Goal: Information Seeking & Learning: Learn about a topic

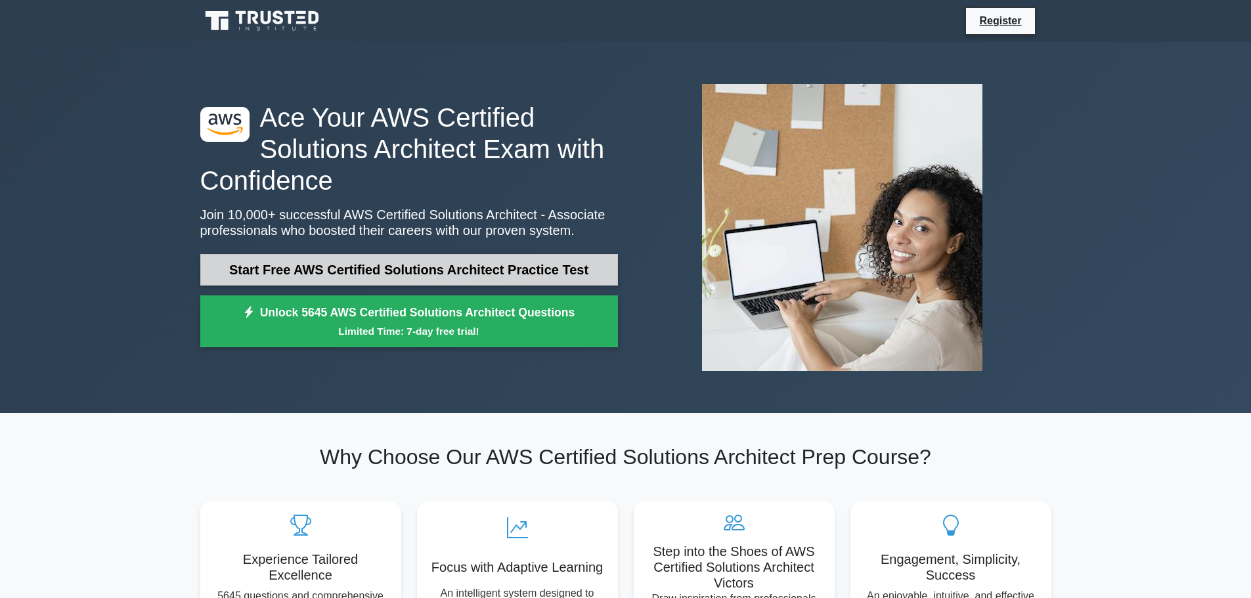
click at [468, 272] on link "Start Free AWS Certified Solutions Architect Practice Test" at bounding box center [409, 270] width 418 height 32
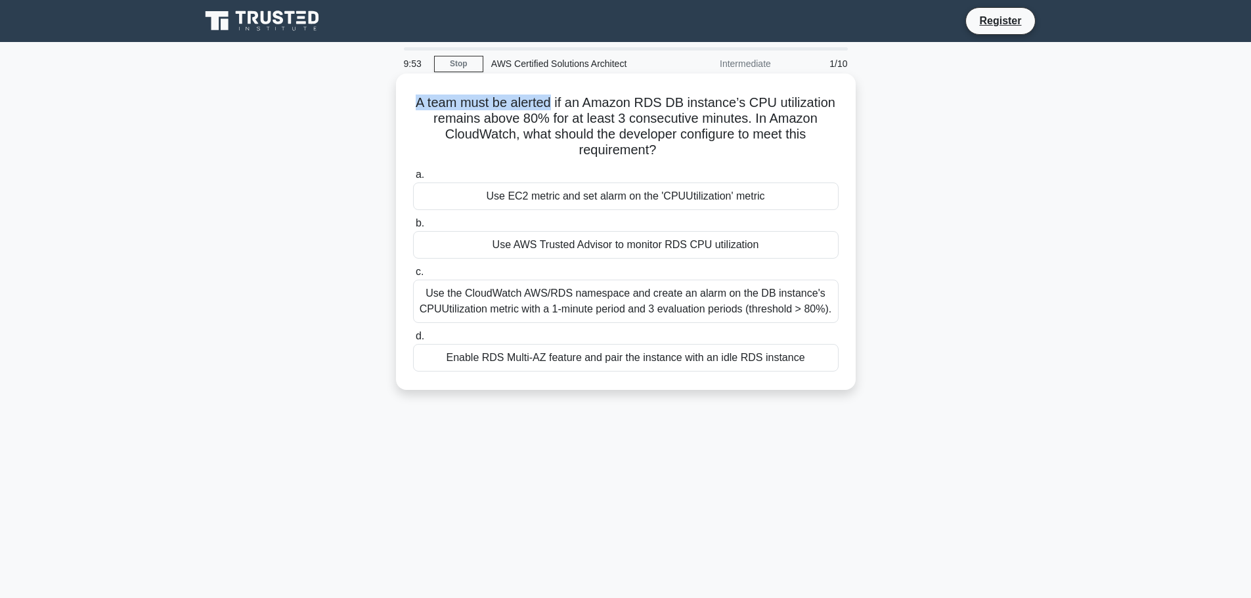
drag, startPoint x: 407, startPoint y: 104, endPoint x: 553, endPoint y: 99, distance: 145.8
click at [553, 99] on div "A team must be alerted if an Amazon RDS DB instance’s CPU utilization remains a…" at bounding box center [625, 232] width 449 height 306
click at [536, 100] on h5 "A team must be alerted if an Amazon RDS DB instance’s CPU utilization remains a…" at bounding box center [626, 127] width 428 height 64
click at [556, 104] on h5 "A team must be alerted if an Amazon RDS DB instance’s CPU utilization remains a…" at bounding box center [626, 127] width 428 height 64
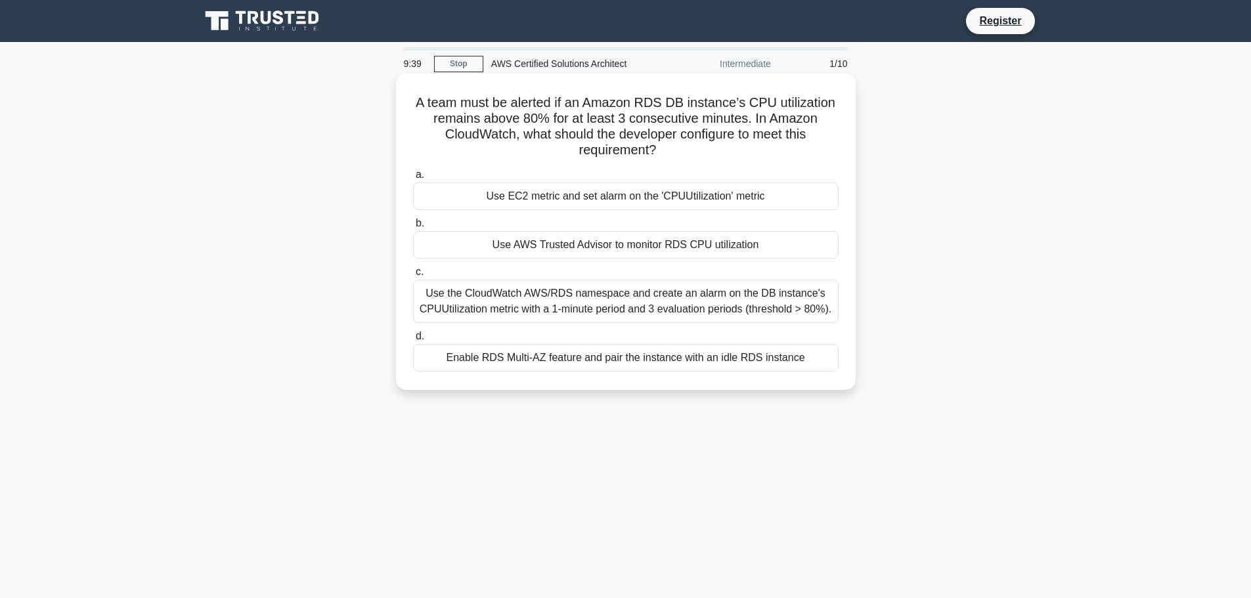
drag, startPoint x: 519, startPoint y: 135, endPoint x: 666, endPoint y: 154, distance: 148.2
click at [666, 154] on h5 "A team must be alerted if an Amazon RDS DB instance’s CPU utilization remains a…" at bounding box center [626, 127] width 428 height 64
click at [640, 154] on h5 "A team must be alerted if an Amazon RDS DB instance’s CPU utilization remains a…" at bounding box center [626, 127] width 428 height 64
click at [639, 303] on div "Use the CloudWatch AWS/RDS namespace and create an alarm on the DB instance's C…" at bounding box center [625, 301] width 425 height 43
click at [413, 276] on input "c. Use the CloudWatch AWS/RDS namespace and create an alarm on the DB instance'…" at bounding box center [413, 272] width 0 height 9
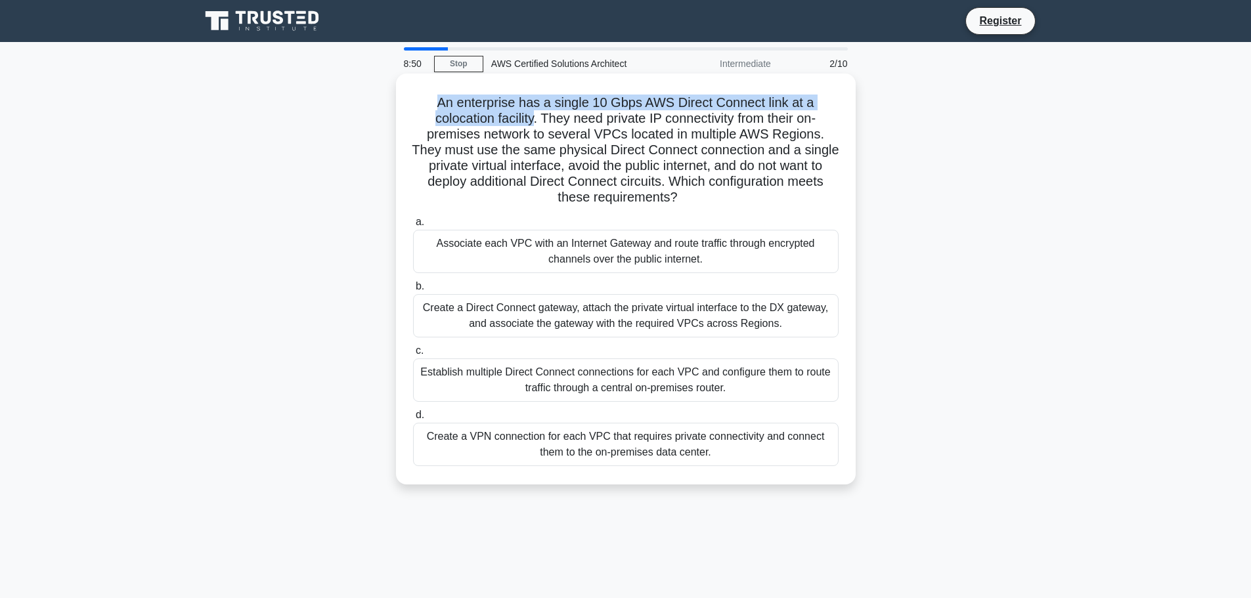
drag, startPoint x: 433, startPoint y: 103, endPoint x: 538, endPoint y: 121, distance: 106.7
click at [533, 123] on h5 "An enterprise has a single 10 Gbps AWS Direct Connect link at a colocation faci…" at bounding box center [626, 151] width 428 height 112
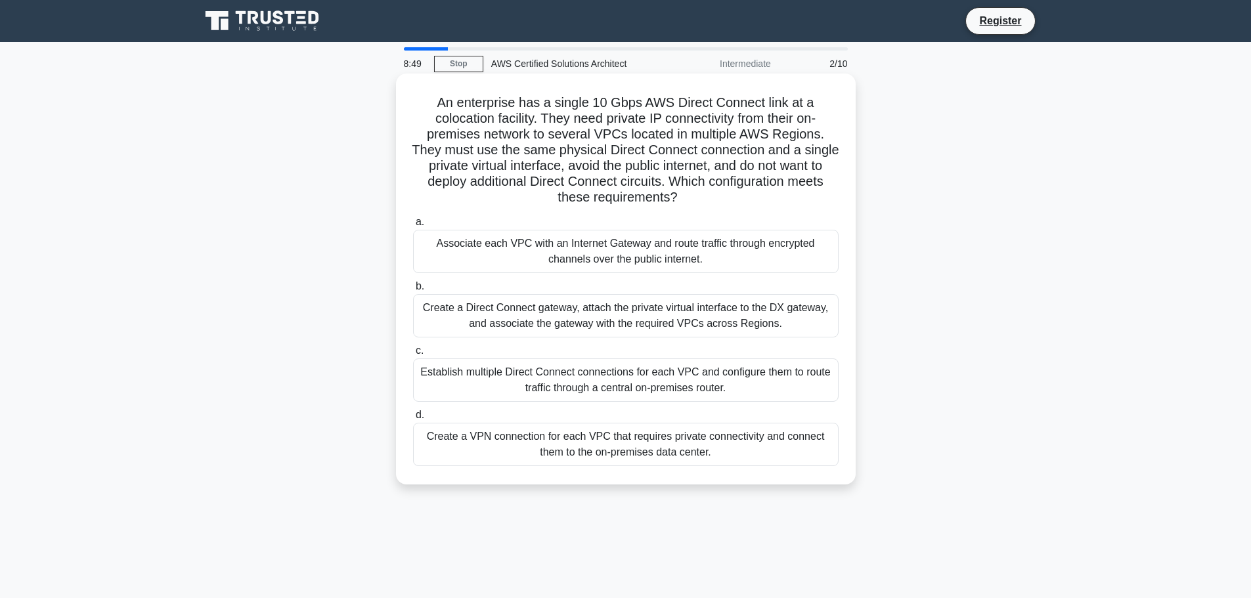
click at [554, 118] on h5 "An enterprise has a single 10 Gbps AWS Direct Connect link at a colocation faci…" at bounding box center [626, 151] width 428 height 112
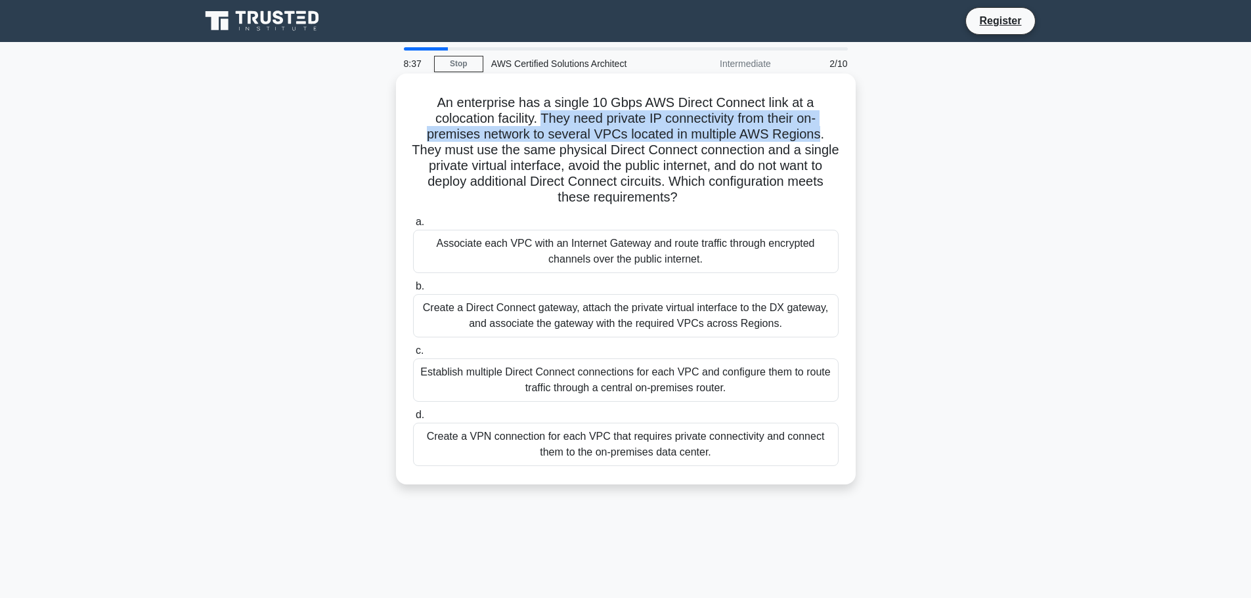
drag, startPoint x: 540, startPoint y: 118, endPoint x: 823, endPoint y: 139, distance: 284.4
click at [823, 139] on h5 "An enterprise has a single 10 Gbps AWS Direct Connect link at a colocation faci…" at bounding box center [626, 151] width 428 height 112
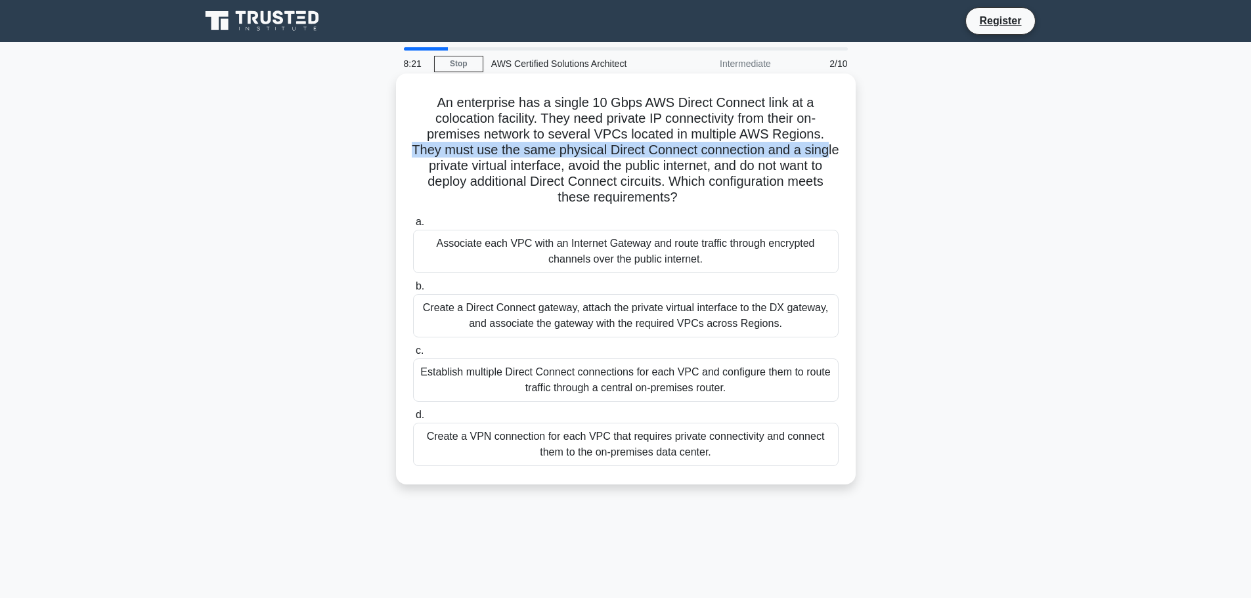
drag, startPoint x: 427, startPoint y: 152, endPoint x: 446, endPoint y: 174, distance: 28.8
click at [446, 174] on h5 "An enterprise has a single 10 Gbps AWS Direct Connect link at a colocation faci…" at bounding box center [626, 151] width 428 height 112
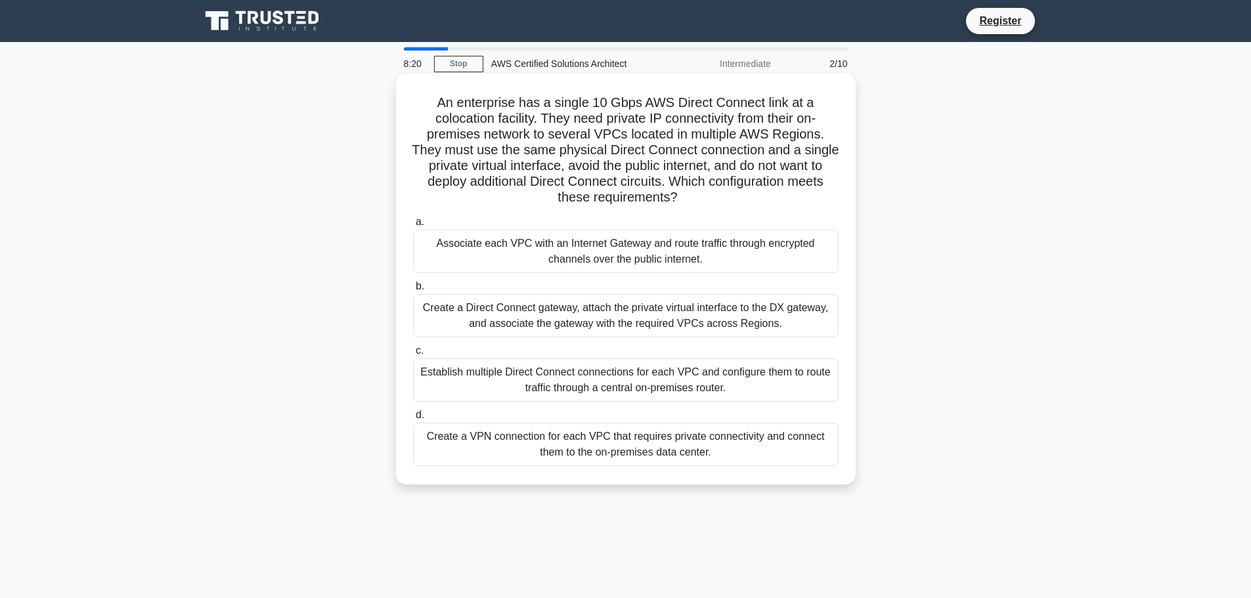
click at [510, 183] on h5 "An enterprise has a single 10 Gbps AWS Direct Connect link at a colocation faci…" at bounding box center [626, 151] width 428 height 112
click at [637, 318] on div "Create a Direct Connect gateway, attach the private virtual interface to the DX…" at bounding box center [625, 315] width 425 height 43
click at [413, 291] on input "b. Create a Direct Connect gateway, attach the private virtual interface to the…" at bounding box center [413, 286] width 0 height 9
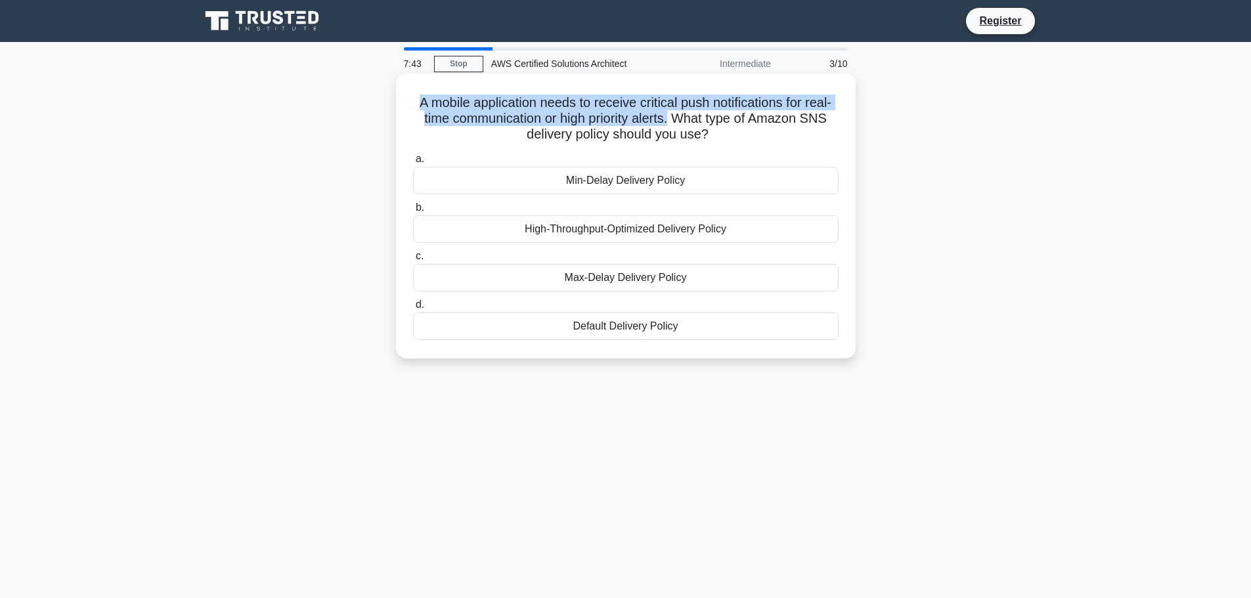
drag, startPoint x: 422, startPoint y: 100, endPoint x: 700, endPoint y: 114, distance: 278.1
click at [700, 114] on h5 "A mobile application needs to receive critical push notifications for real-time…" at bounding box center [626, 119] width 428 height 49
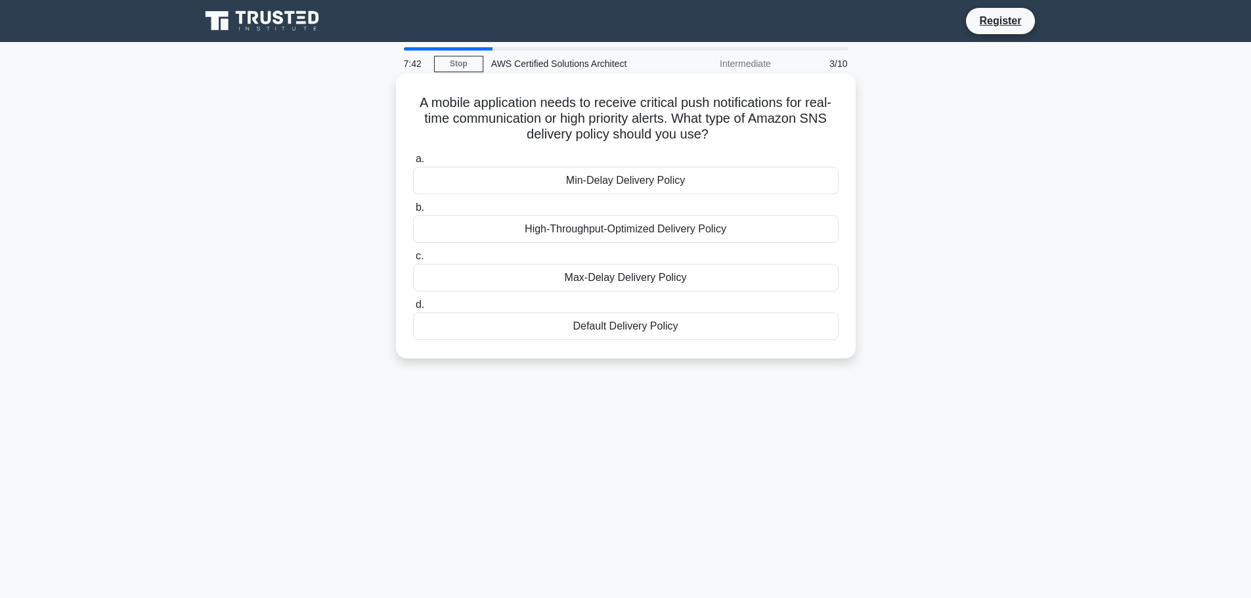
click at [764, 139] on h5 "A mobile application needs to receive critical push notifications for real-time…" at bounding box center [626, 119] width 428 height 49
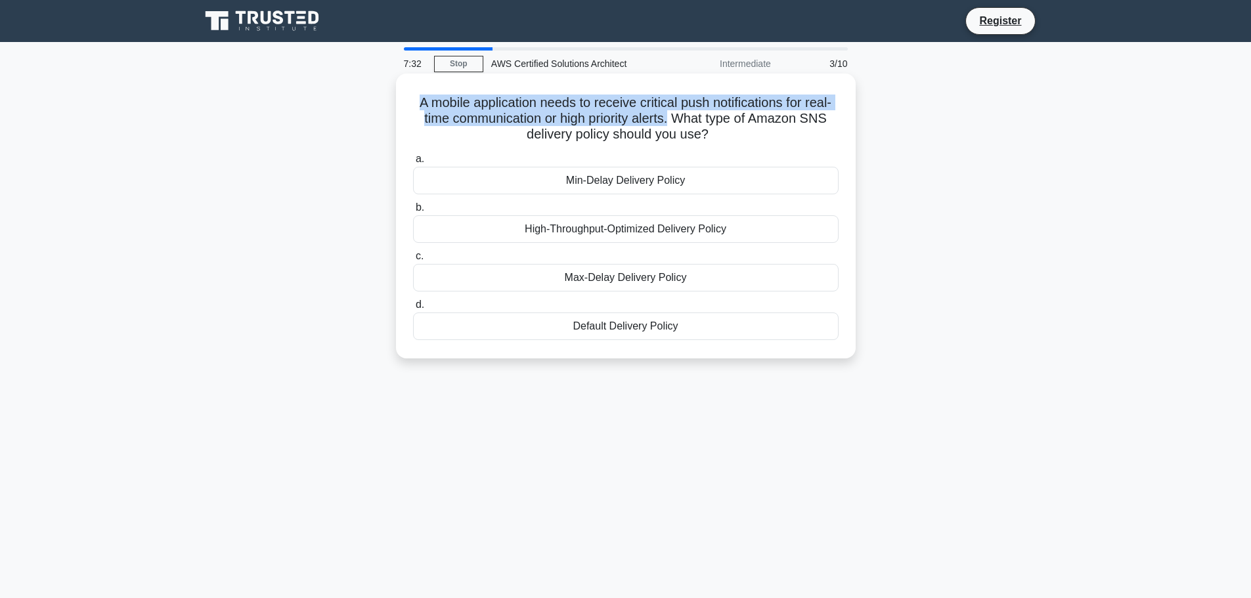
drag, startPoint x: 422, startPoint y: 104, endPoint x: 700, endPoint y: 118, distance: 278.7
click at [700, 118] on div "A mobile application needs to receive critical push notifications for real-time…" at bounding box center [625, 216] width 449 height 274
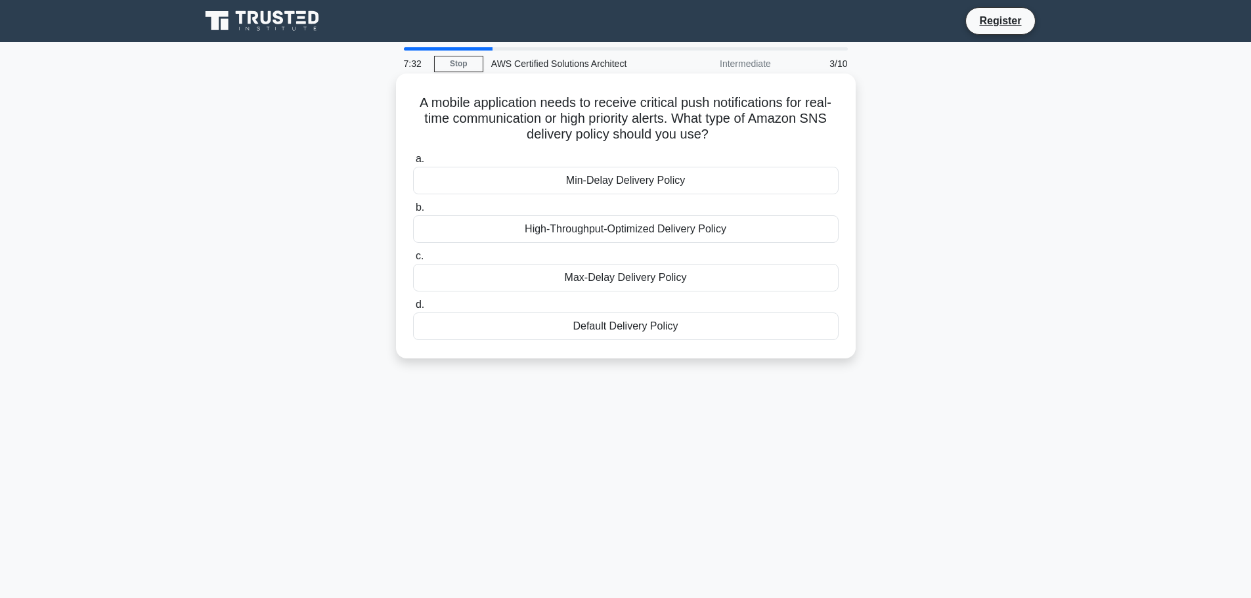
click at [710, 119] on h5 "A mobile application needs to receive critical push notifications for real-time…" at bounding box center [626, 119] width 428 height 49
click at [660, 184] on div "Min-Delay Delivery Policy" at bounding box center [625, 181] width 425 height 28
click at [413, 163] on input "a. Min-Delay Delivery Policy" at bounding box center [413, 159] width 0 height 9
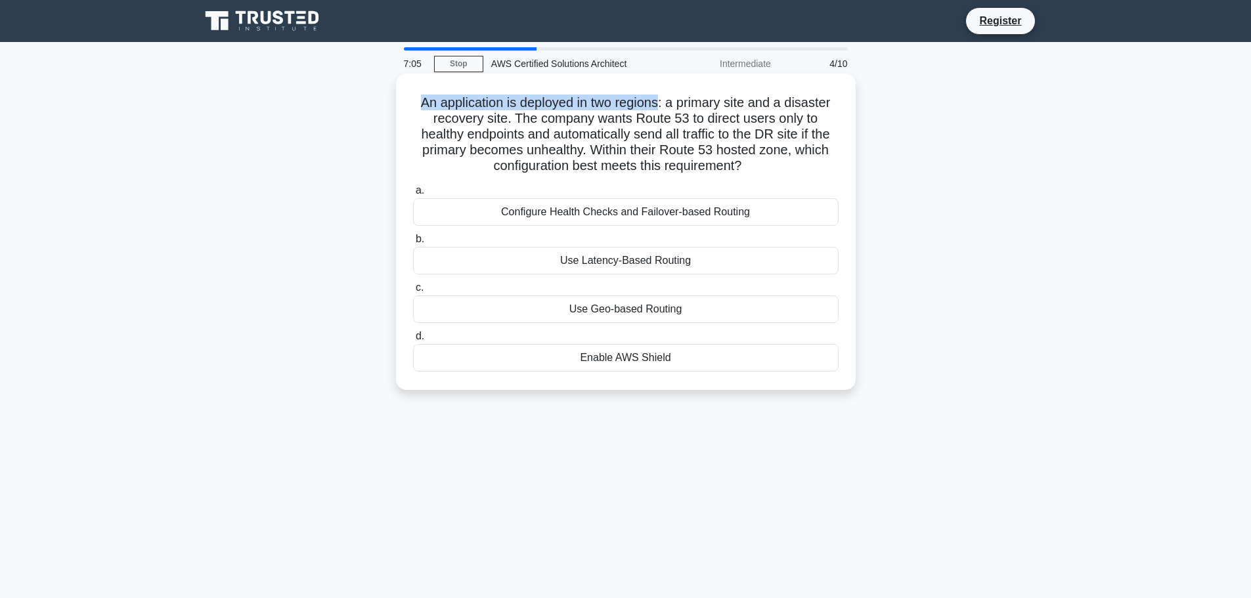
drag, startPoint x: 414, startPoint y: 103, endPoint x: 660, endPoint y: 105, distance: 246.2
click at [660, 105] on h5 "An application is deployed in two regions: a primary site and a disaster recove…" at bounding box center [626, 135] width 428 height 80
drag, startPoint x: 668, startPoint y: 103, endPoint x: 496, endPoint y: 122, distance: 173.1
click at [496, 121] on h5 "An application is deployed in two regions: a primary site and a disaster recove…" at bounding box center [626, 135] width 428 height 80
click at [608, 121] on h5 "An application is deployed in two regions: a primary site and a disaster recove…" at bounding box center [626, 135] width 428 height 80
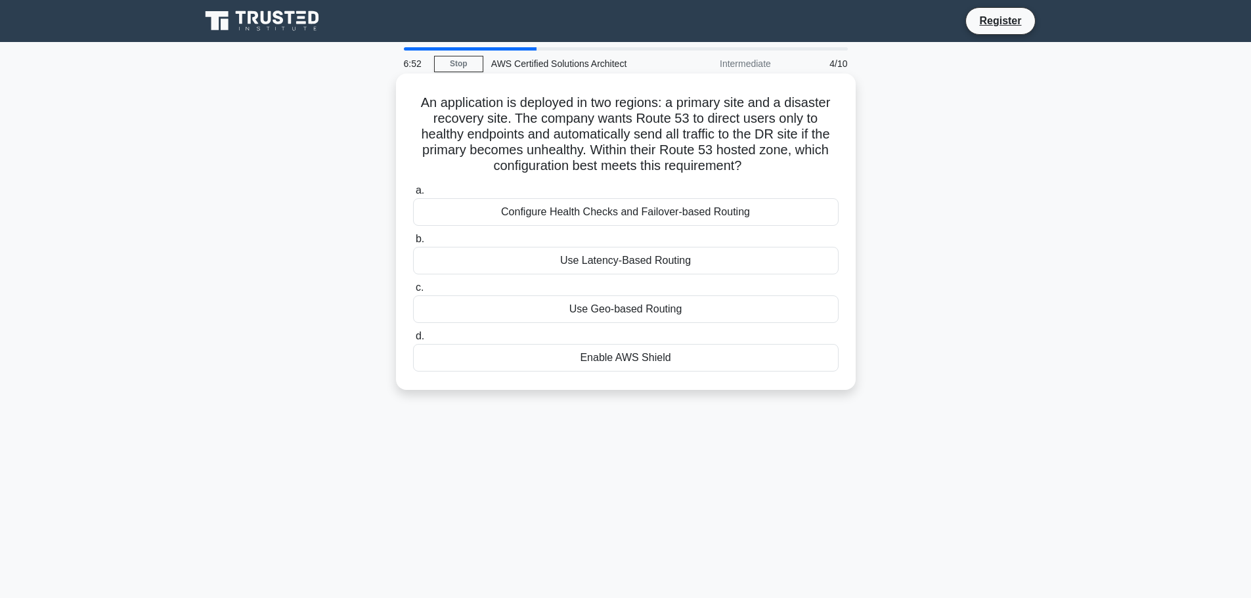
drag, startPoint x: 515, startPoint y: 119, endPoint x: 753, endPoint y: 163, distance: 242.5
click at [753, 163] on h5 "An application is deployed in two regions: a primary site and a disaster recove…" at bounding box center [626, 135] width 428 height 80
click at [769, 164] on h5 "An application is deployed in two regions: a primary site and a disaster recove…" at bounding box center [626, 135] width 428 height 80
click at [557, 213] on div "Configure Health Checks and Failover-based Routing" at bounding box center [625, 212] width 425 height 28
click at [413, 195] on input "a. Configure Health Checks and Failover-based Routing" at bounding box center [413, 190] width 0 height 9
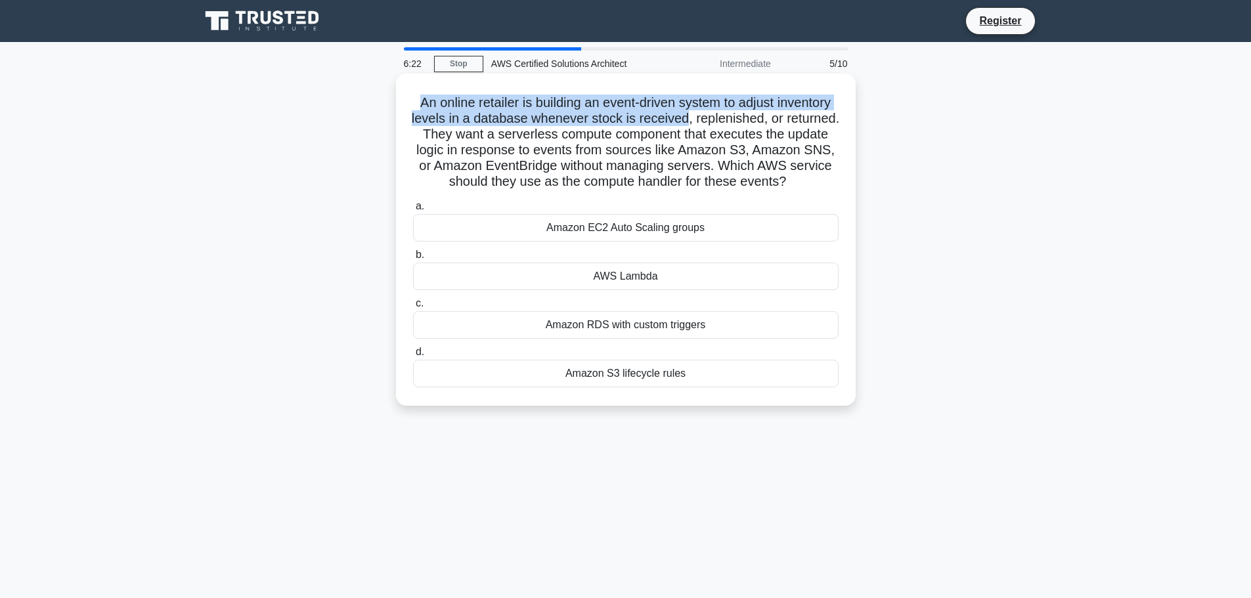
drag, startPoint x: 408, startPoint y: 103, endPoint x: 716, endPoint y: 120, distance: 308.4
click at [716, 120] on div "An online retailer is building an event-driven system to adjust inventory level…" at bounding box center [625, 240] width 449 height 322
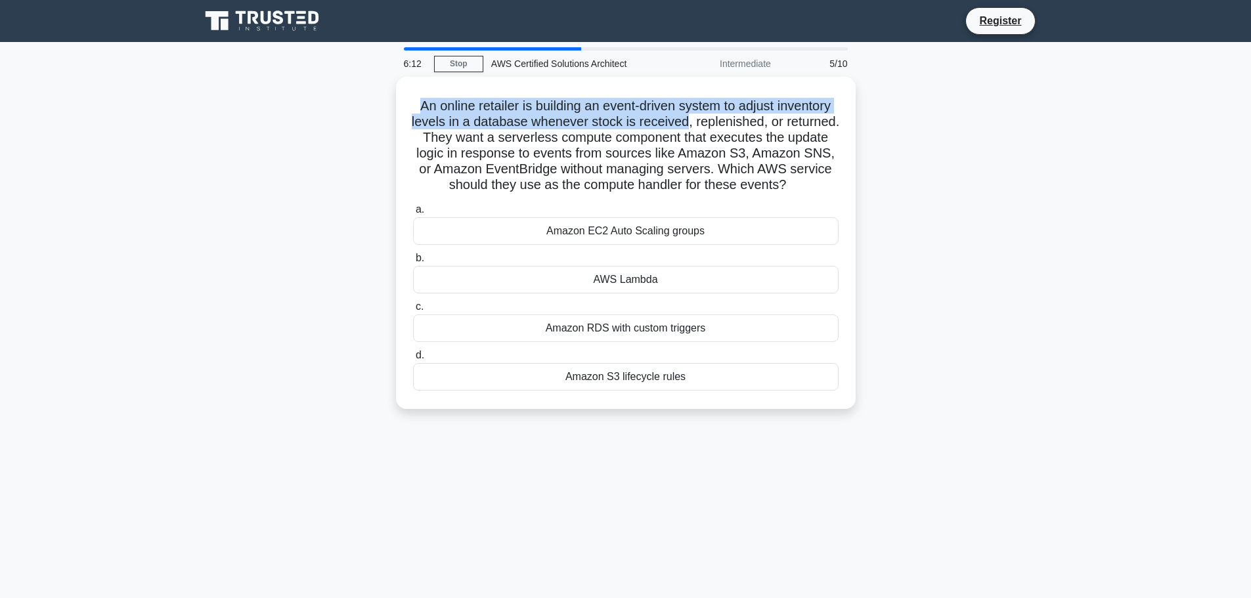
click at [708, 127] on div at bounding box center [708, 127] width 0 height 0
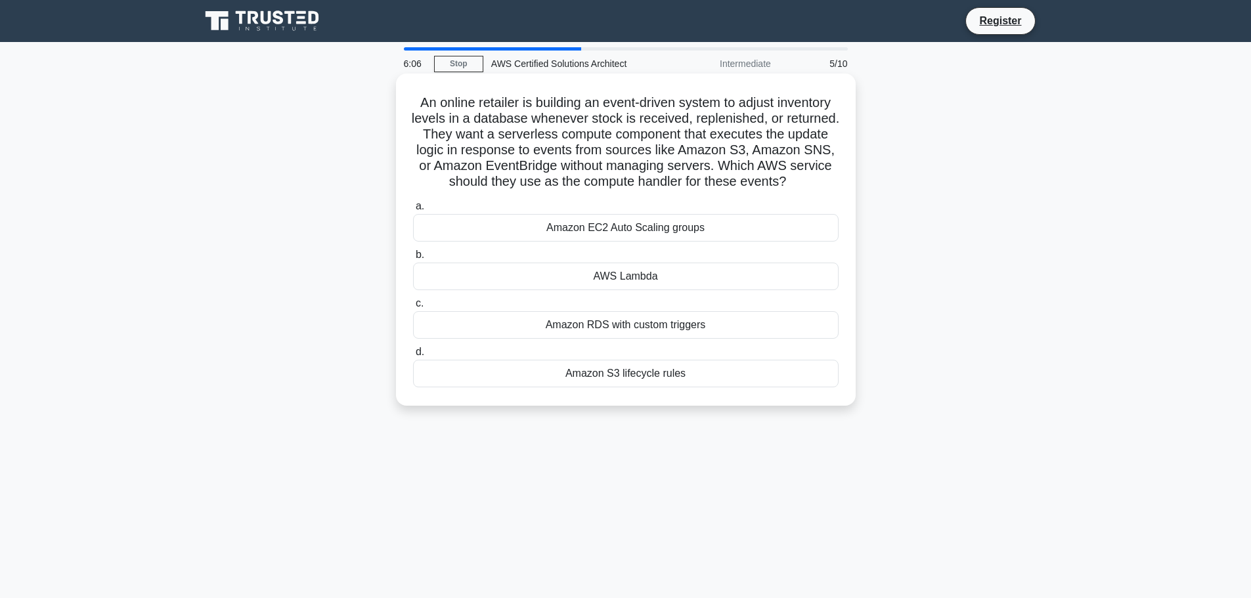
click at [764, 121] on h5 "An online retailer is building an event-driven system to adjust inventory level…" at bounding box center [626, 143] width 428 height 96
click at [756, 119] on h5 "An online retailer is building an event-driven system to adjust inventory level…" at bounding box center [626, 143] width 428 height 96
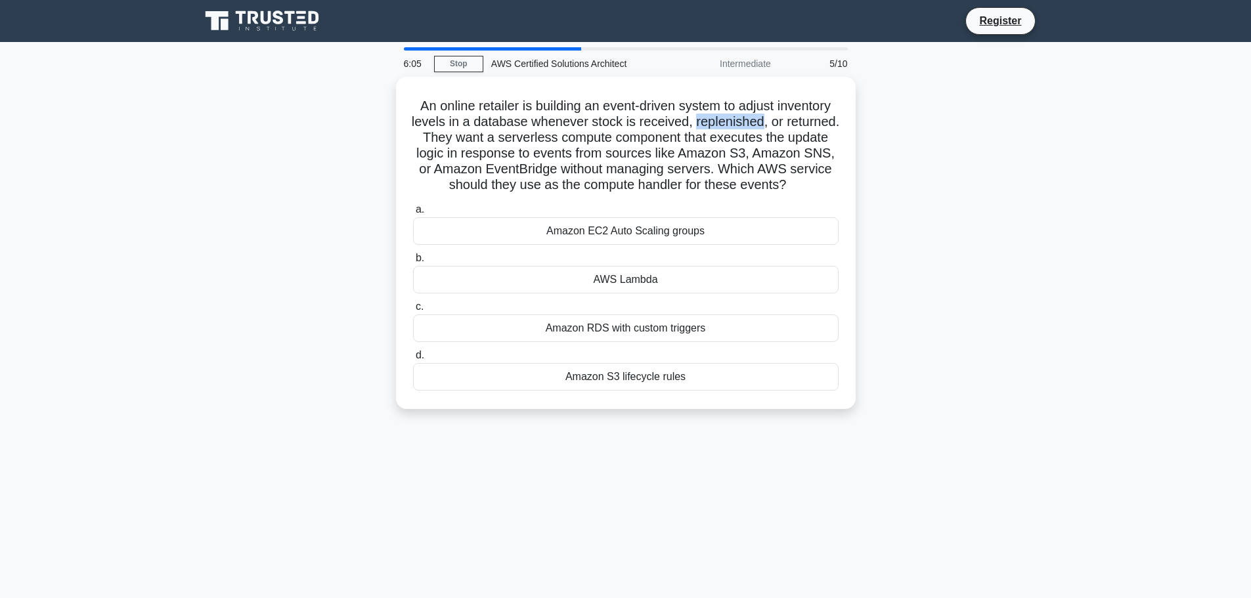
click at [747, 127] on div at bounding box center [747, 127] width 0 height 0
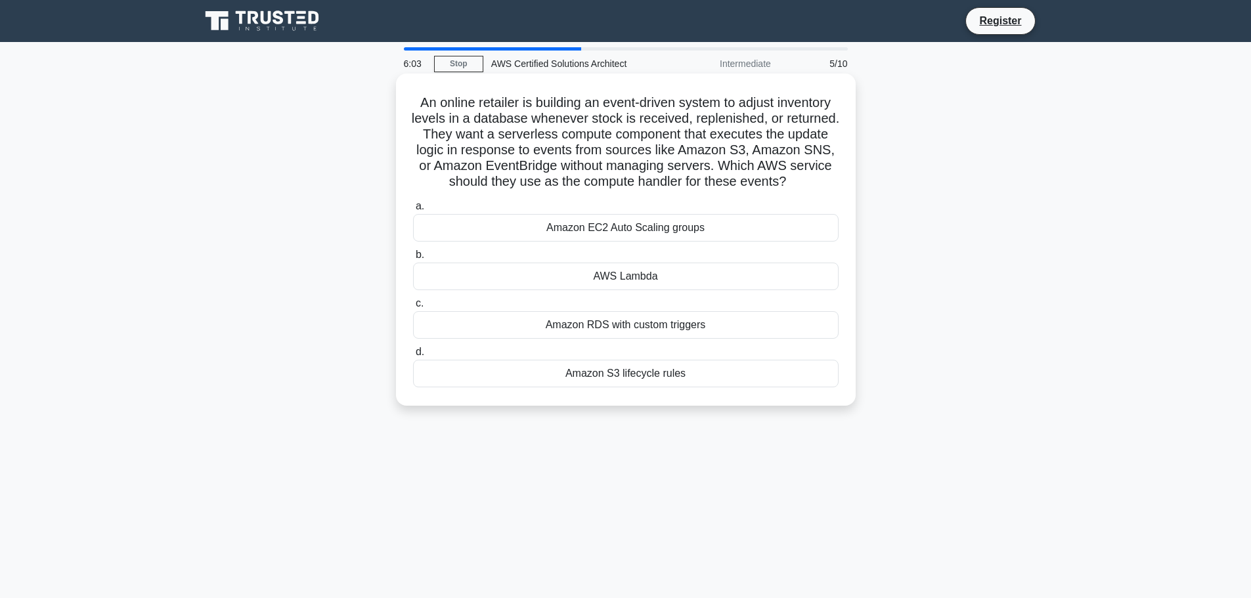
click at [478, 129] on h5 "An online retailer is building an event-driven system to adjust inventory level…" at bounding box center [626, 143] width 428 height 96
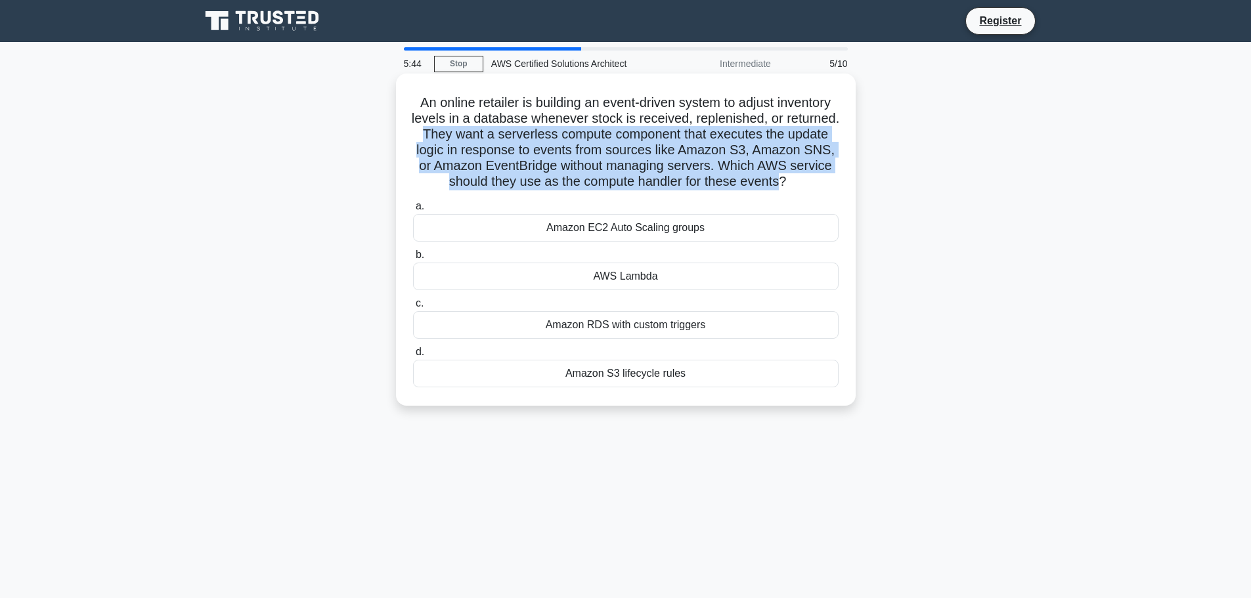
drag, startPoint x: 472, startPoint y: 134, endPoint x: 830, endPoint y: 175, distance: 360.2
click at [830, 175] on h5 "An online retailer is building an event-driven system to adjust inventory level…" at bounding box center [626, 143] width 428 height 96
click at [624, 180] on h5 "An online retailer is building an event-driven system to adjust inventory level…" at bounding box center [626, 143] width 428 height 96
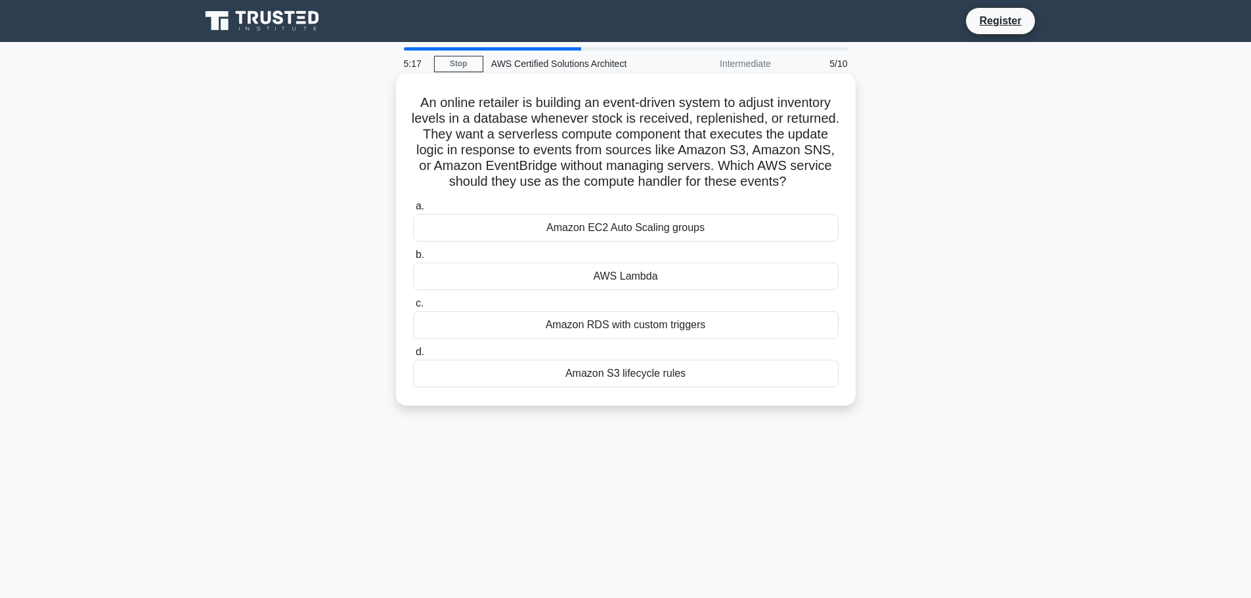
click at [594, 290] on div "AWS Lambda" at bounding box center [625, 277] width 425 height 28
click at [413, 259] on input "b. AWS Lambda" at bounding box center [413, 255] width 0 height 9
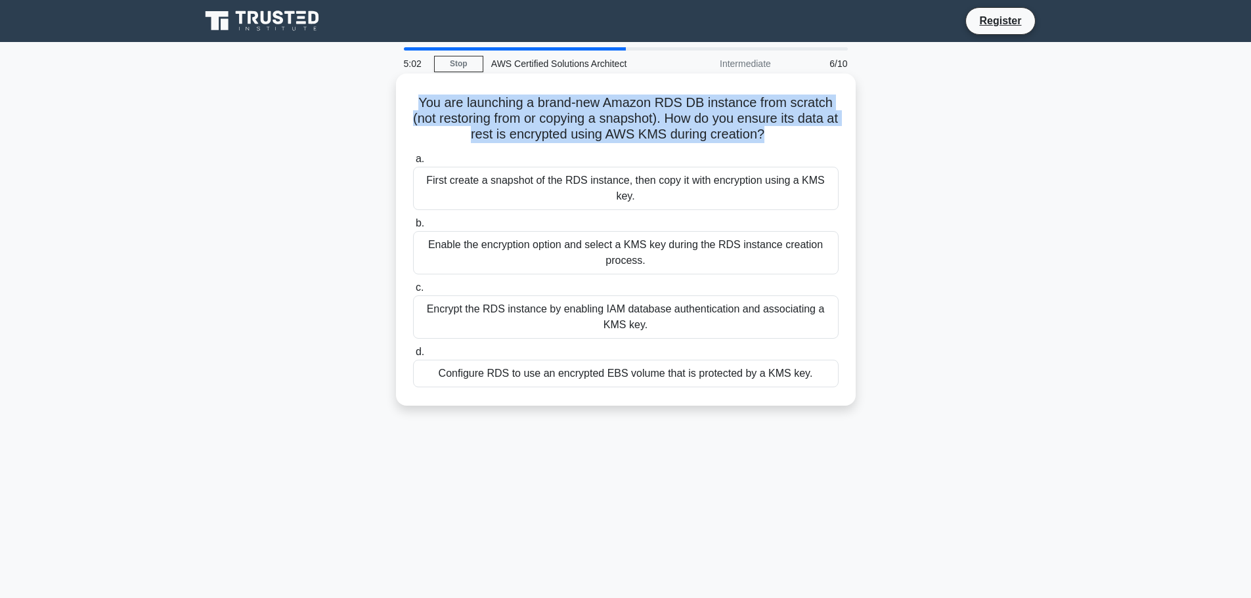
drag, startPoint x: 416, startPoint y: 104, endPoint x: 772, endPoint y: 143, distance: 358.7
click at [772, 143] on h5 "You are launching a brand-new Amazon RDS DB instance from scratch (not restorin…" at bounding box center [626, 119] width 428 height 49
click at [691, 123] on h5 "You are launching a brand-new Amazon RDS DB instance from scratch (not restorin…" at bounding box center [626, 119] width 428 height 49
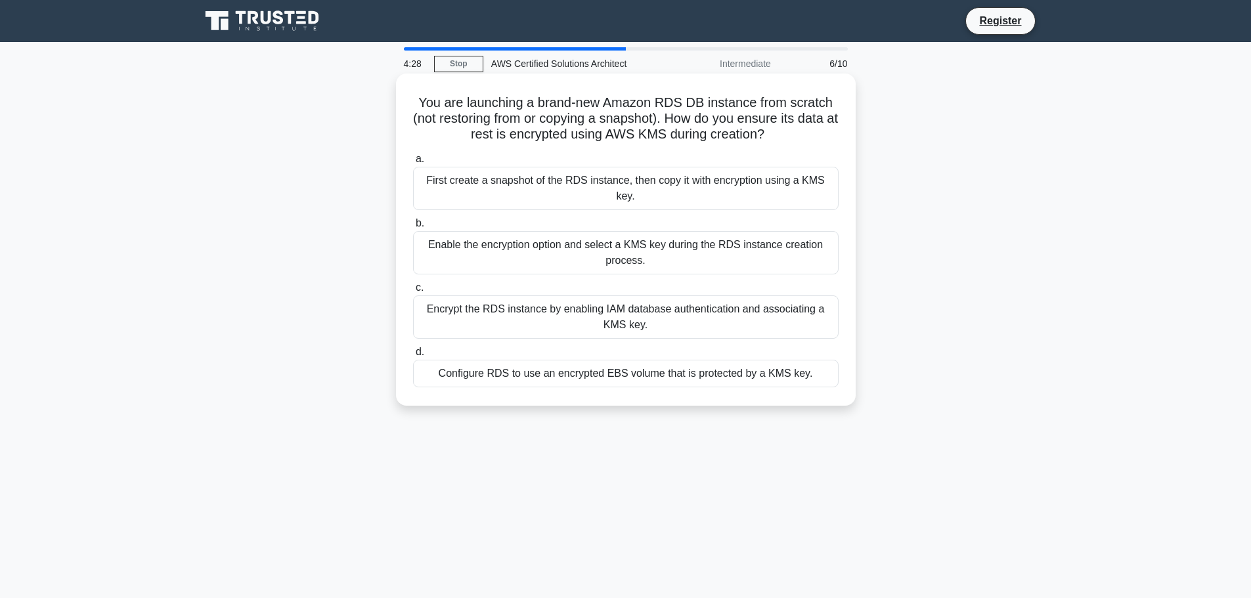
click at [676, 240] on div "Enable the encryption option and select a KMS key during the RDS instance creat…" at bounding box center [625, 252] width 425 height 43
click at [413, 228] on input "b. Enable the encryption option and select a KMS key during the RDS instance cr…" at bounding box center [413, 223] width 0 height 9
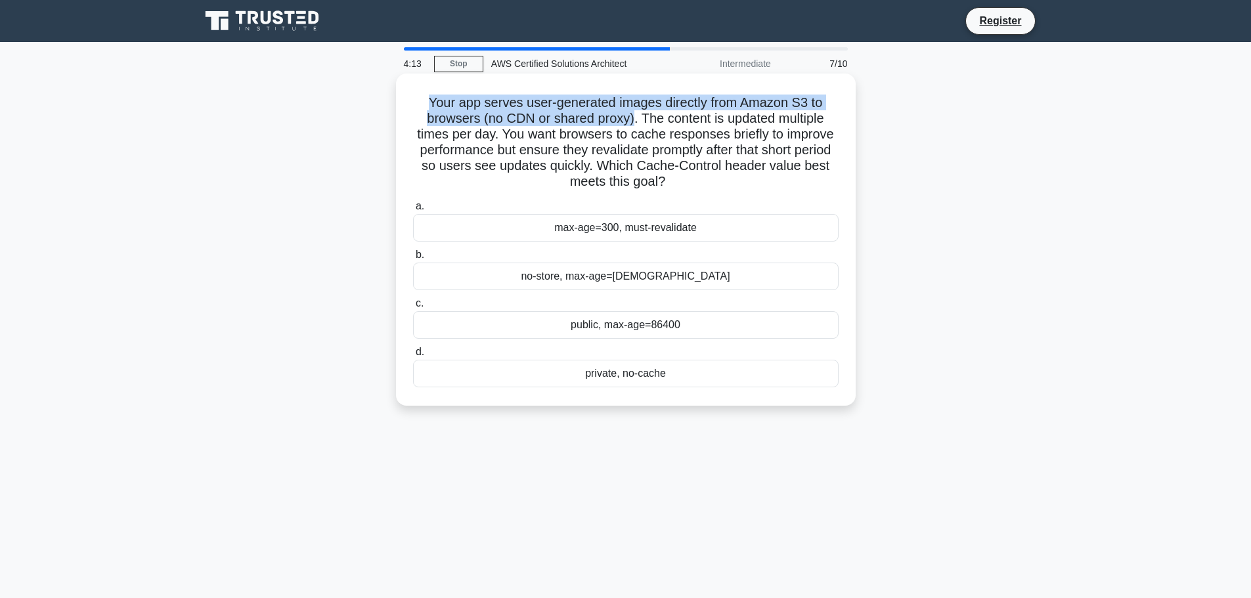
drag, startPoint x: 424, startPoint y: 102, endPoint x: 633, endPoint y: 121, distance: 210.3
click at [633, 121] on h5 "Your app serves user-generated images directly from Amazon S3 to browsers (no C…" at bounding box center [626, 143] width 428 height 96
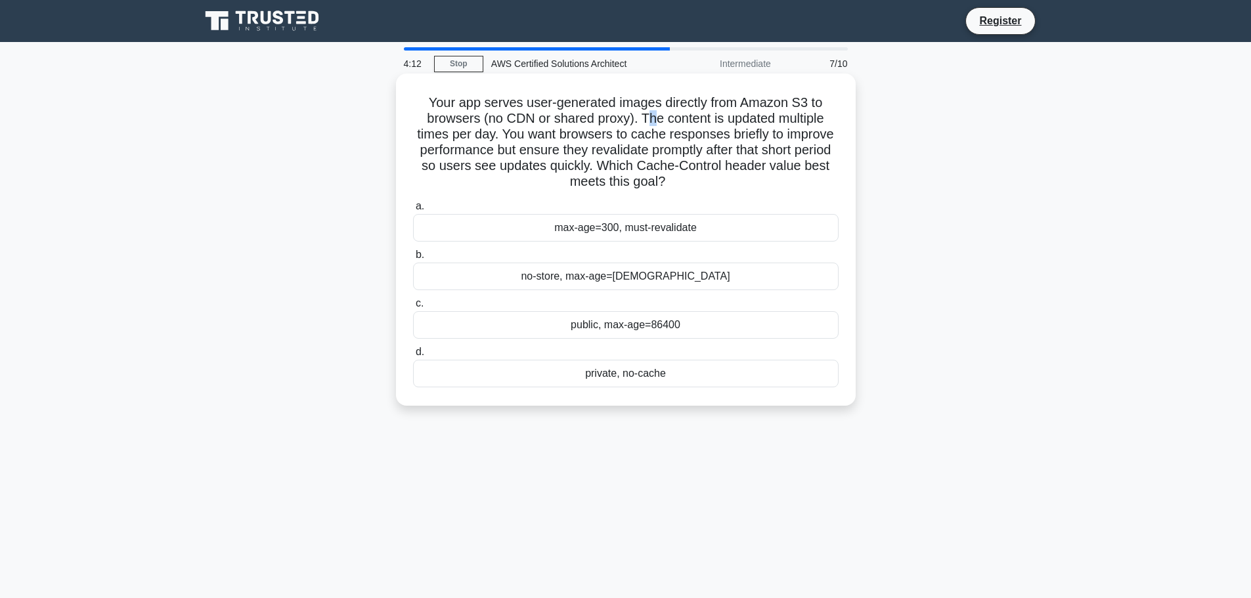
click at [650, 123] on h5 "Your app serves user-generated images directly from Amazon S3 to browsers (no C…" at bounding box center [626, 143] width 428 height 96
click at [638, 120] on h5 "Your app serves user-generated images directly from Amazon S3 to browsers (no C…" at bounding box center [626, 143] width 428 height 96
drag, startPoint x: 639, startPoint y: 118, endPoint x: 488, endPoint y: 137, distance: 152.1
click at [488, 137] on h5 "Your app serves user-generated images directly from Amazon S3 to browsers (no C…" at bounding box center [626, 143] width 428 height 96
click at [515, 136] on h5 "Your app serves user-generated images directly from Amazon S3 to browsers (no C…" at bounding box center [626, 143] width 428 height 96
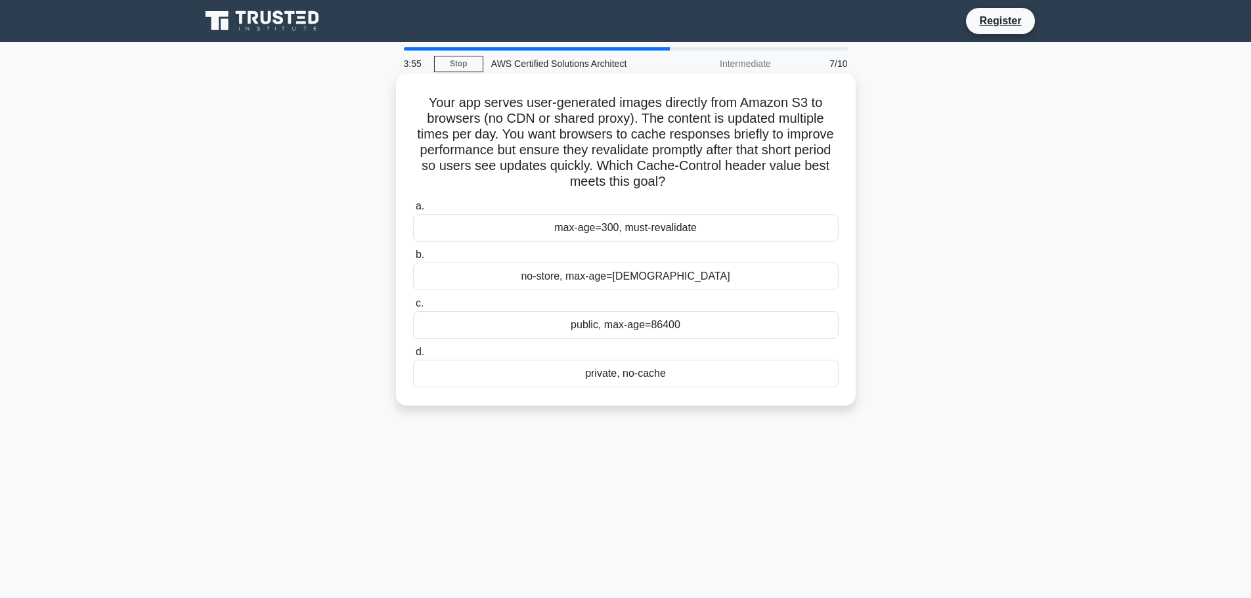
drag, startPoint x: 497, startPoint y: 135, endPoint x: 707, endPoint y: 179, distance: 213.9
click at [707, 179] on h5 "Your app serves user-generated images directly from Amazon S3 to browsers (no C…" at bounding box center [626, 143] width 428 height 96
click at [681, 181] on icon ".spinner_0XTQ{transform-origin:center;animation:spinner_y6GP .75s linear infini…" at bounding box center [673, 183] width 16 height 16
click at [693, 228] on div "max-age=300, must-revalidate" at bounding box center [625, 228] width 425 height 28
click at [413, 211] on input "a. max-age=300, must-revalidate" at bounding box center [413, 206] width 0 height 9
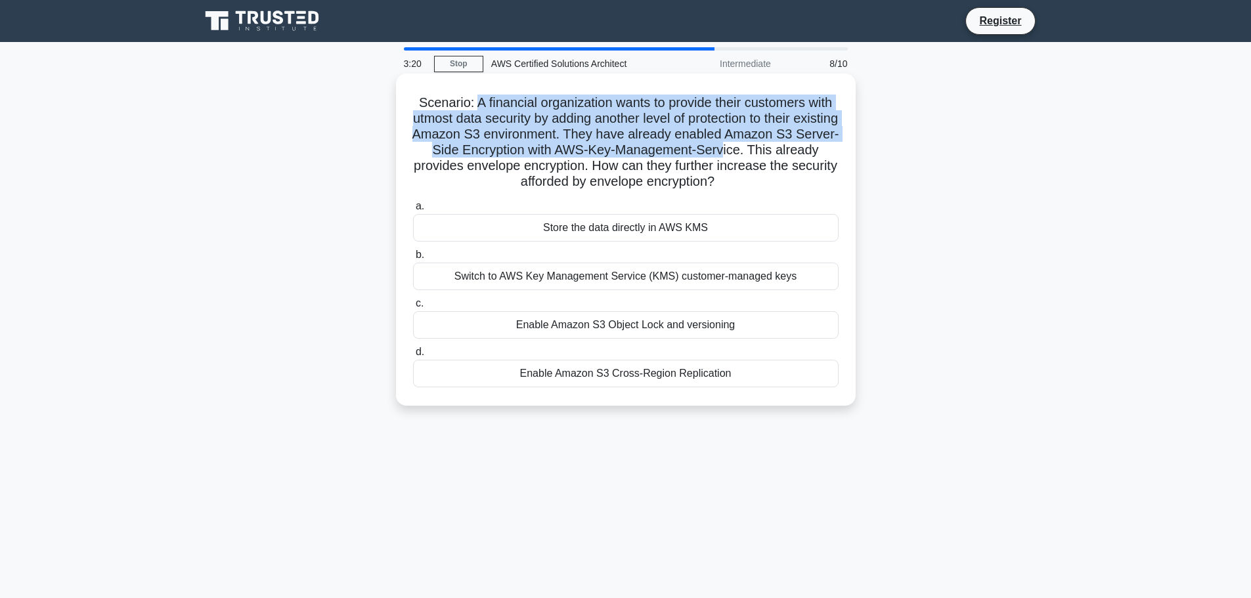
drag, startPoint x: 471, startPoint y: 101, endPoint x: 777, endPoint y: 154, distance: 310.5
click at [777, 154] on h5 "Scenario: A financial organization wants to provide their customers with utmost…" at bounding box center [626, 143] width 428 height 96
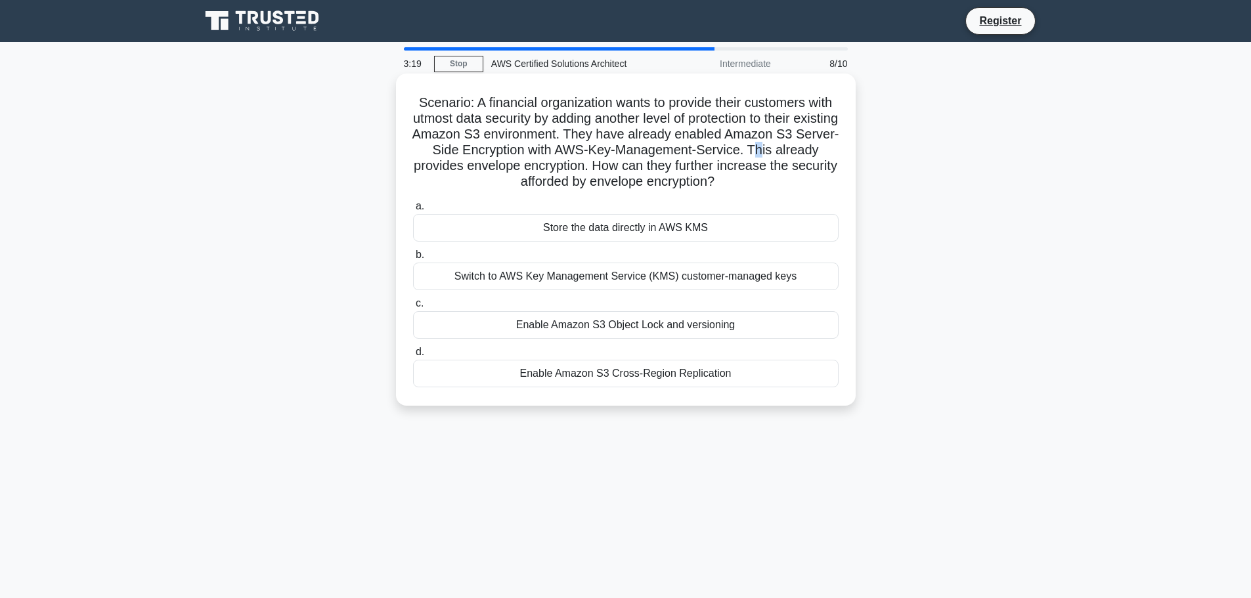
drag, startPoint x: 809, startPoint y: 149, endPoint x: 820, endPoint y: 149, distance: 11.2
click at [820, 149] on h5 "Scenario: A financial organization wants to provide their customers with utmost…" at bounding box center [626, 143] width 428 height 96
click at [436, 175] on h5 "Scenario: A financial organization wants to provide their customers with utmost…" at bounding box center [626, 143] width 428 height 96
click at [556, 165] on h5 "Scenario: A financial organization wants to provide their customers with utmost…" at bounding box center [626, 143] width 428 height 96
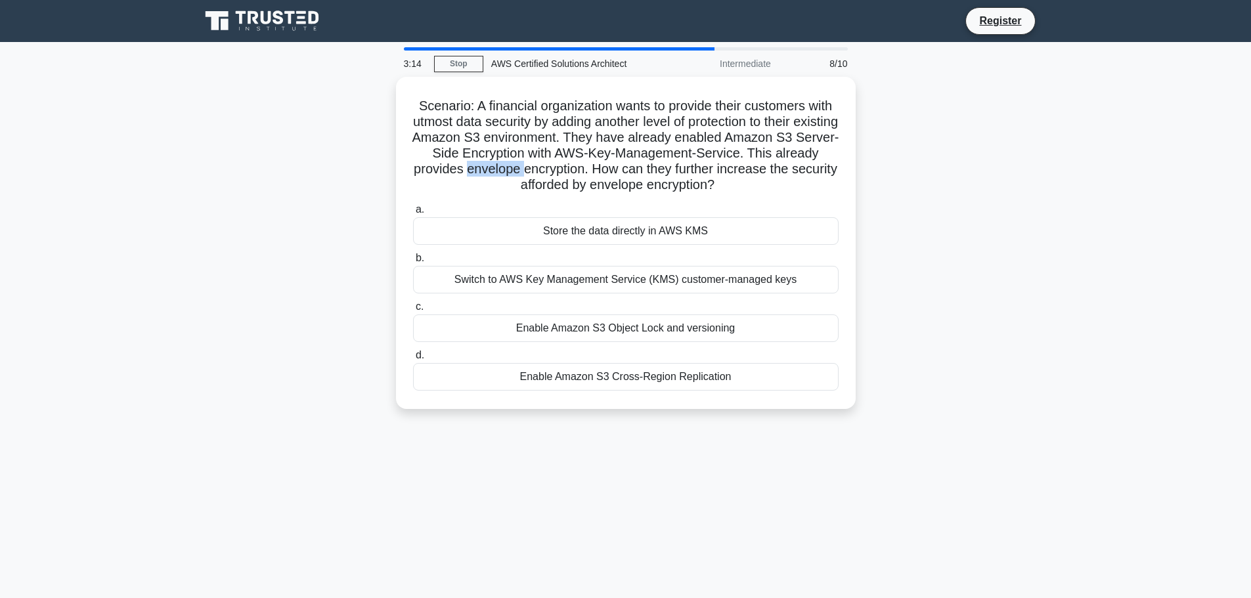
click at [548, 175] on div at bounding box center [548, 175] width 0 height 0
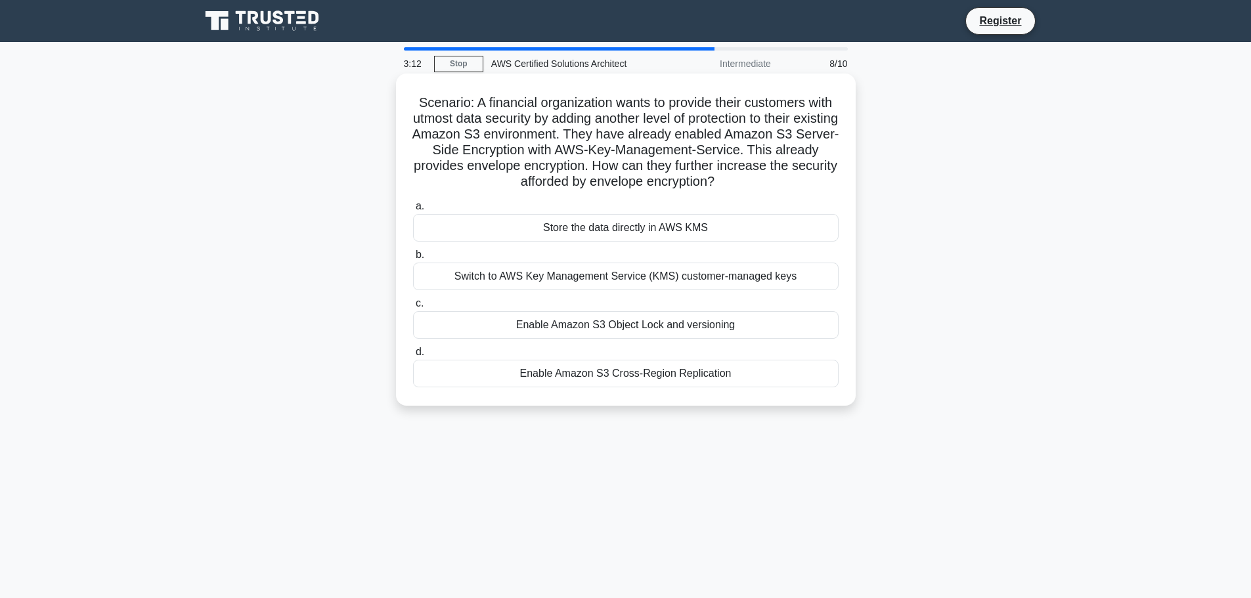
click at [640, 167] on h5 "Scenario: A financial organization wants to provide their customers with utmost…" at bounding box center [626, 143] width 428 height 96
drag, startPoint x: 655, startPoint y: 167, endPoint x: 768, endPoint y: 179, distance: 112.9
click at [766, 179] on h5 "Scenario: A financial organization wants to provide their customers with utmost…" at bounding box center [626, 143] width 428 height 96
click at [730, 177] on icon ".spinner_0XTQ{transform-origin:center;animation:spinner_y6GP .75s linear infini…" at bounding box center [722, 183] width 16 height 16
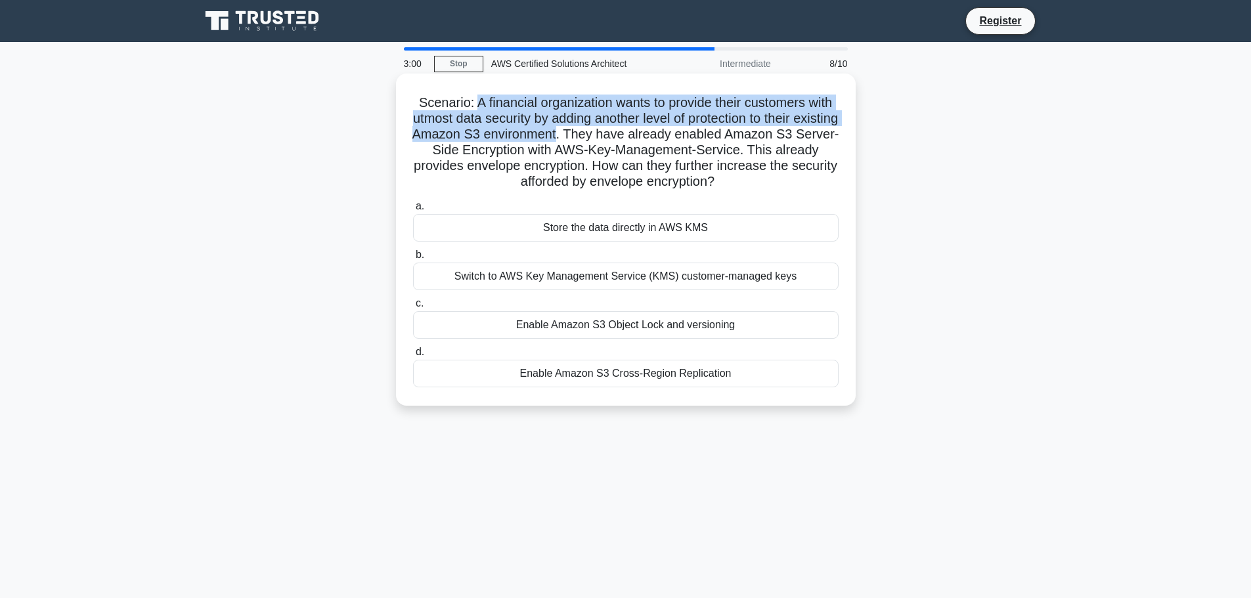
drag, startPoint x: 471, startPoint y: 101, endPoint x: 613, endPoint y: 137, distance: 146.4
click at [613, 137] on h5 "Scenario: A financial organization wants to provide their customers with utmost…" at bounding box center [626, 143] width 428 height 96
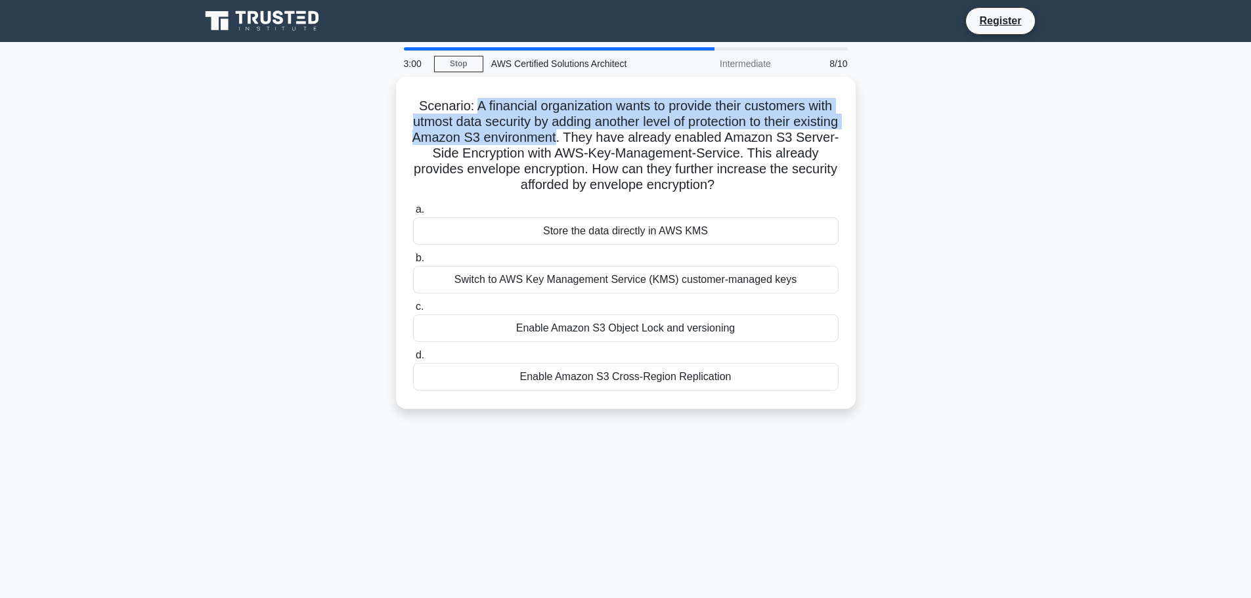
click at [604, 143] on div at bounding box center [604, 143] width 0 height 0
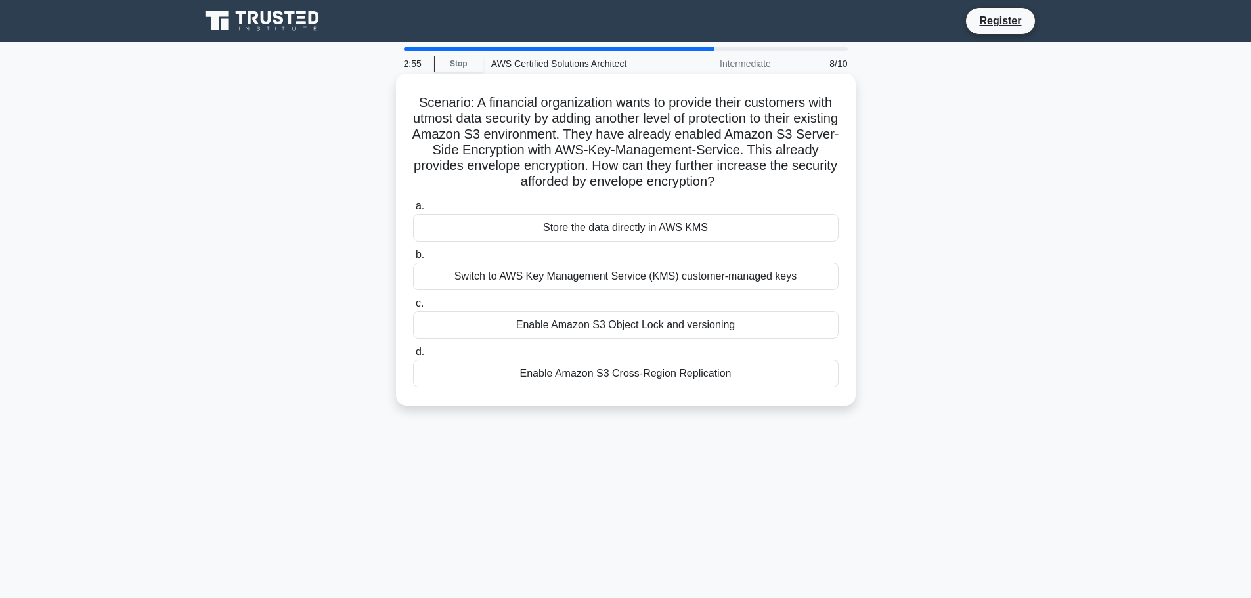
click at [650, 131] on h5 "Scenario: A financial organization wants to provide their customers with utmost…" at bounding box center [626, 143] width 428 height 96
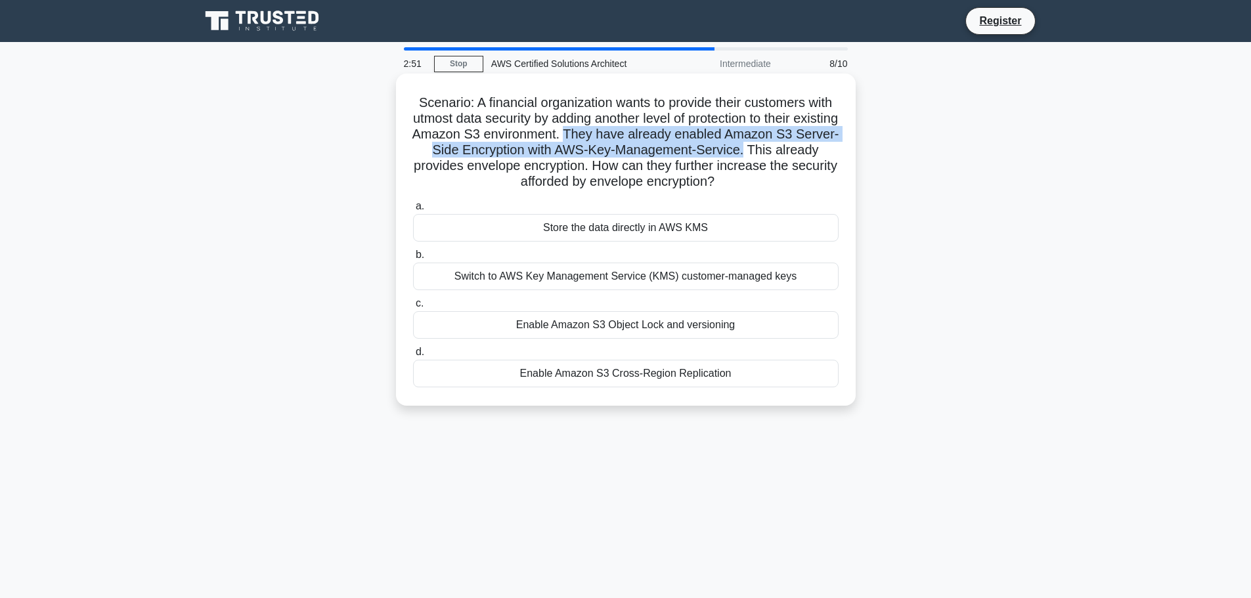
drag, startPoint x: 622, startPoint y: 135, endPoint x: 799, endPoint y: 154, distance: 178.3
click at [799, 154] on h5 "Scenario: A financial organization wants to provide their customers with utmost…" at bounding box center [626, 143] width 428 height 96
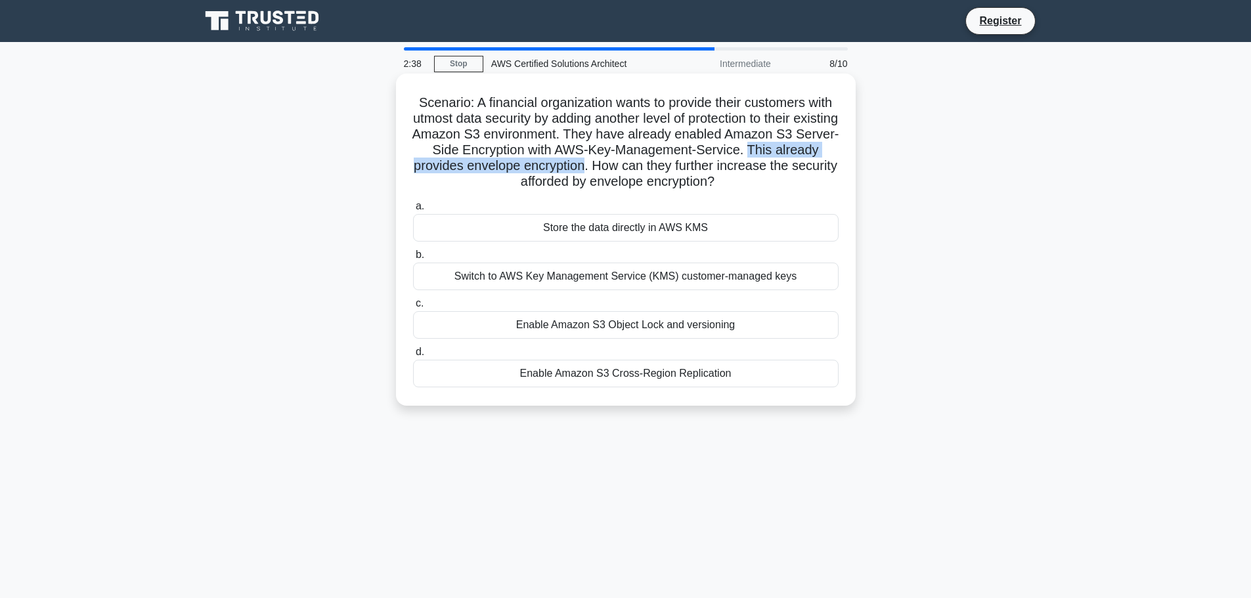
drag, startPoint x: 806, startPoint y: 150, endPoint x: 643, endPoint y: 170, distance: 164.0
click at [643, 170] on h5 "Scenario: A financial organization wants to provide their customers with utmost…" at bounding box center [626, 143] width 428 height 96
click at [574, 162] on h5 "Scenario: A financial organization wants to provide their customers with utmost…" at bounding box center [626, 143] width 428 height 96
click at [769, 275] on div "Switch to AWS Key Management Service (KMS) customer-managed keys" at bounding box center [625, 277] width 425 height 28
click at [413, 259] on input "b. Switch to AWS Key Management Service (KMS) customer-managed keys" at bounding box center [413, 255] width 0 height 9
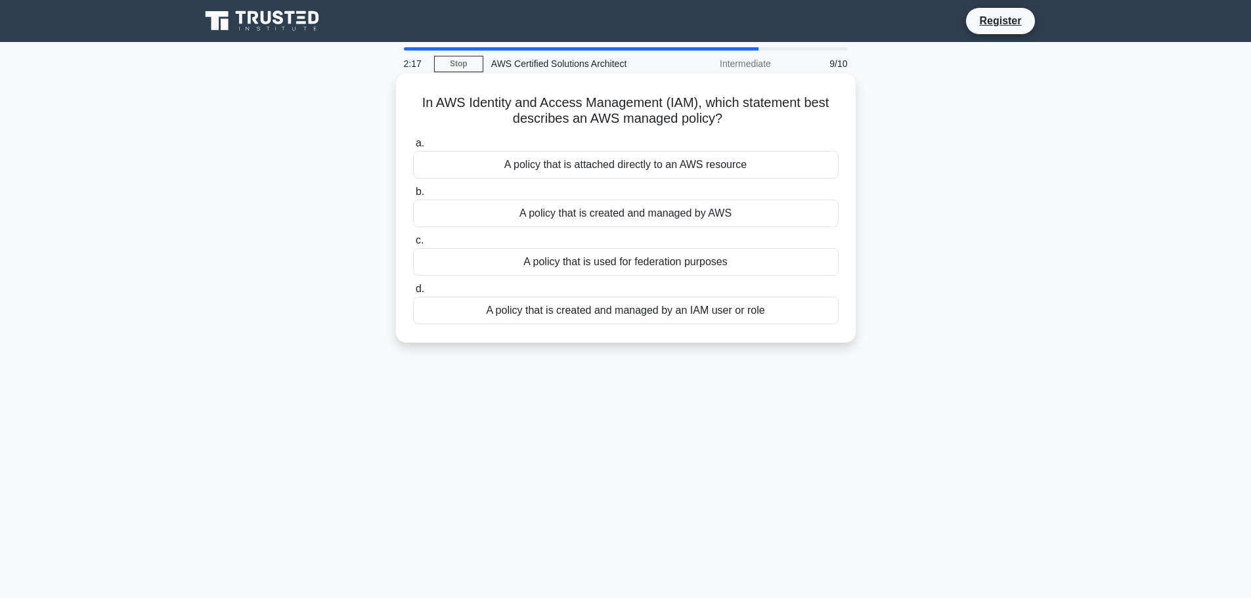
drag, startPoint x: 419, startPoint y: 106, endPoint x: 747, endPoint y: 118, distance: 328.5
click at [747, 118] on h5 "In AWS Identity and Access Management (IAM), which statement best describes an …" at bounding box center [626, 111] width 428 height 33
click at [738, 118] on icon ".spinner_0XTQ{transform-origin:center;animation:spinner_y6GP .75s linear infini…" at bounding box center [730, 120] width 16 height 16
click at [640, 339] on div "In AWS Identity and Access Management (IAM), which statement best describes an …" at bounding box center [626, 208] width 460 height 269
click at [620, 313] on div "A policy that is created and managed by an IAM user or role" at bounding box center [625, 311] width 425 height 28
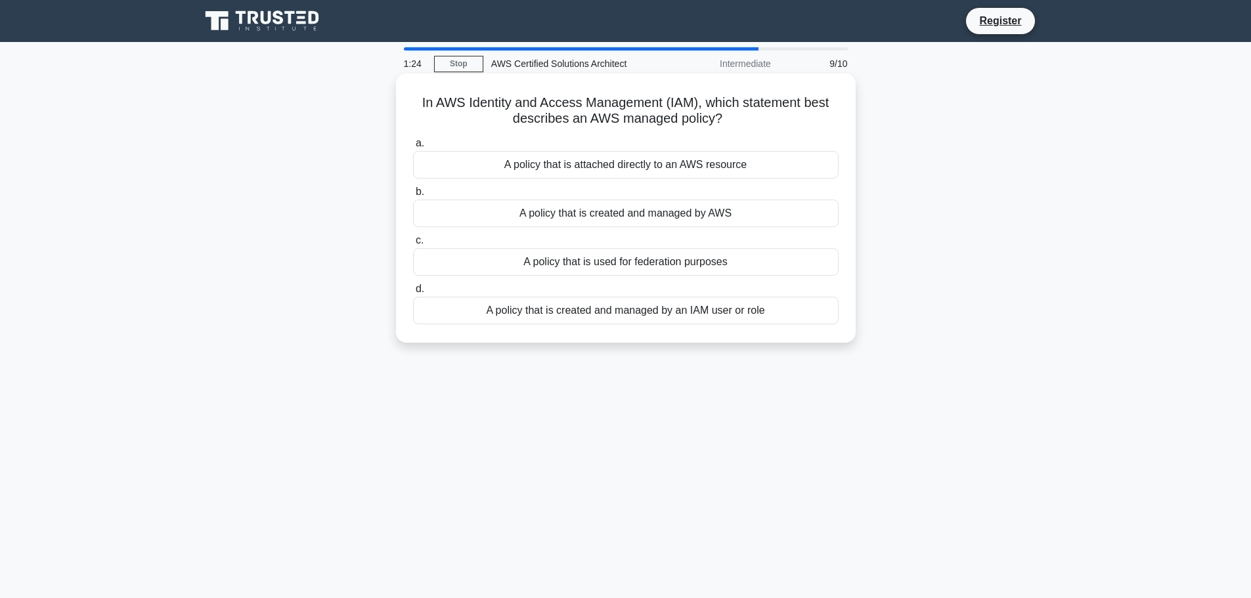
click at [413, 294] on input "d. A policy that is created and managed by an IAM user or role" at bounding box center [413, 289] width 0 height 9
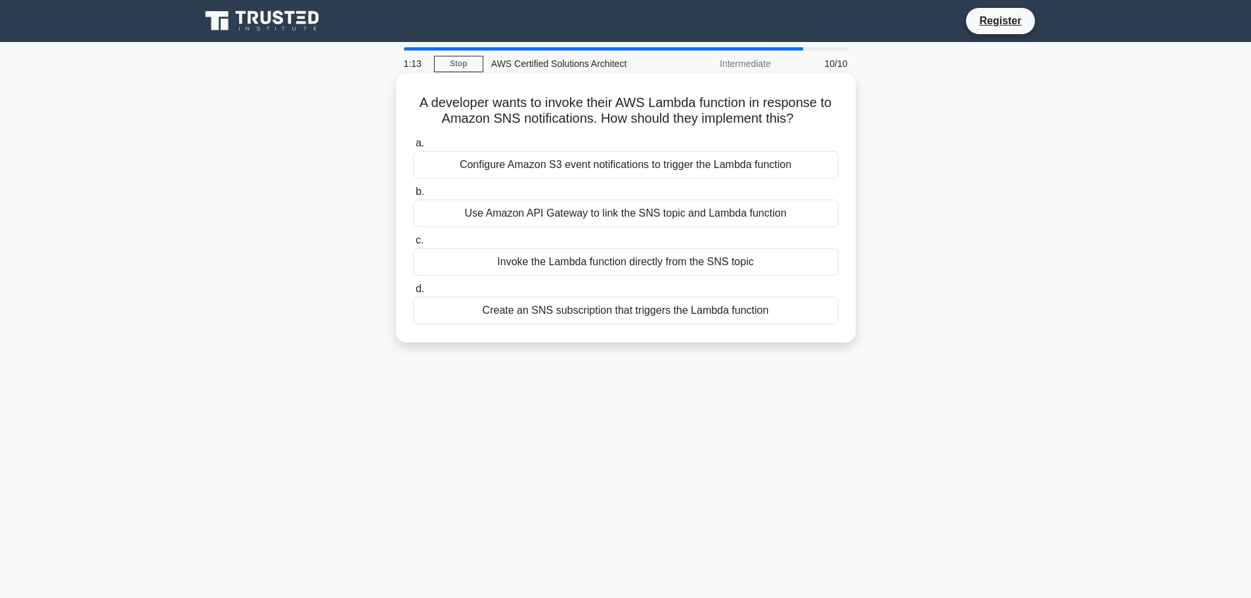
drag, startPoint x: 409, startPoint y: 104, endPoint x: 809, endPoint y: 125, distance: 400.4
click at [809, 125] on div "A developer wants to invoke their AWS Lambda function in response to Amazon SNS…" at bounding box center [625, 208] width 449 height 259
click at [622, 120] on h5 "A developer wants to invoke their AWS Lambda function in response to Amazon SNS…" at bounding box center [626, 111] width 428 height 33
click at [486, 254] on div "Invoke the Lambda function directly from the SNS topic" at bounding box center [625, 262] width 425 height 28
click at [413, 245] on input "c. Invoke the Lambda function directly from the SNS topic" at bounding box center [413, 240] width 0 height 9
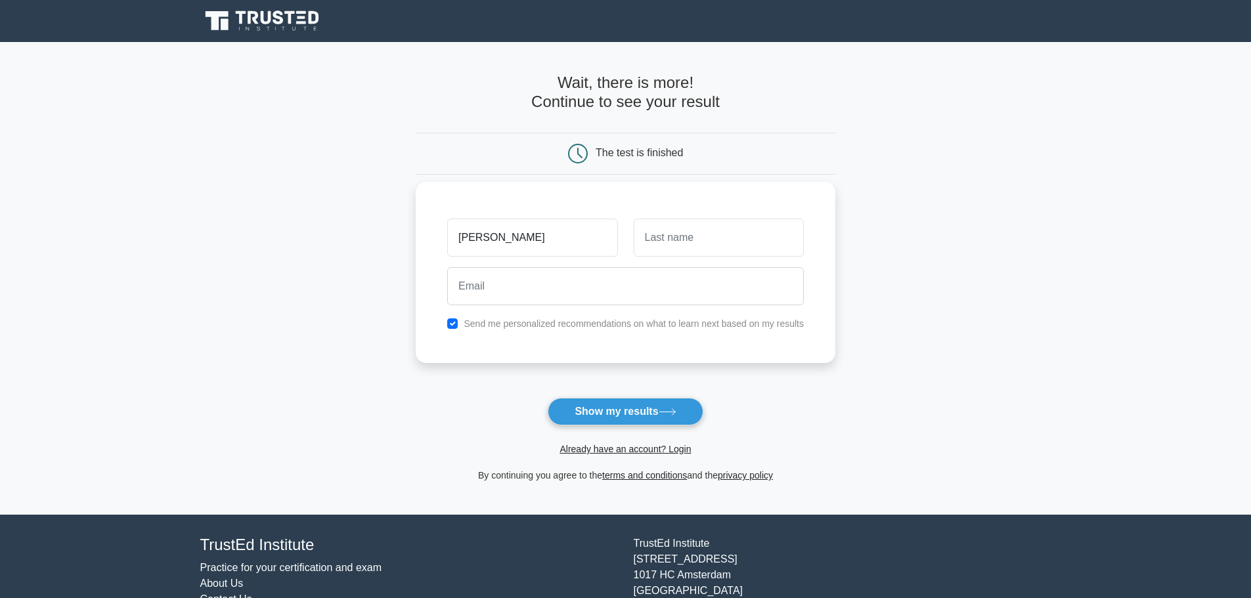
type input "[PERSON_NAME]"
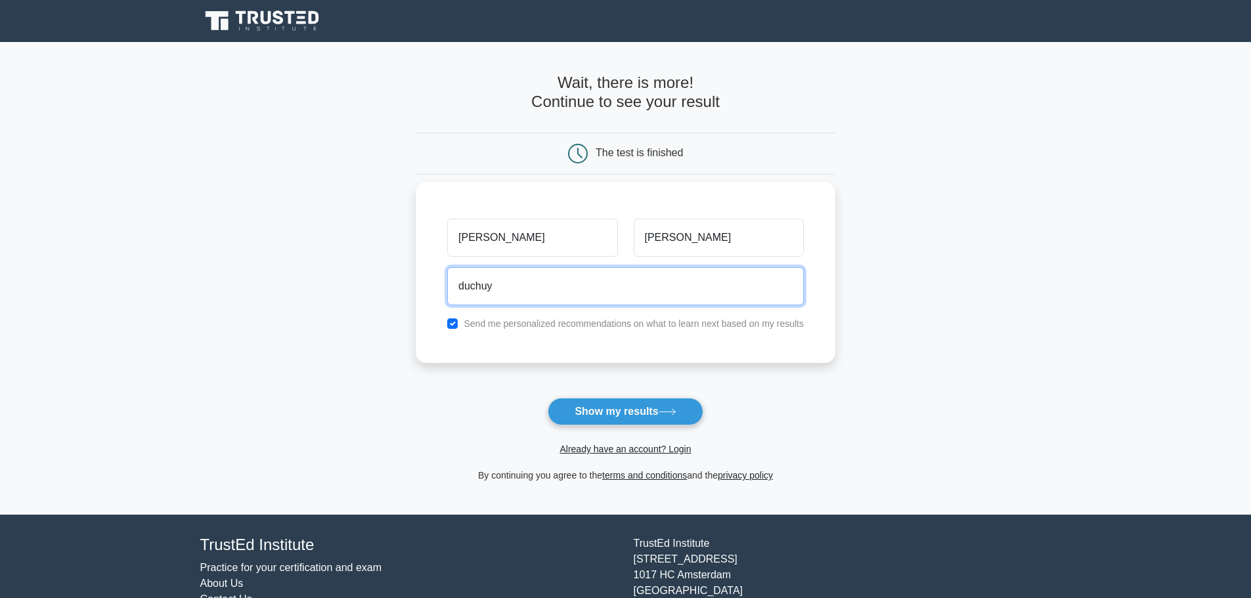
type input "[EMAIL_ADDRESS][DOMAIN_NAME]"
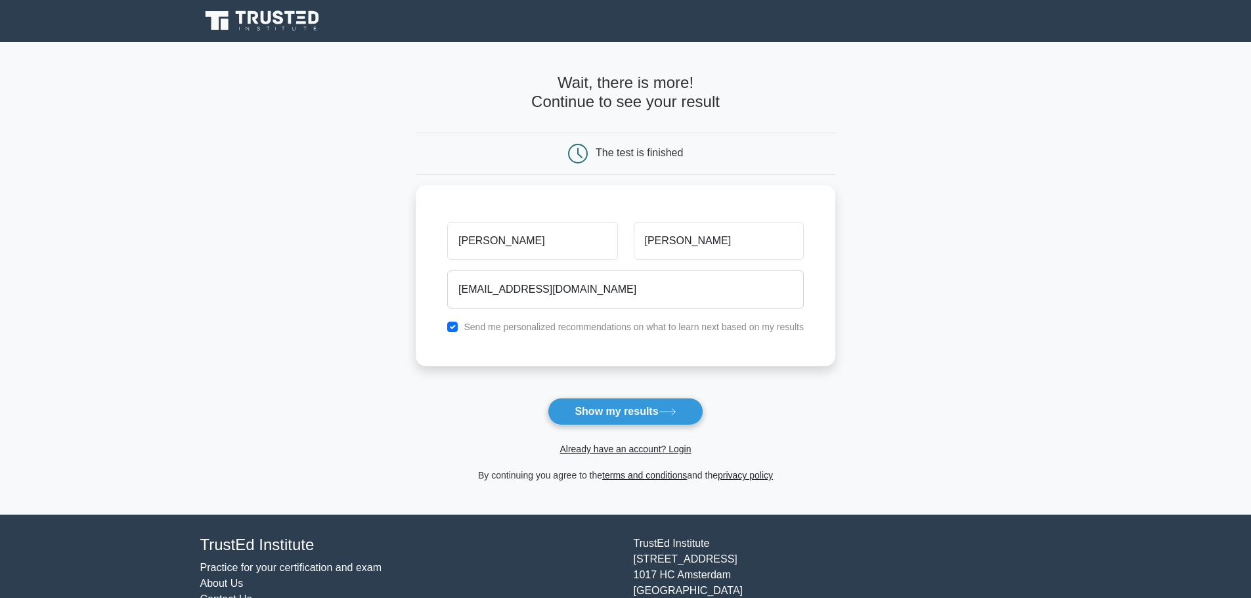
click at [362, 384] on main "Wait, there is more! Continue to see your result The test is finished Nguyen Huy" at bounding box center [625, 278] width 1251 height 473
click at [581, 411] on button "Show my results" at bounding box center [625, 412] width 155 height 28
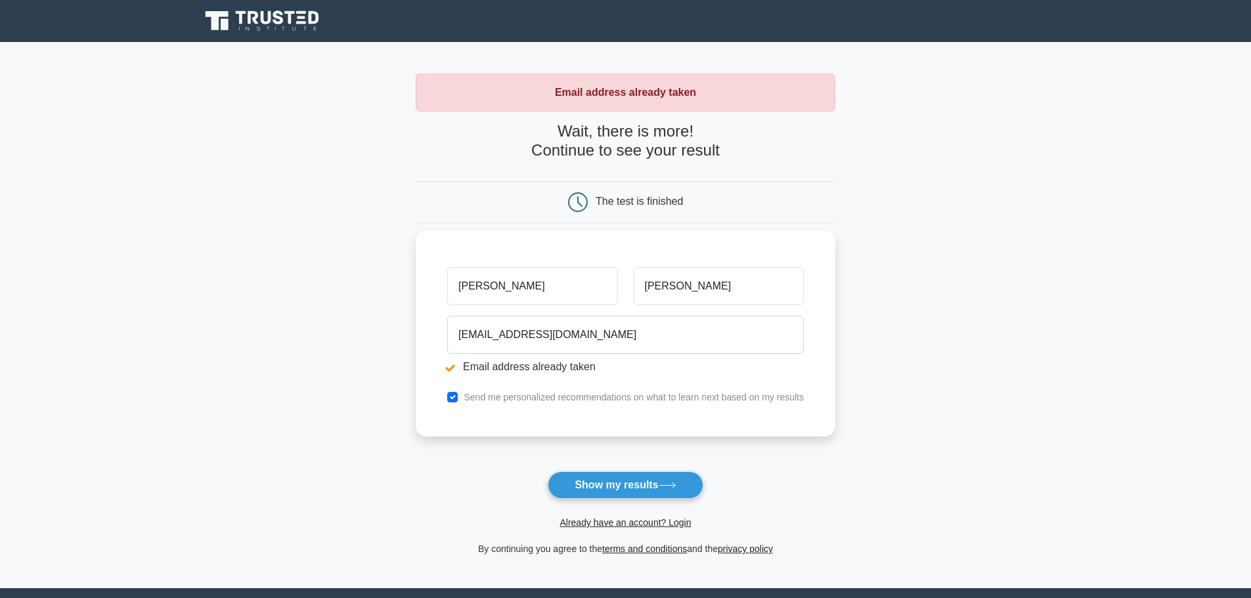
click at [479, 372] on li "Email address already taken" at bounding box center [625, 367] width 357 height 16
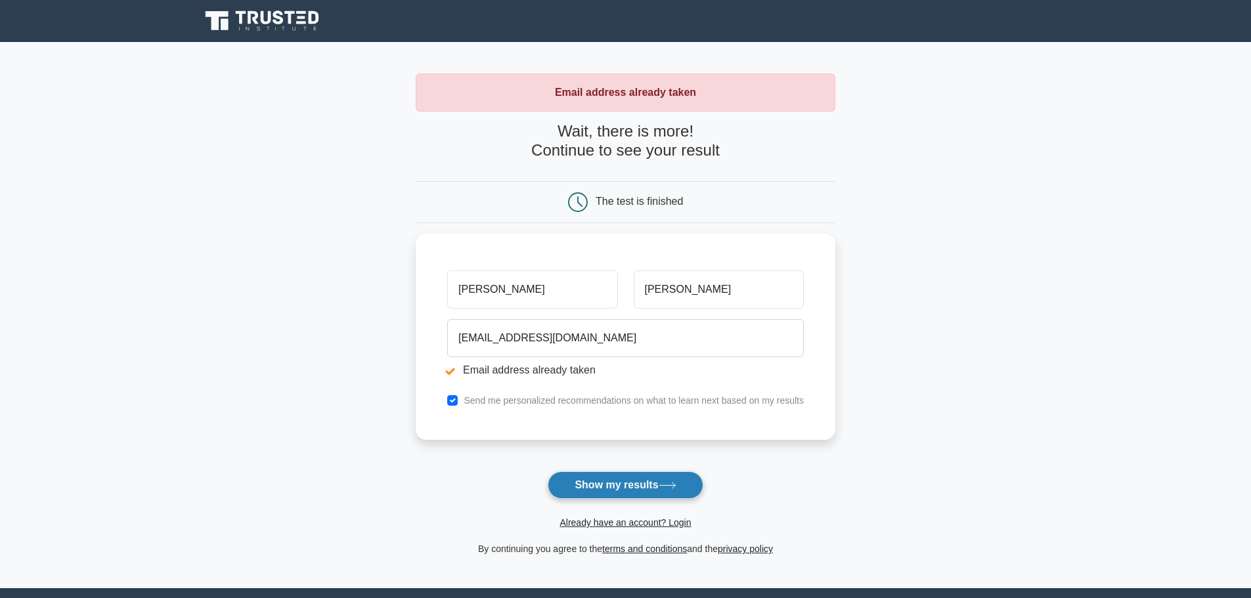
click at [588, 489] on button "Show my results" at bounding box center [625, 485] width 155 height 28
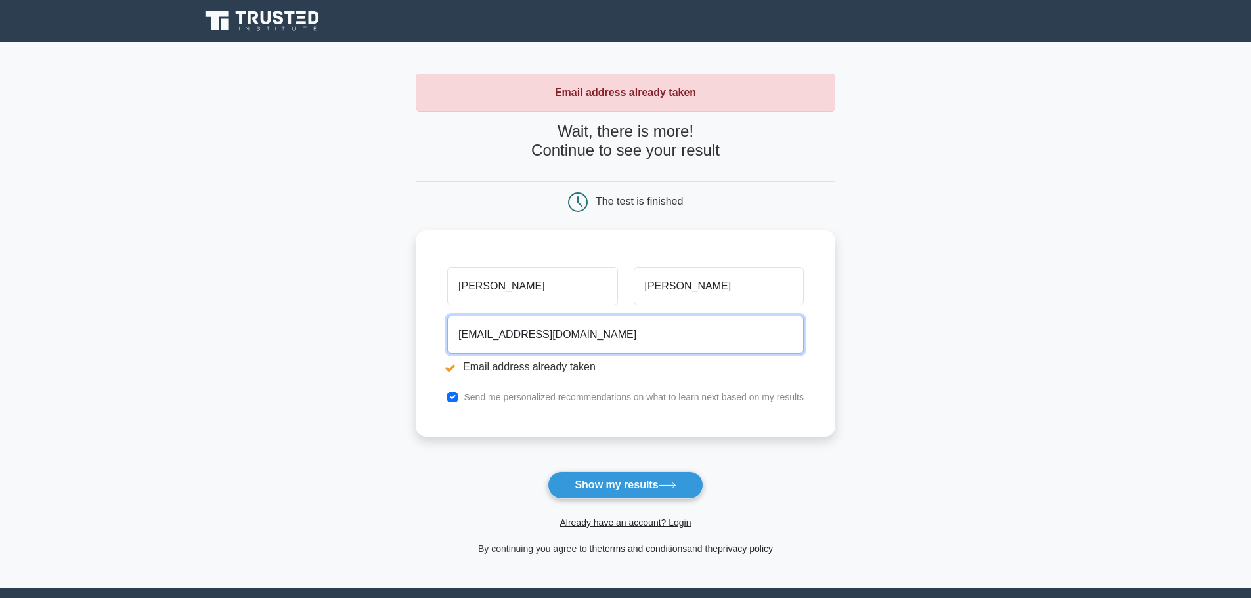
click at [492, 338] on input "[EMAIL_ADDRESS][DOMAIN_NAME]" at bounding box center [625, 335] width 357 height 38
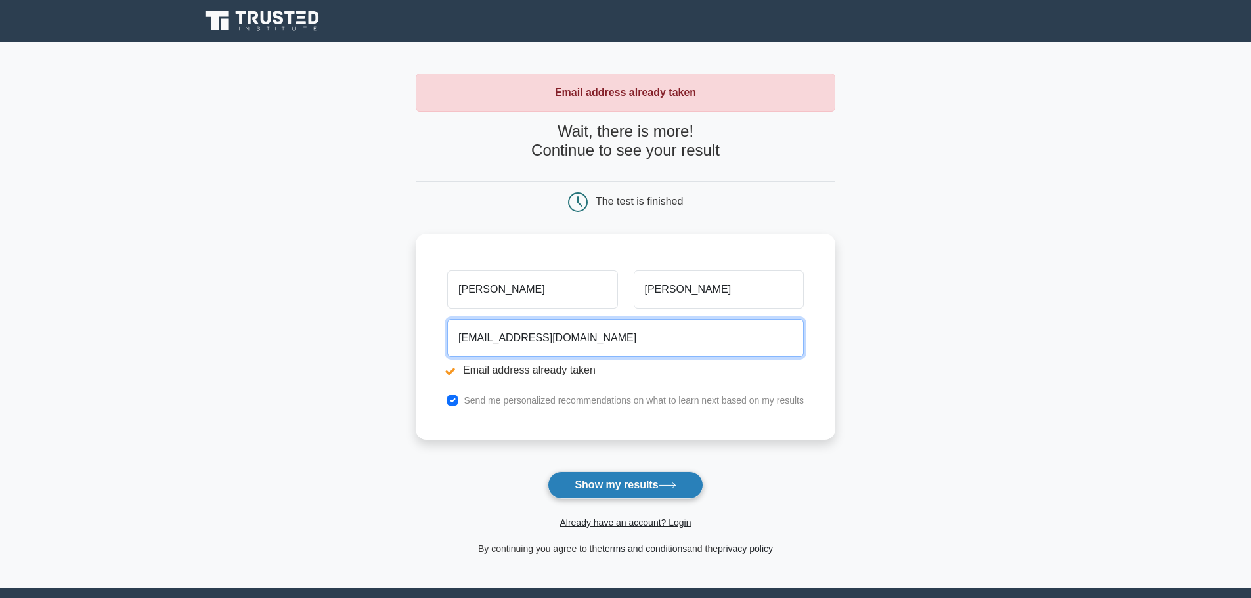
type input "[EMAIL_ADDRESS][DOMAIN_NAME]"
click at [617, 481] on button "Show my results" at bounding box center [625, 485] width 155 height 28
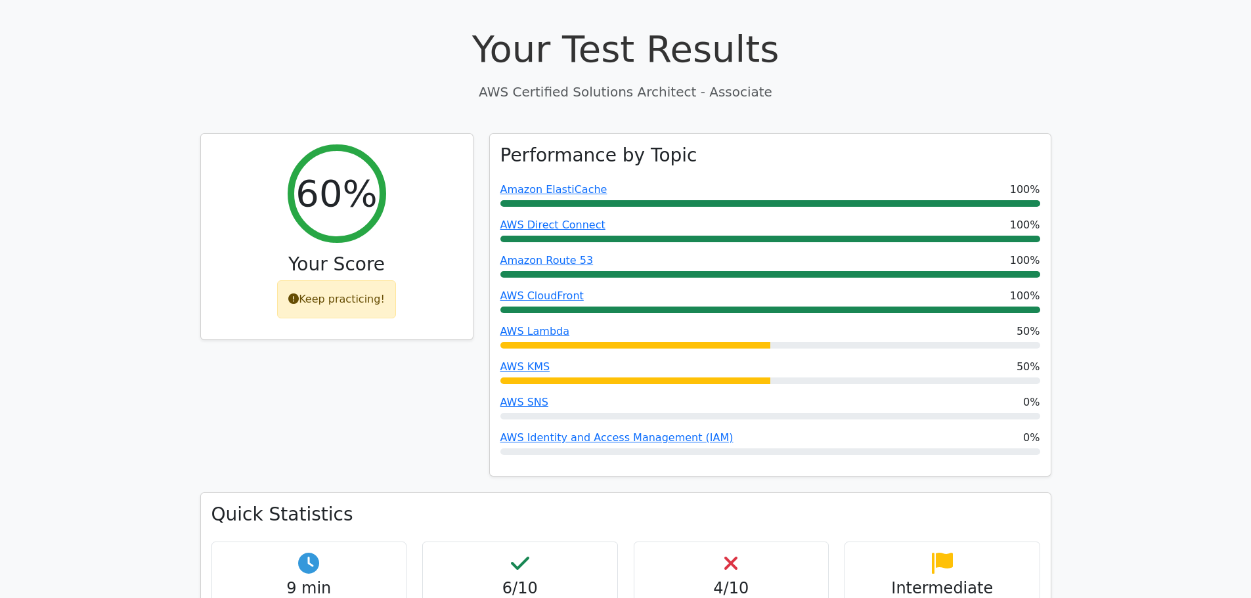
scroll to position [350, 0]
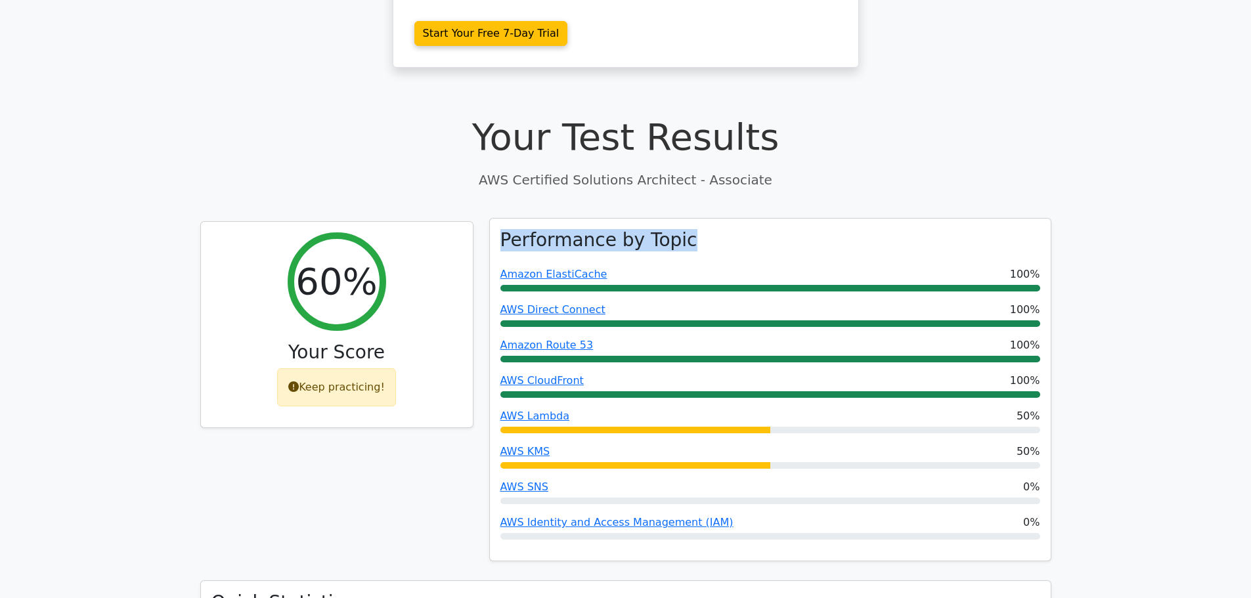
drag, startPoint x: 497, startPoint y: 183, endPoint x: 705, endPoint y: 173, distance: 208.4
click at [705, 219] on div "Performance by Topic Amazon ElastiCache 100% AWS Direct Connect 100% Amazon Rou…" at bounding box center [770, 390] width 561 height 343
click at [570, 219] on div "Performance by Topic Amazon ElastiCache 100% AWS Direct Connect 100% Amazon Rou…" at bounding box center [770, 390] width 561 height 343
drag, startPoint x: 503, startPoint y: 183, endPoint x: 738, endPoint y: 174, distance: 235.2
click at [729, 219] on div "Performance by Topic Amazon ElastiCache 100% AWS Direct Connect 100% Amazon Rou…" at bounding box center [770, 390] width 561 height 343
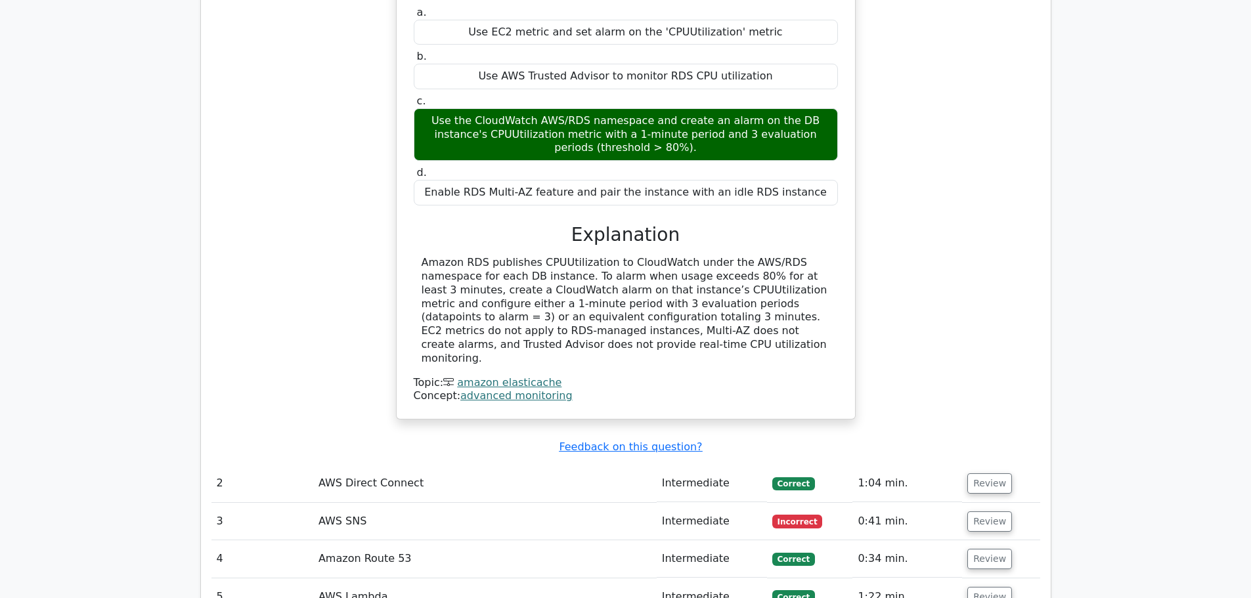
scroll to position [1401, 0]
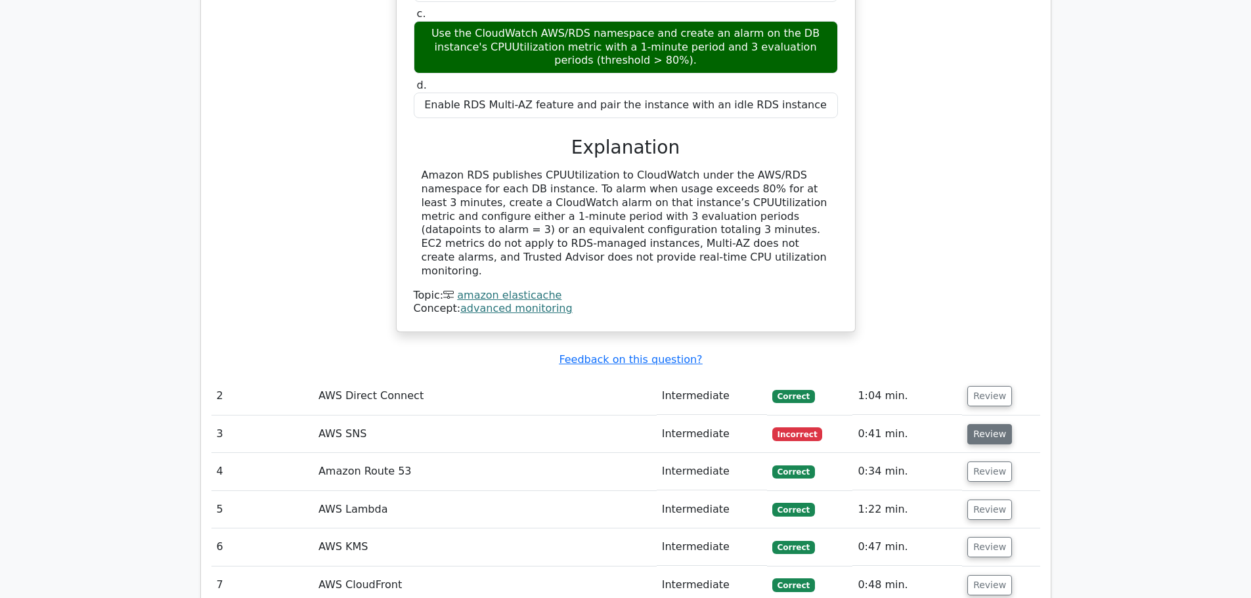
click at [993, 424] on button "Review" at bounding box center [989, 434] width 45 height 20
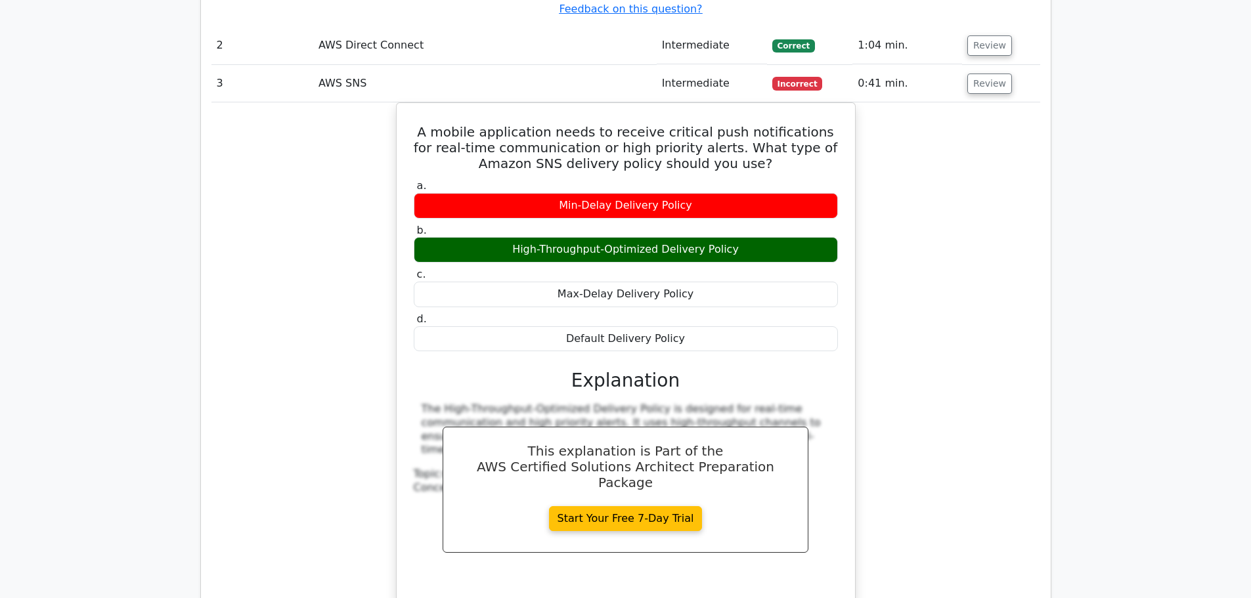
scroll to position [1576, 0]
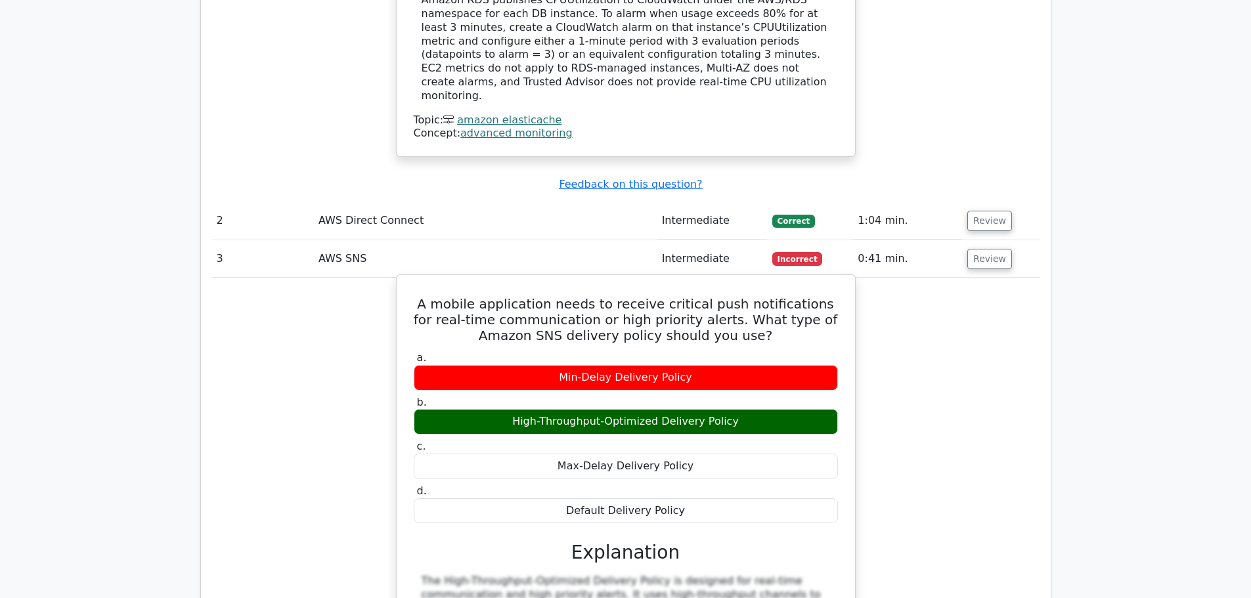
click at [529, 296] on h5 "A mobile application needs to receive critical push notifications for real-time…" at bounding box center [625, 319] width 427 height 47
click at [634, 296] on h5 "A mobile application needs to receive critical push notifications for real-time…" at bounding box center [625, 319] width 427 height 47
click at [680, 296] on h5 "A mobile application needs to receive critical push notifications for real-time…" at bounding box center [625, 319] width 427 height 47
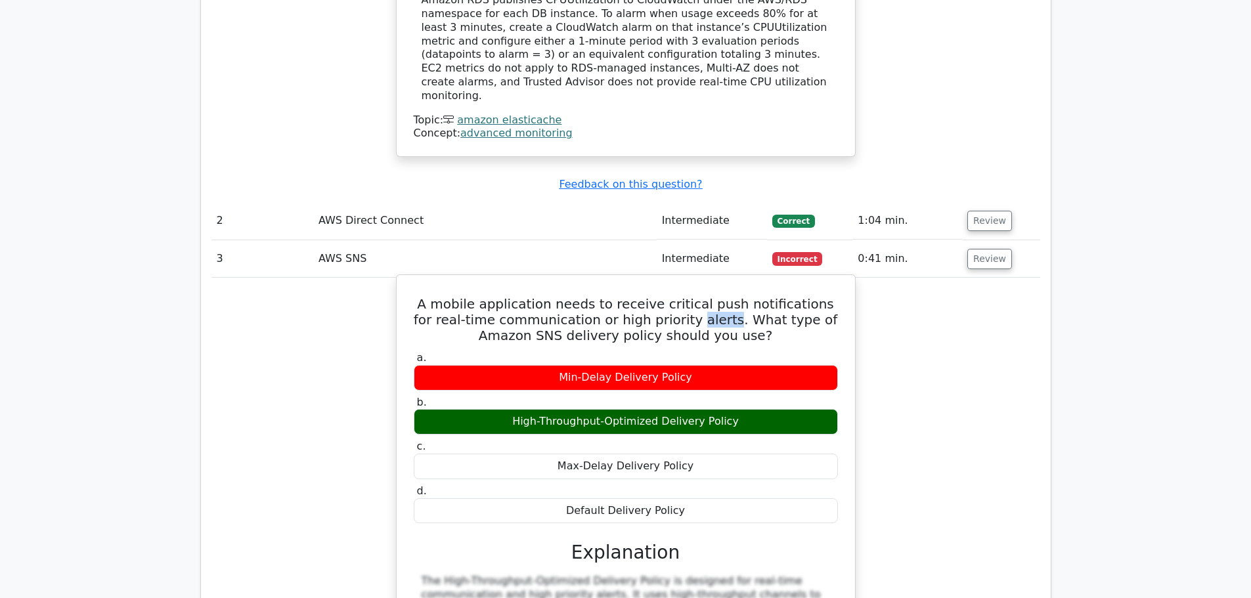
click at [680, 296] on h5 "A mobile application needs to receive critical push notifications for real-time…" at bounding box center [625, 319] width 427 height 47
click at [691, 296] on h5 "A mobile application needs to receive critical push notifications for real-time…" at bounding box center [625, 319] width 427 height 47
click at [721, 296] on h5 "A mobile application needs to receive critical push notifications for real-time…" at bounding box center [625, 319] width 427 height 47
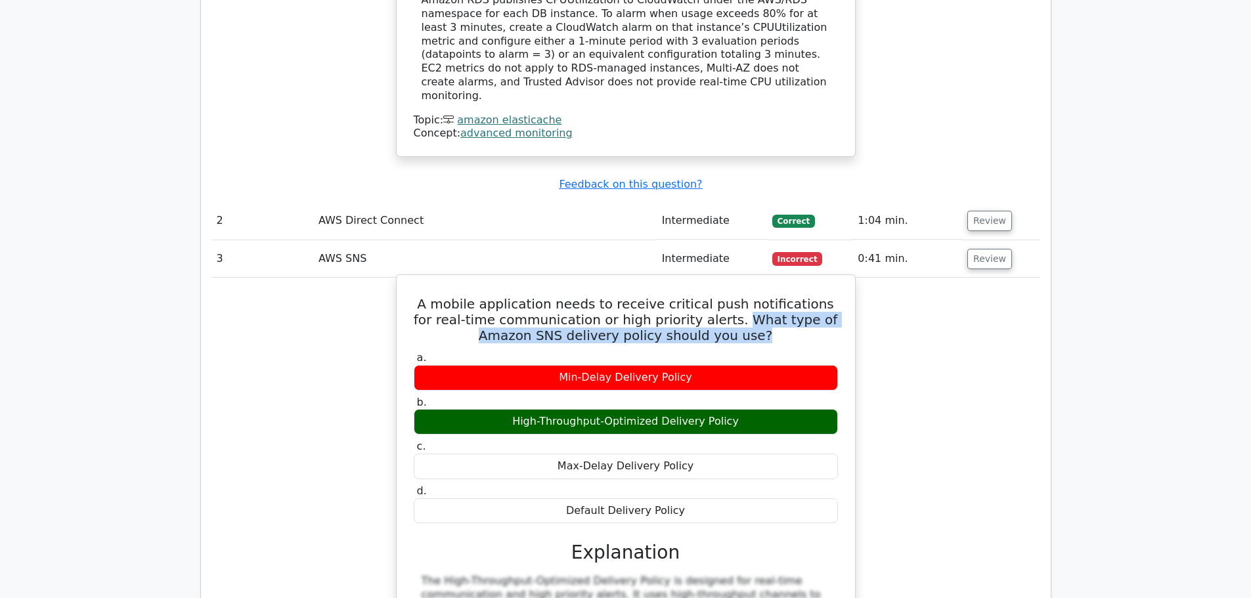
drag, startPoint x: 707, startPoint y: 243, endPoint x: 737, endPoint y: 267, distance: 38.8
click at [737, 280] on div "A mobile application needs to receive critical push notifications for real-time…" at bounding box center [626, 524] width 448 height 489
click at [758, 296] on h5 "A mobile application needs to receive critical push notifications for real-time…" at bounding box center [625, 319] width 427 height 47
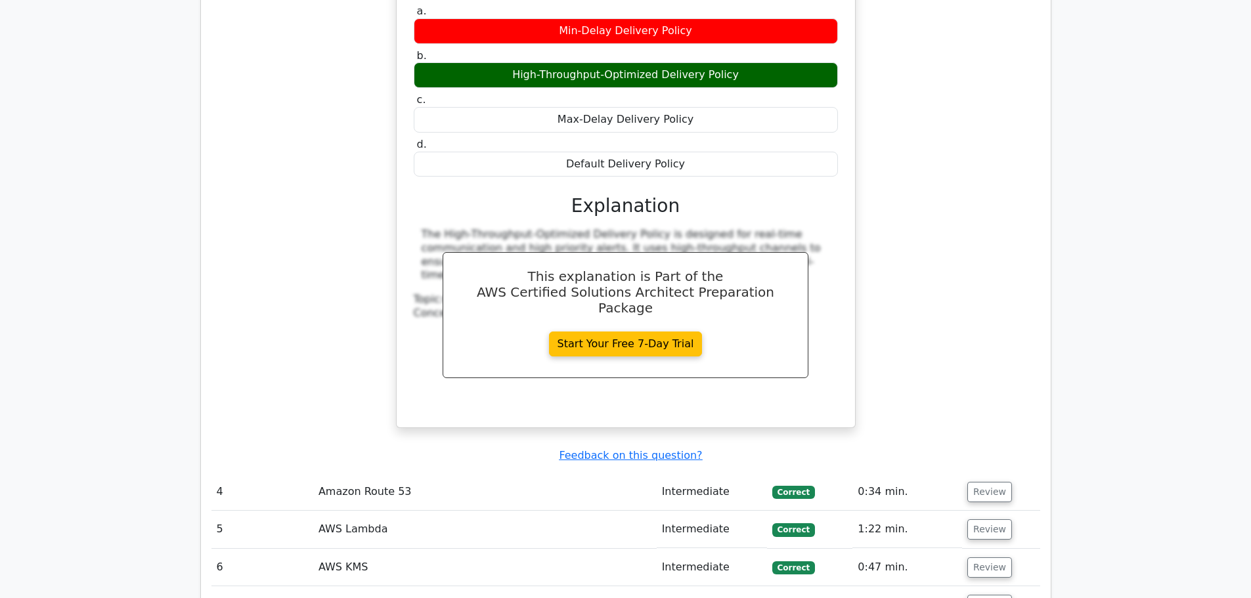
scroll to position [2189, 0]
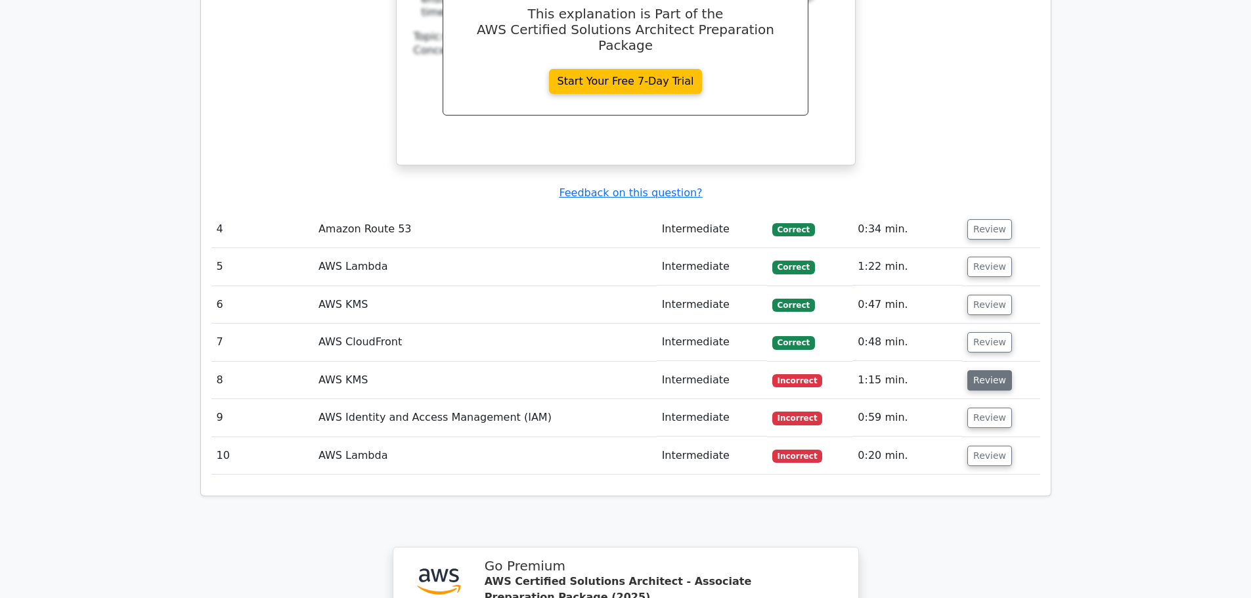
click at [988, 370] on button "Review" at bounding box center [989, 380] width 45 height 20
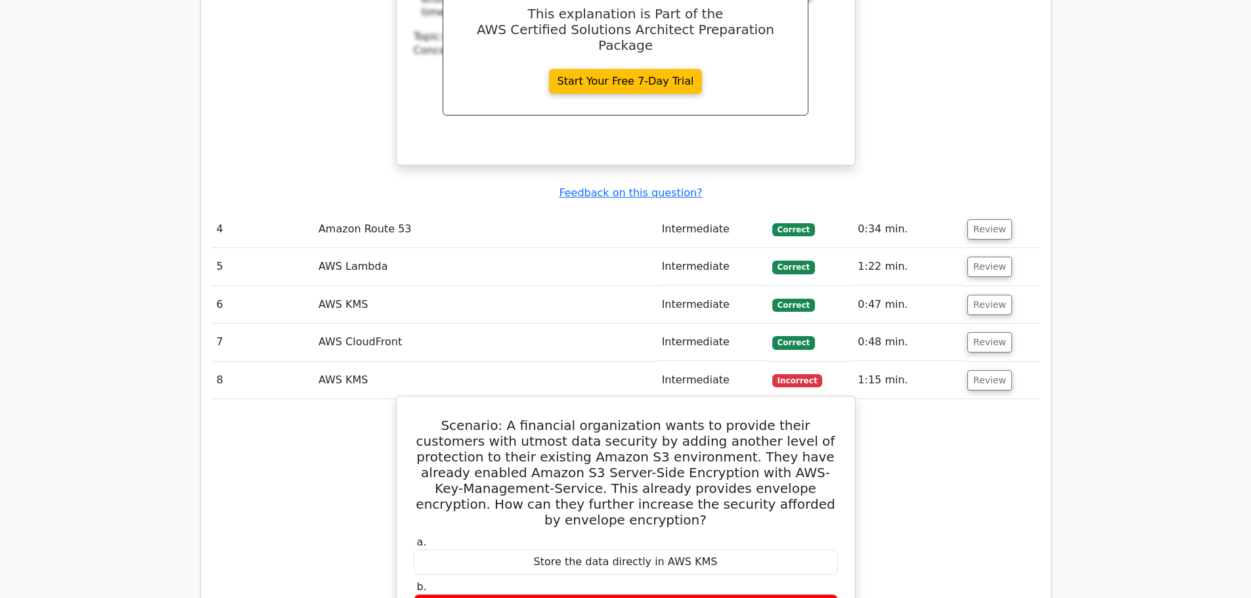
scroll to position [2364, 0]
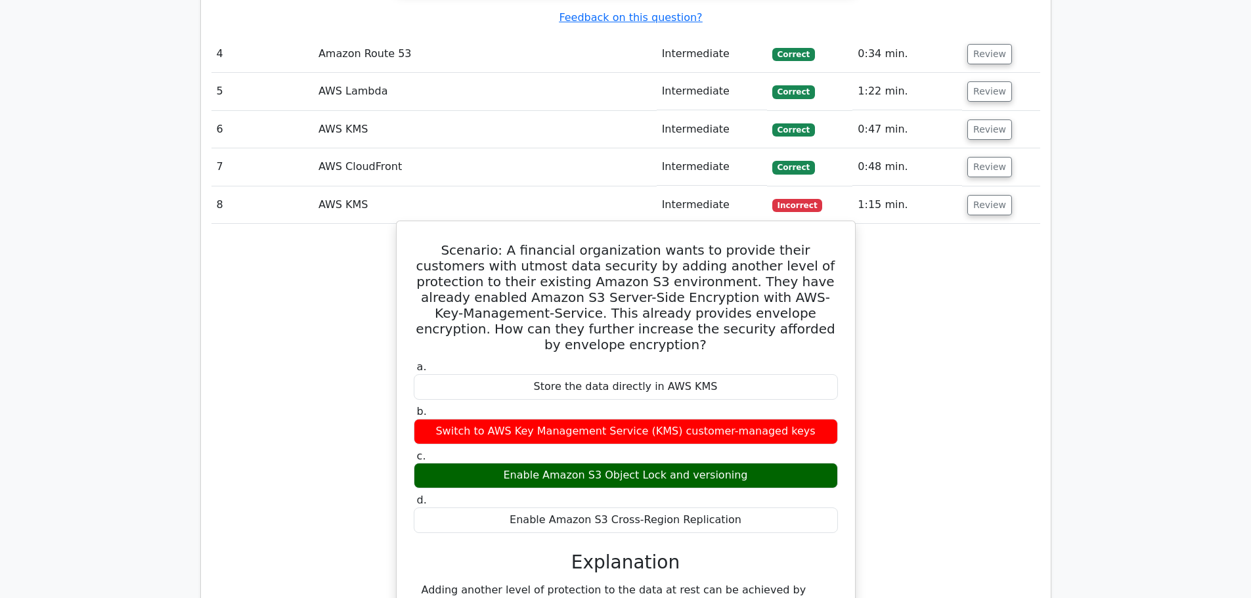
drag, startPoint x: 752, startPoint y: 385, endPoint x: 490, endPoint y: 386, distance: 261.3
click at [492, 463] on div "Enable Amazon S3 Object Lock and versioning" at bounding box center [626, 476] width 424 height 26
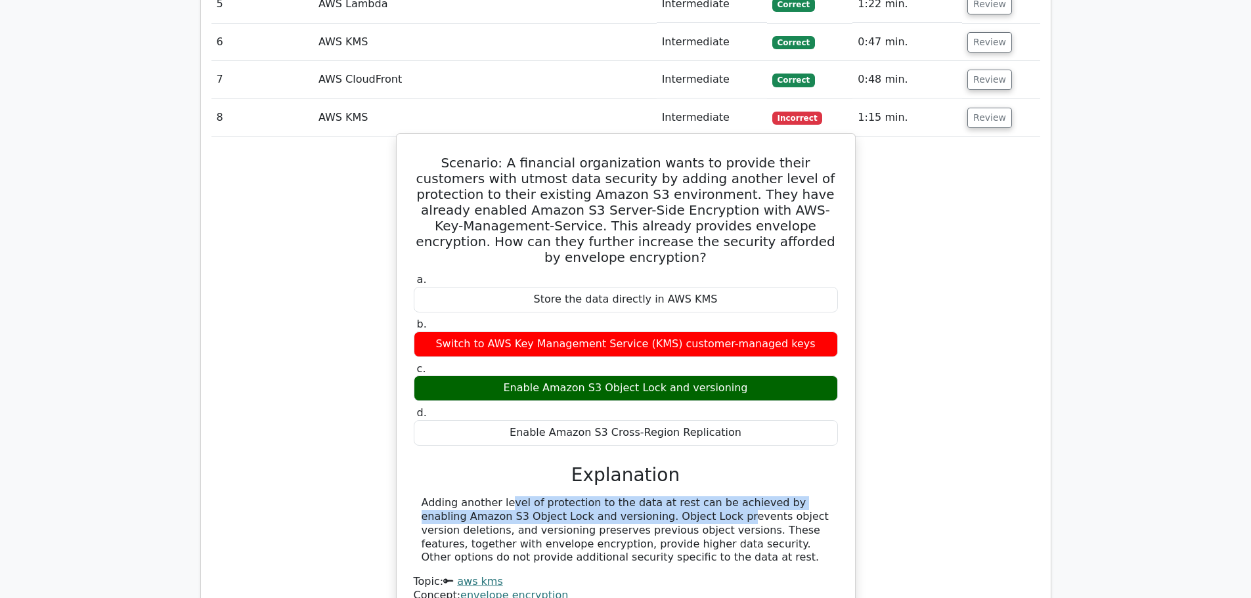
drag, startPoint x: 421, startPoint y: 412, endPoint x: 599, endPoint y: 423, distance: 178.3
click at [599, 496] on div "Adding another level of protection to the data at rest can be achieved by enabl…" at bounding box center [626, 530] width 408 height 68
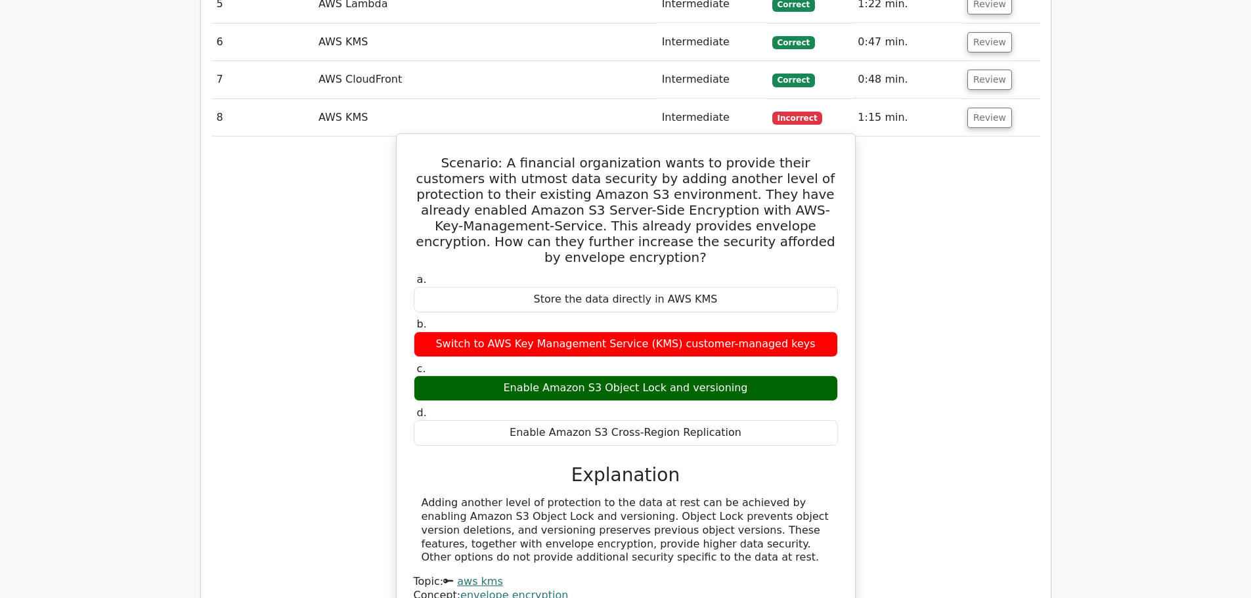
click at [674, 496] on div "Adding another level of protection to the data at rest can be achieved by enabl…" at bounding box center [626, 530] width 408 height 68
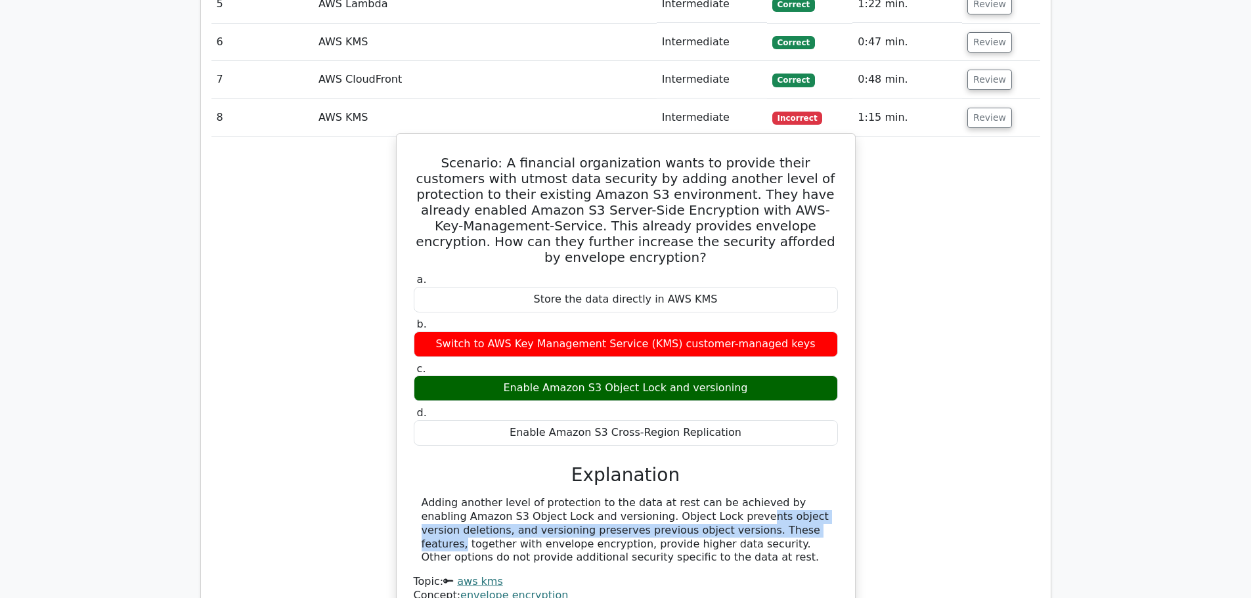
drag, startPoint x: 607, startPoint y: 426, endPoint x: 649, endPoint y: 438, distance: 44.3
click at [649, 496] on div "Adding another level of protection to the data at rest can be achieved by enabl…" at bounding box center [626, 530] width 408 height 68
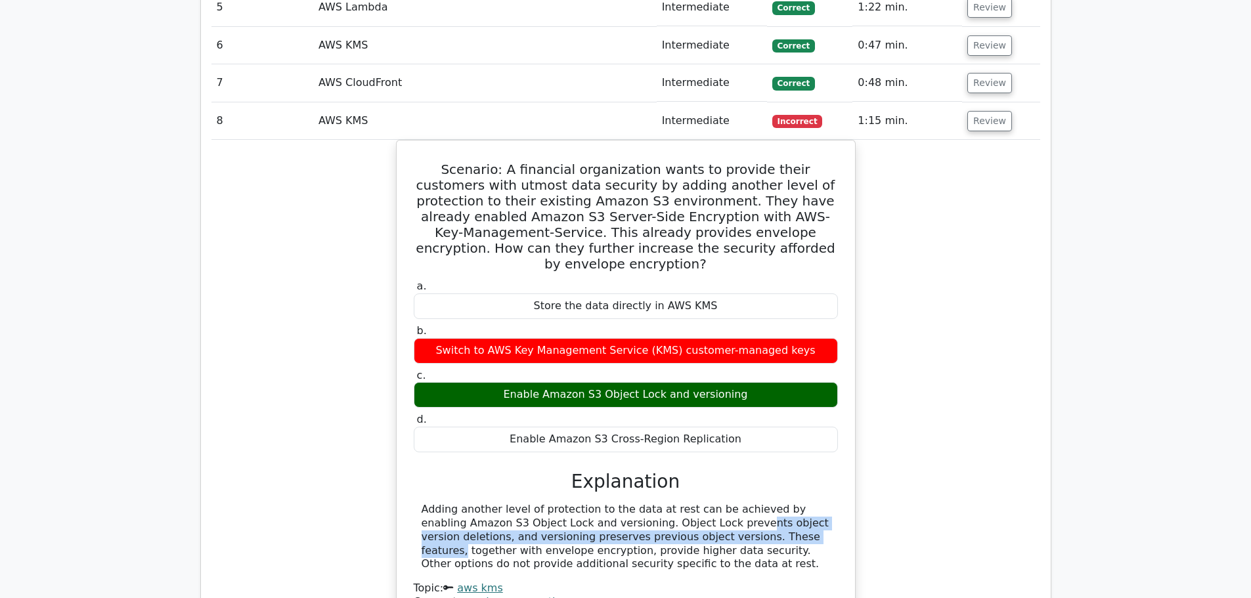
click at [641, 445] on div at bounding box center [641, 445] width 0 height 0
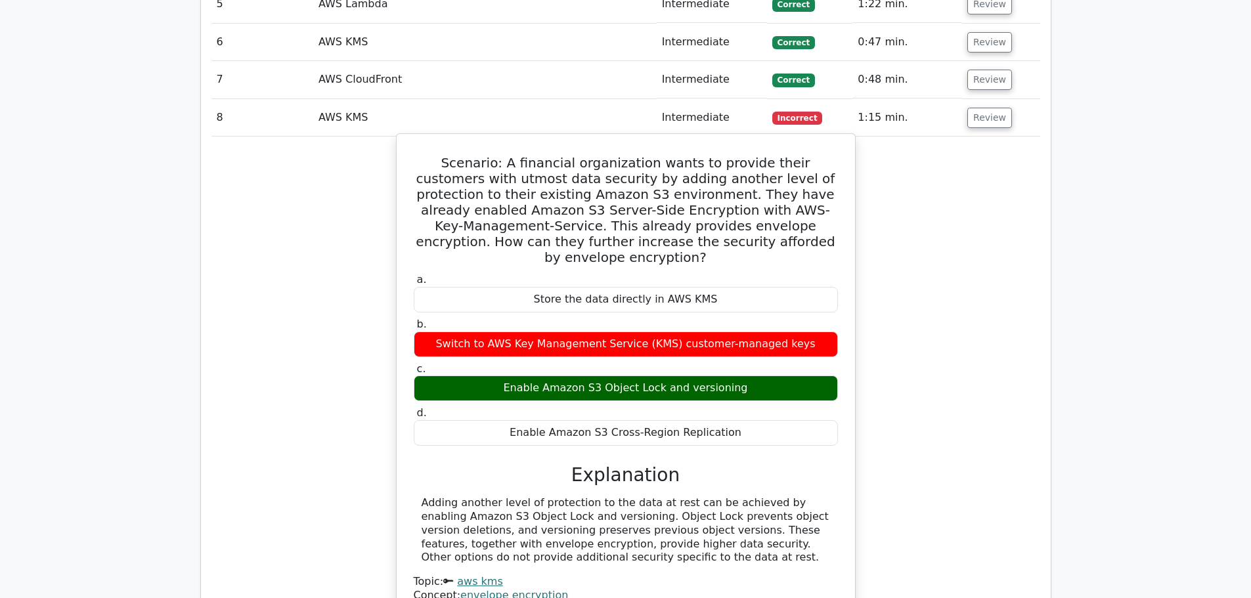
click at [655, 496] on div "Adding another level of protection to the data at rest can be achieved by enabl…" at bounding box center [626, 530] width 408 height 68
drag, startPoint x: 657, startPoint y: 441, endPoint x: 651, endPoint y: 454, distance: 14.7
click at [651, 496] on div "Adding another level of protection to the data at rest can be achieved by enabl…" at bounding box center [626, 530] width 408 height 68
click at [661, 496] on div "Adding another level of protection to the data at rest can be achieved by enabl…" at bounding box center [626, 530] width 408 height 68
drag, startPoint x: 657, startPoint y: 452, endPoint x: 587, endPoint y: 455, distance: 69.7
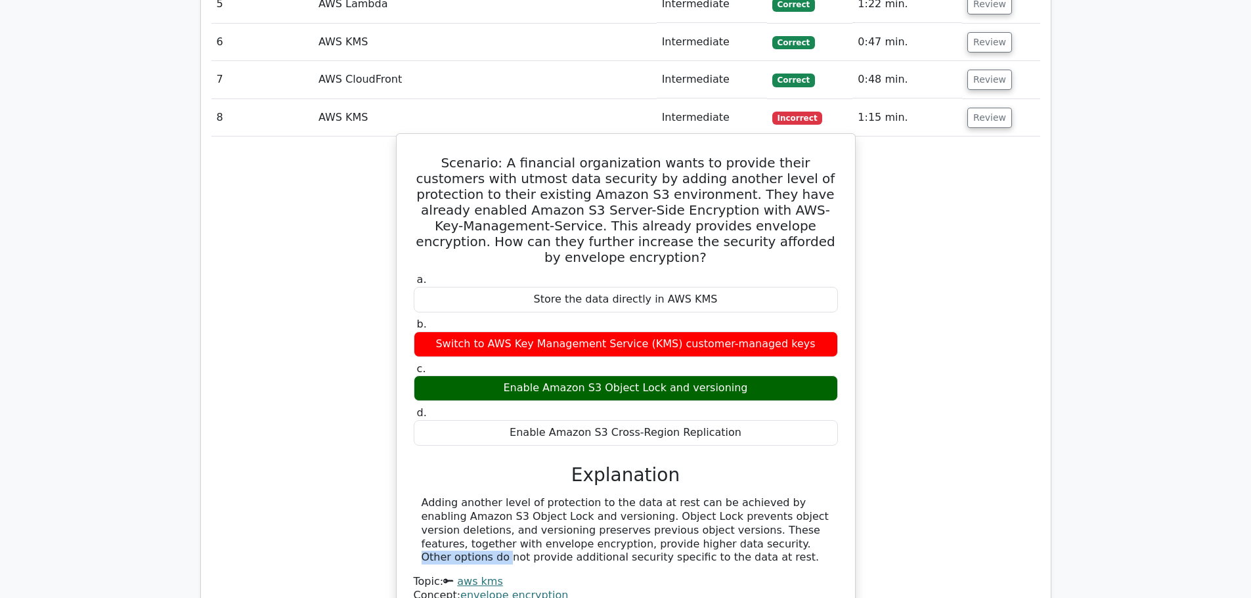
click at [587, 496] on div "Adding another level of protection to the data at rest can be achieved by enabl…" at bounding box center [626, 530] width 408 height 68
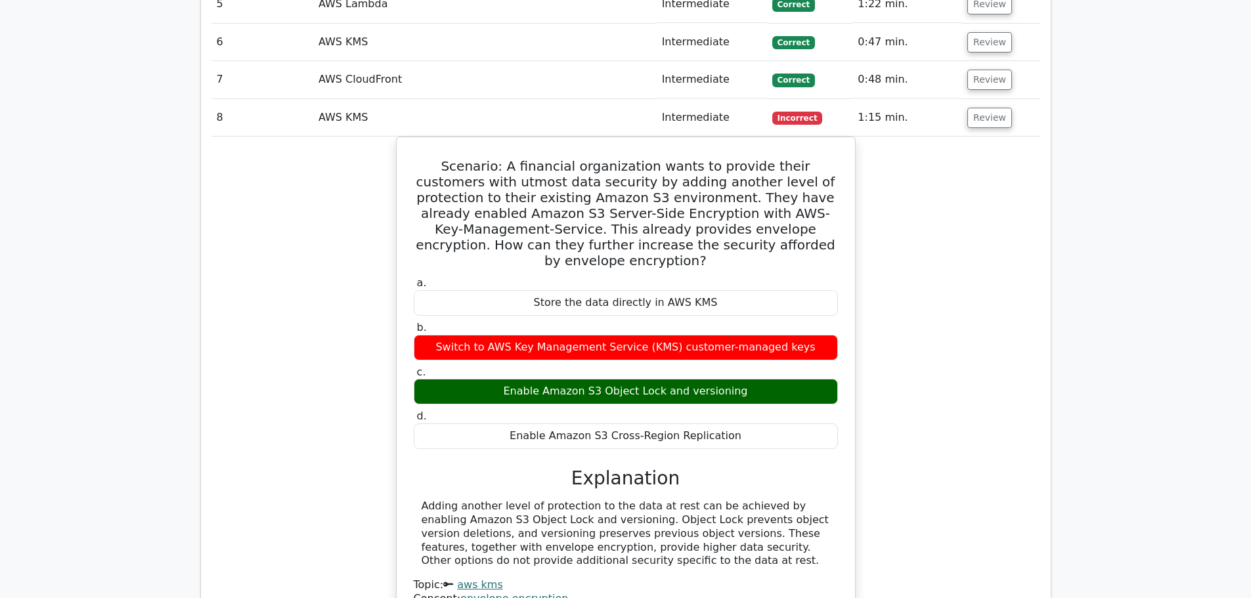
scroll to position [2714, 0]
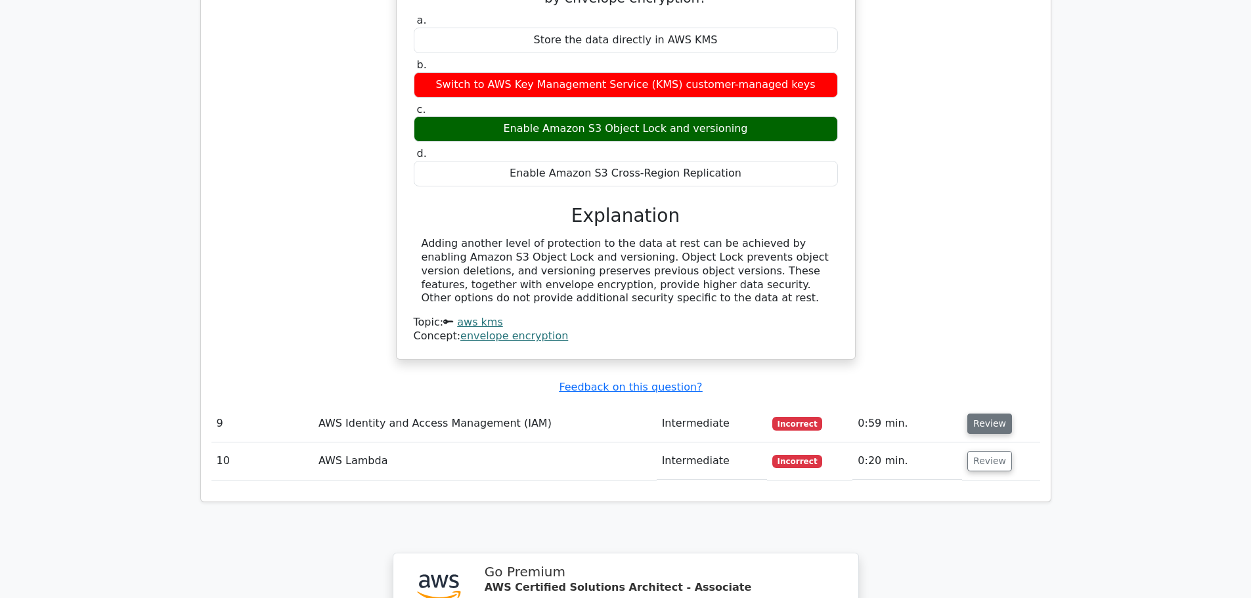
click at [993, 414] on button "Review" at bounding box center [989, 424] width 45 height 20
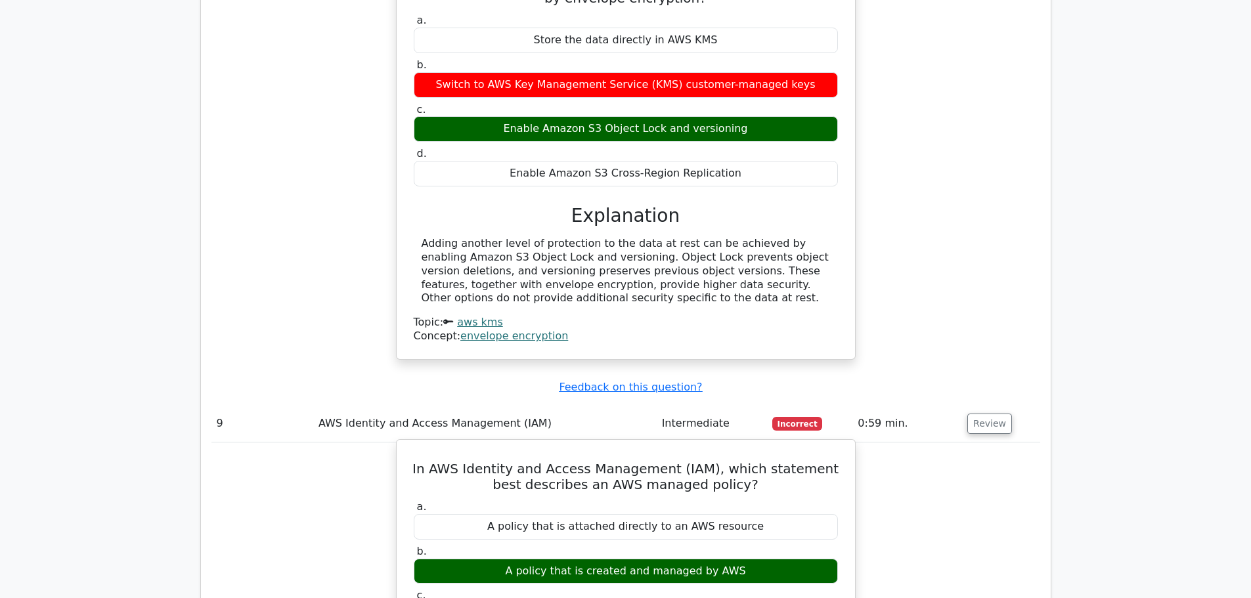
scroll to position [2802, 0]
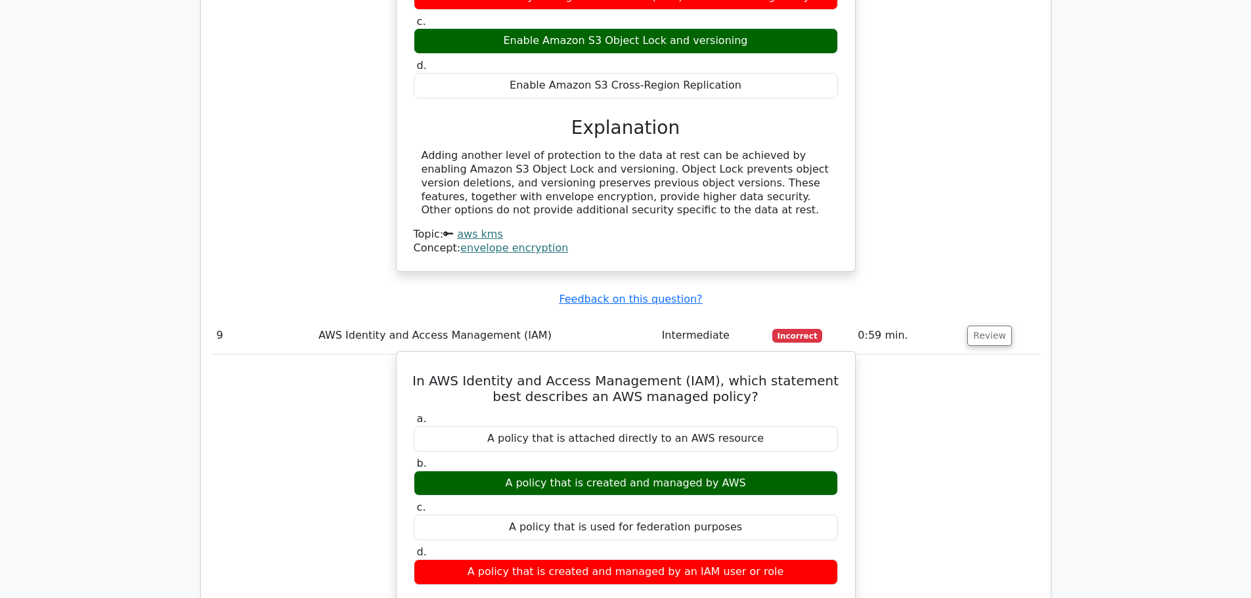
drag, startPoint x: 512, startPoint y: 393, endPoint x: 744, endPoint y: 394, distance: 232.4
click at [744, 471] on div "A policy that is created and managed by AWS" at bounding box center [626, 484] width 424 height 26
click at [747, 471] on div "A policy that is created and managed by AWS" at bounding box center [626, 484] width 424 height 26
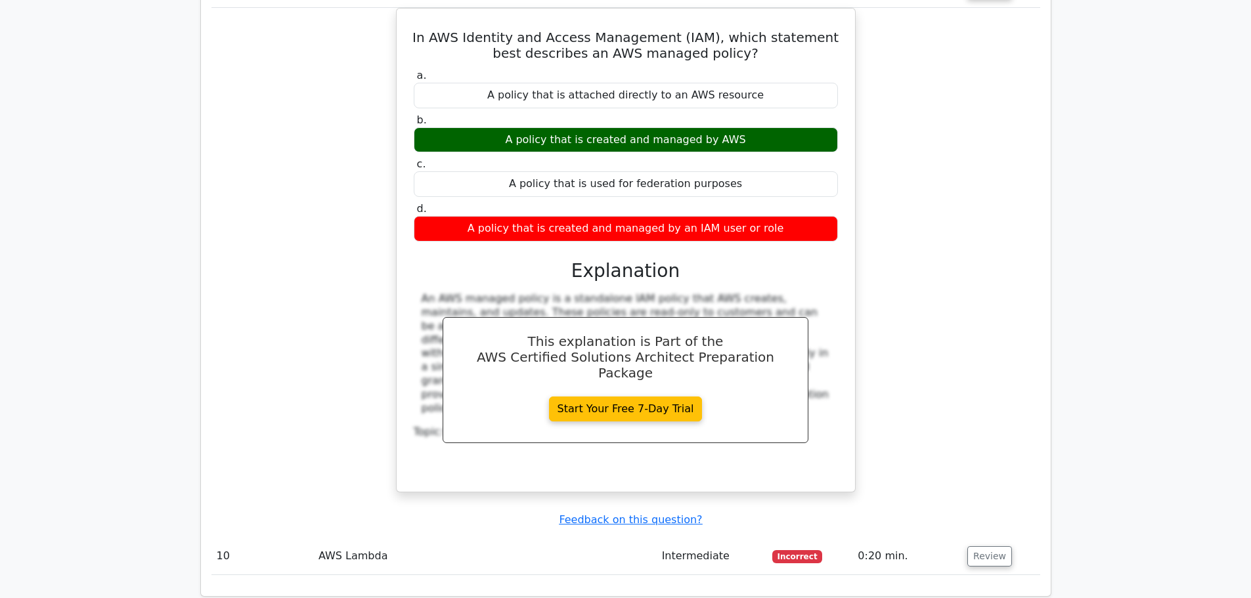
scroll to position [3239, 0]
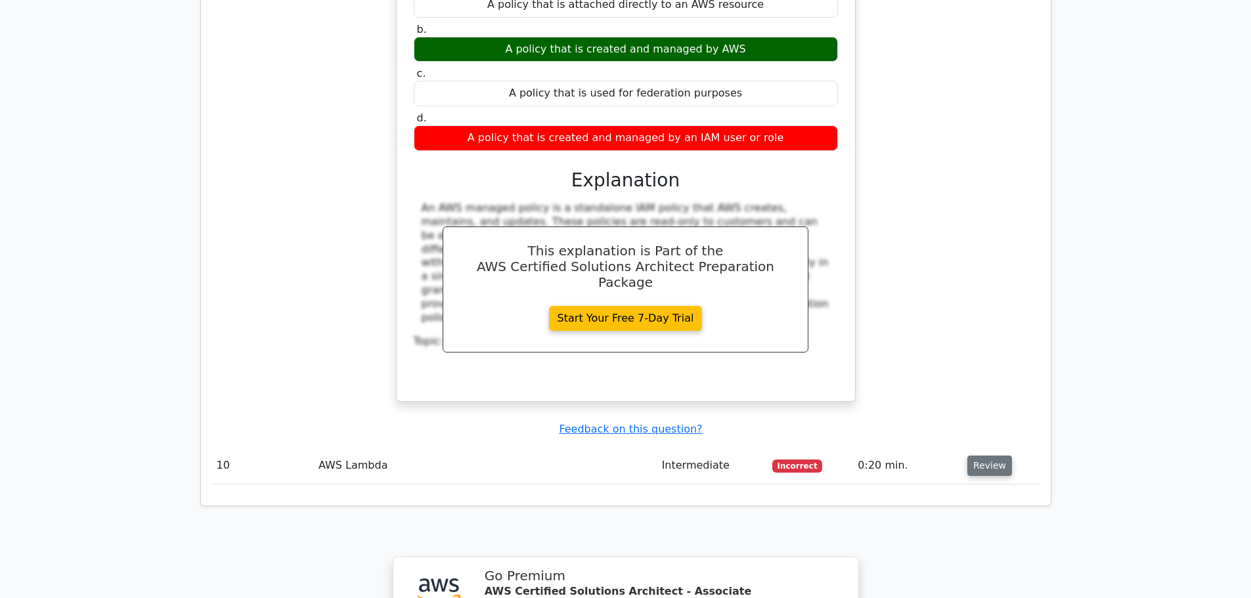
click at [990, 456] on button "Review" at bounding box center [989, 466] width 45 height 20
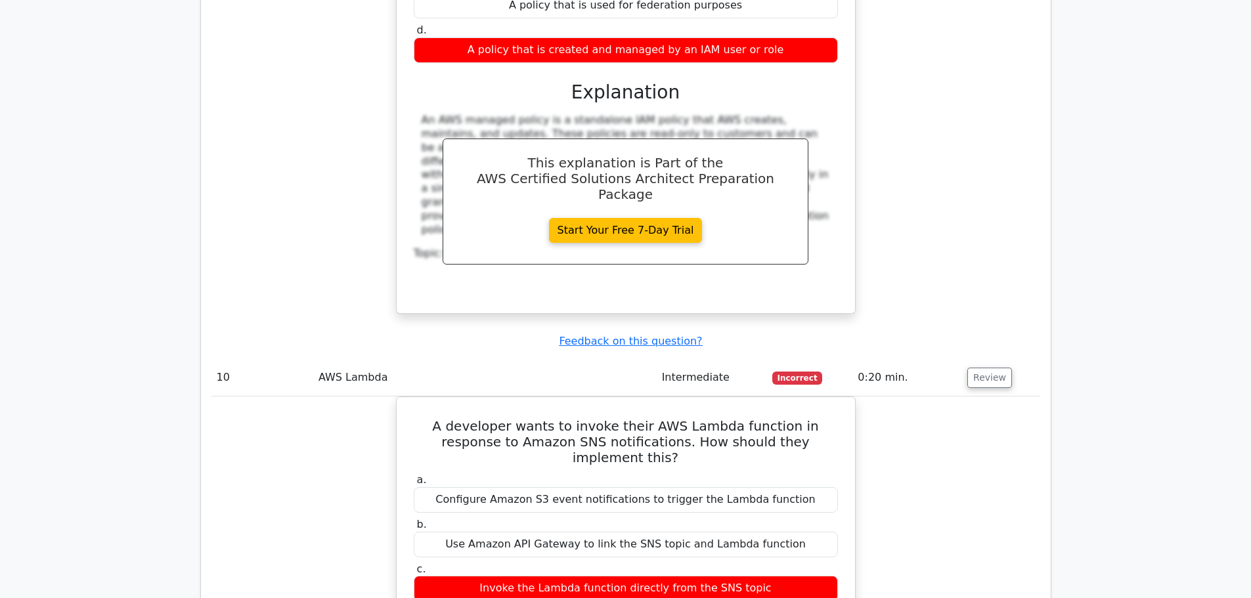
scroll to position [3414, 0]
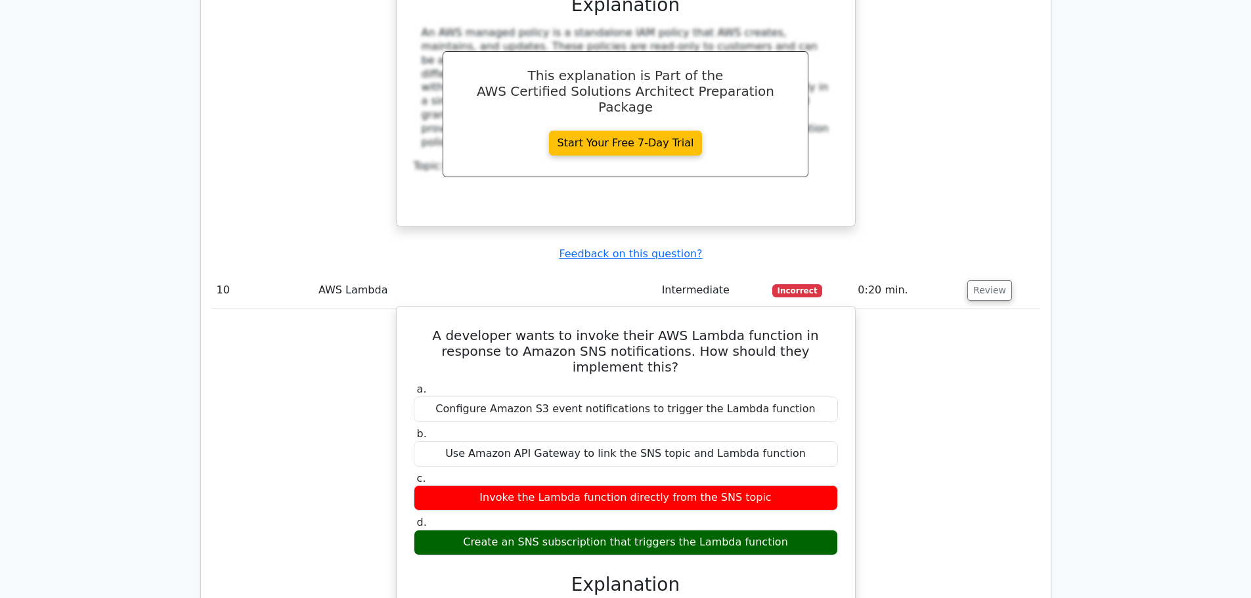
drag, startPoint x: 469, startPoint y: 435, endPoint x: 777, endPoint y: 431, distance: 307.3
click at [772, 530] on div "Create an SNS subscription that triggers the Lambda function" at bounding box center [626, 543] width 424 height 26
click at [793, 530] on div "Create an SNS subscription that triggers the Lambda function" at bounding box center [626, 543] width 424 height 26
drag, startPoint x: 786, startPoint y: 429, endPoint x: 462, endPoint y: 431, distance: 324.4
click at [462, 530] on div "Create an SNS subscription that triggers the Lambda function" at bounding box center [626, 543] width 424 height 26
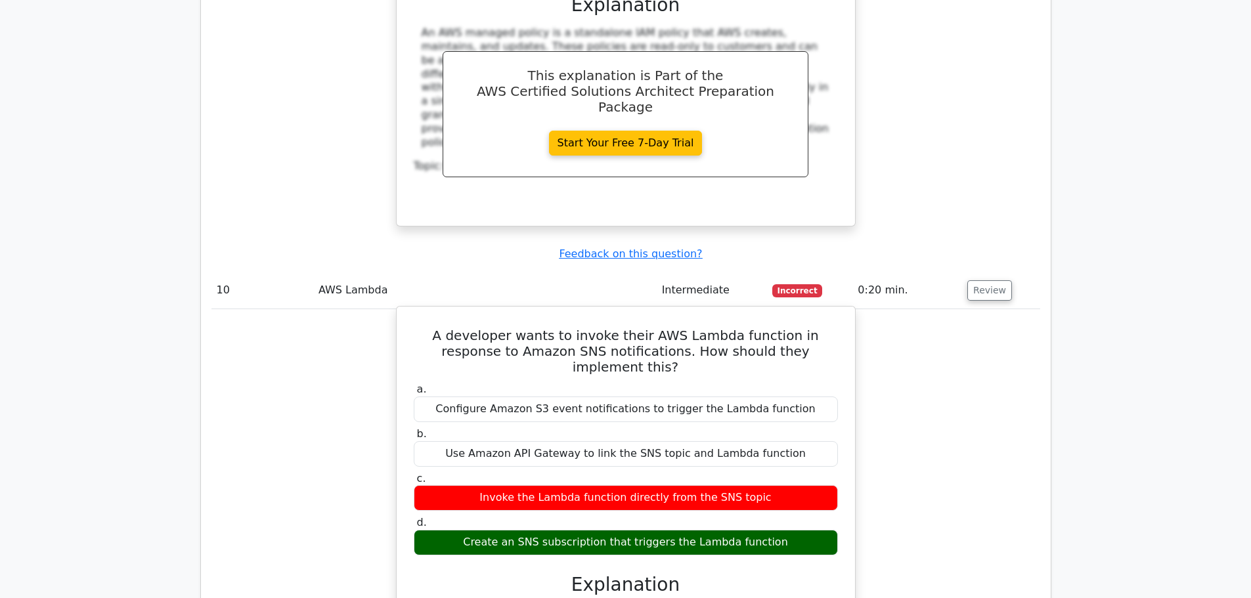
click at [450, 530] on div "Create an SNS subscription that triggers the Lambda function" at bounding box center [626, 543] width 424 height 26
drag, startPoint x: 466, startPoint y: 431, endPoint x: 800, endPoint y: 422, distance: 335.0
click at [798, 530] on div "Create an SNS subscription that triggers the Lambda function" at bounding box center [626, 543] width 424 height 26
click at [804, 530] on div "Create an SNS subscription that triggers the Lambda function" at bounding box center [626, 543] width 424 height 26
drag, startPoint x: 437, startPoint y: 382, endPoint x: 804, endPoint y: 383, distance: 367.1
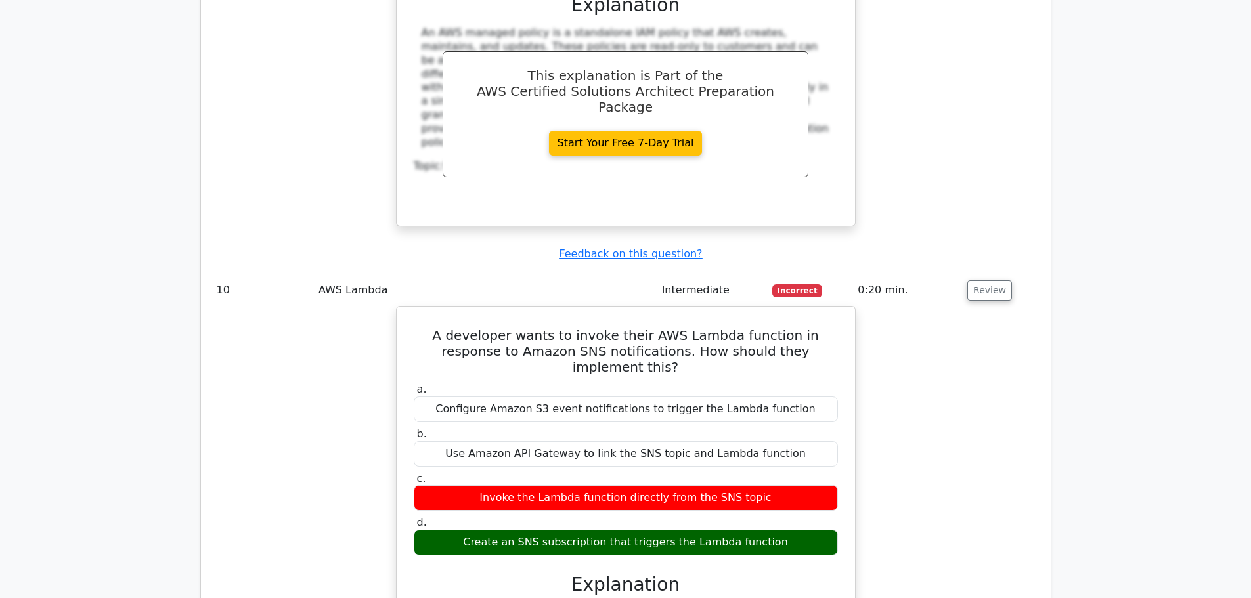
click at [797, 485] on div "Invoke the Lambda function directly from the SNS topic" at bounding box center [626, 498] width 424 height 26
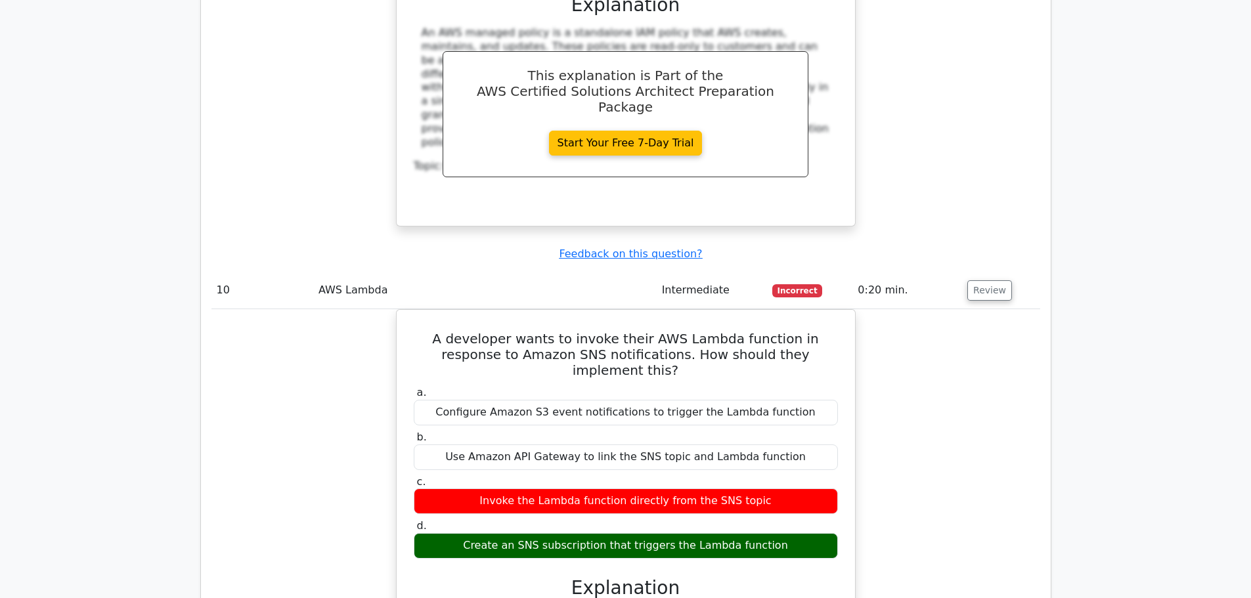
click at [1007, 382] on div "A developer wants to invoke their AWS Lambda function in response to Amazon SNS…" at bounding box center [625, 567] width 829 height 516
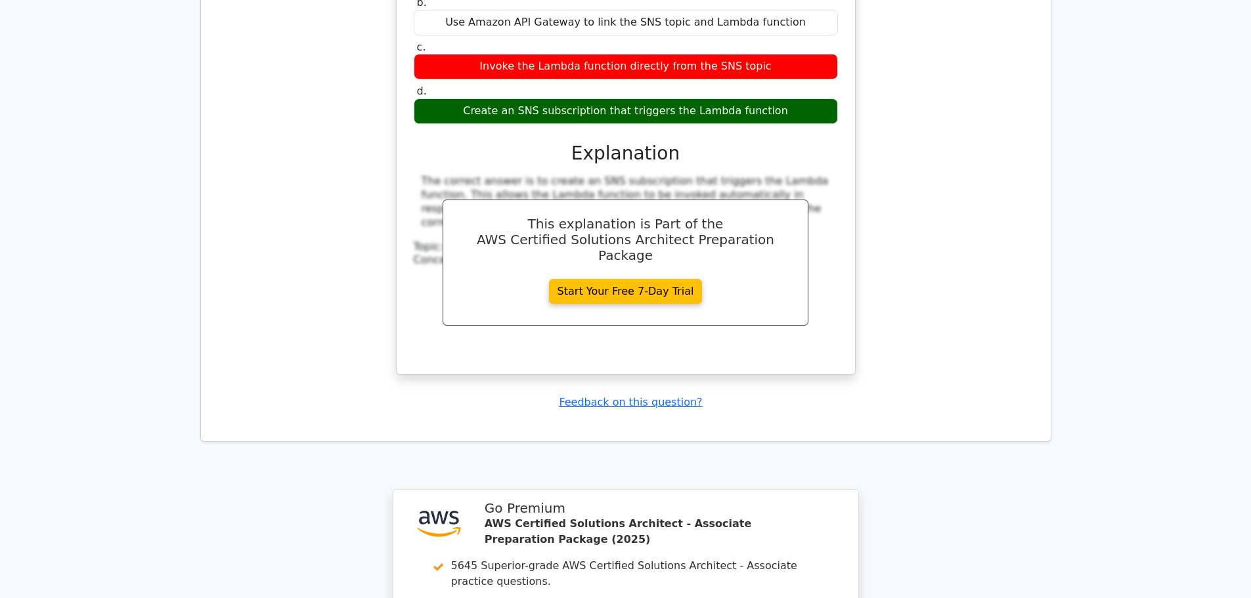
scroll to position [4206, 0]
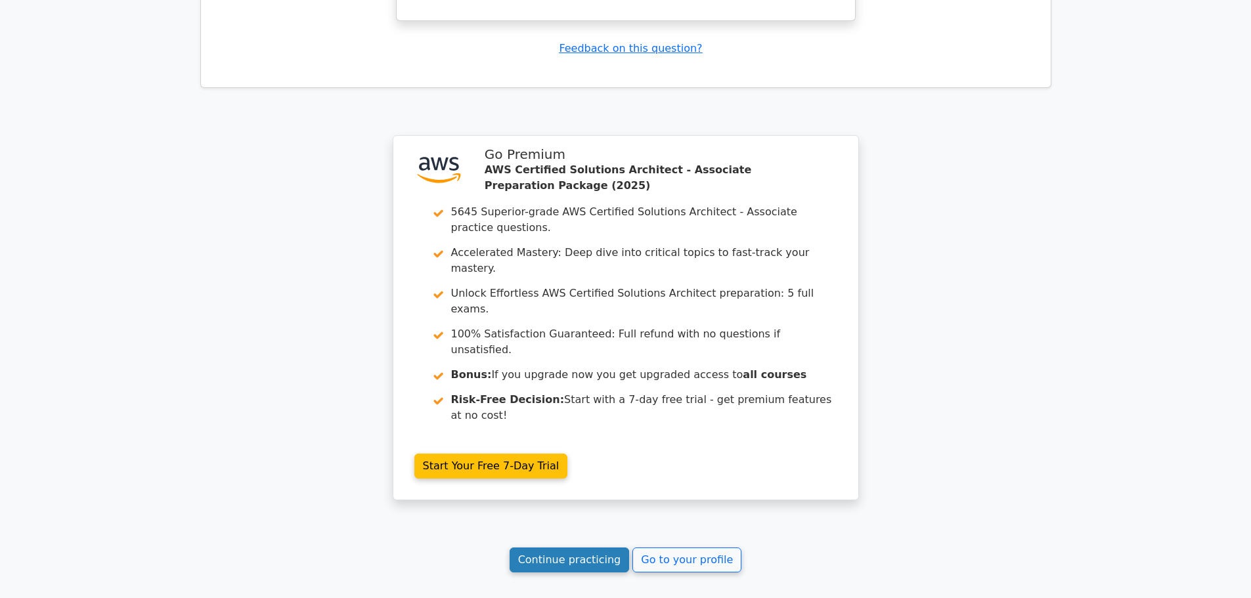
click at [569, 548] on link "Continue practicing" at bounding box center [570, 560] width 120 height 25
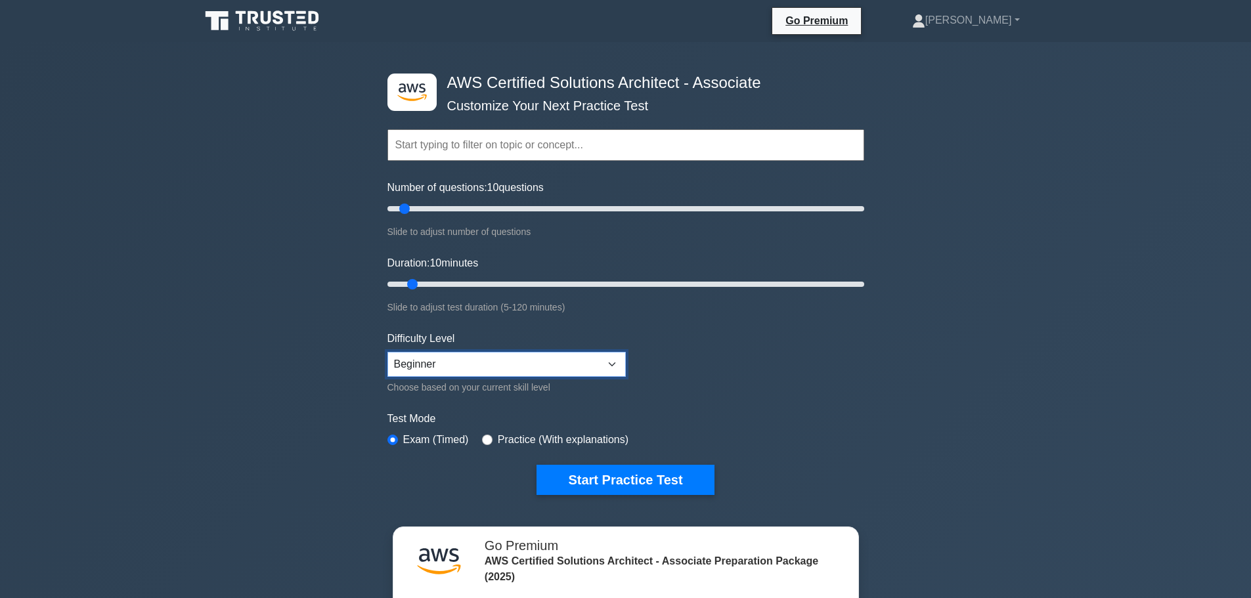
click at [403, 362] on select "Beginner Intermediate Expert" at bounding box center [506, 364] width 238 height 25
click at [387, 352] on select "Beginner Intermediate Expert" at bounding box center [506, 364] width 238 height 25
click at [584, 480] on button "Start Practice Test" at bounding box center [624, 480] width 177 height 30
click at [459, 367] on select "Beginner Intermediate Expert" at bounding box center [506, 364] width 238 height 25
click at [387, 352] on select "Beginner Intermediate Expert" at bounding box center [506, 364] width 238 height 25
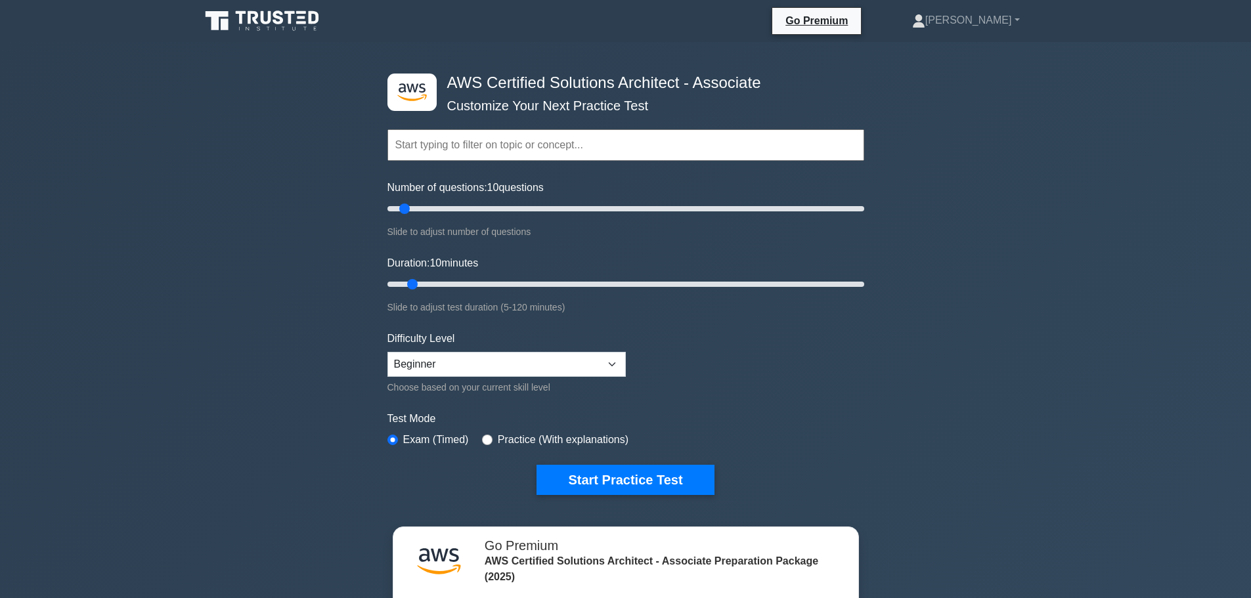
click at [548, 156] on input "text" at bounding box center [625, 145] width 477 height 32
click at [274, 369] on div ".st0{fill:#252F3E;} .st1{fill-rule:evenodd;clip-rule:evenodd;fill:#FF9900;} AWS…" at bounding box center [625, 436] width 1251 height 789
click at [595, 474] on button "Start Practice Test" at bounding box center [624, 480] width 177 height 30
click at [452, 357] on select "Beginner Intermediate Expert" at bounding box center [506, 364] width 238 height 25
select select "intermediate"
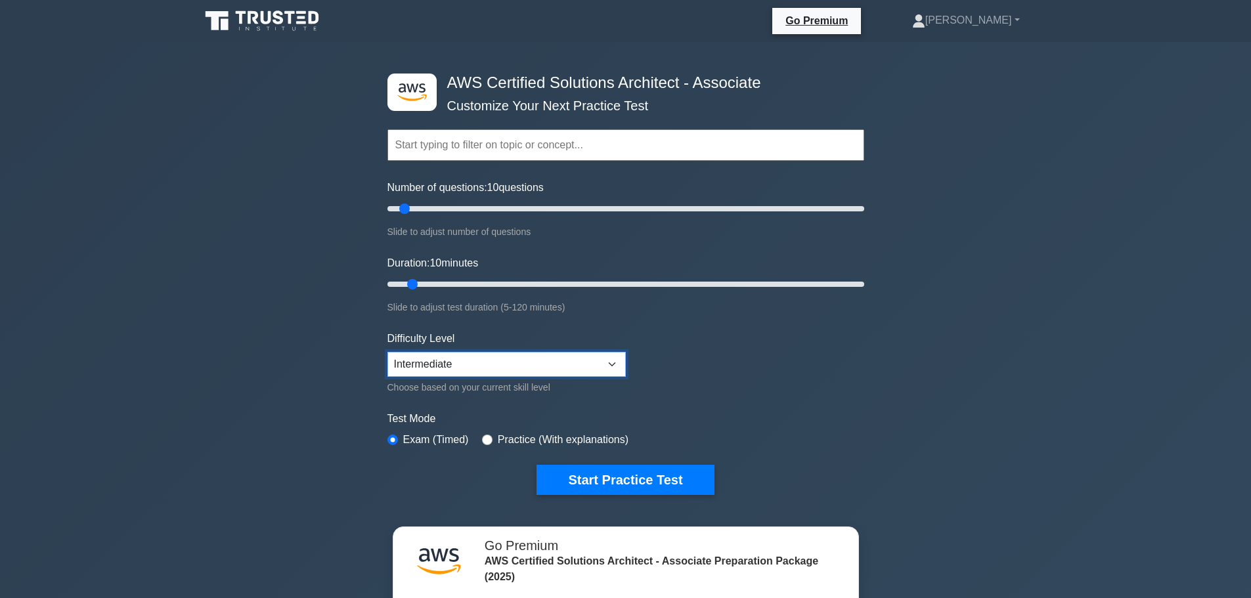
click at [387, 352] on select "Beginner Intermediate Expert" at bounding box center [506, 364] width 238 height 25
click at [301, 403] on div ".st0{fill:#252F3E;} .st1{fill-rule:evenodd;clip-rule:evenodd;fill:#FF9900;} AWS…" at bounding box center [625, 436] width 1251 height 789
drag, startPoint x: 415, startPoint y: 281, endPoint x: 431, endPoint y: 282, distance: 16.4
type input "15"
click at [431, 282] on input "Duration: 15 minutes" at bounding box center [625, 284] width 477 height 16
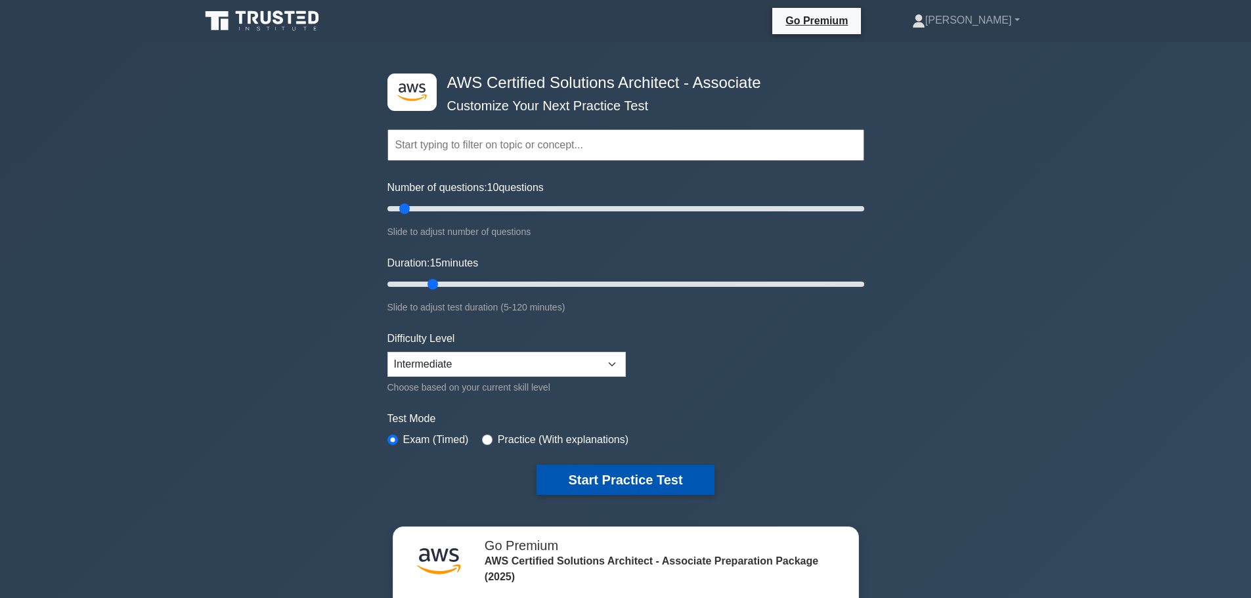
click at [582, 475] on button "Start Practice Test" at bounding box center [624, 480] width 177 height 30
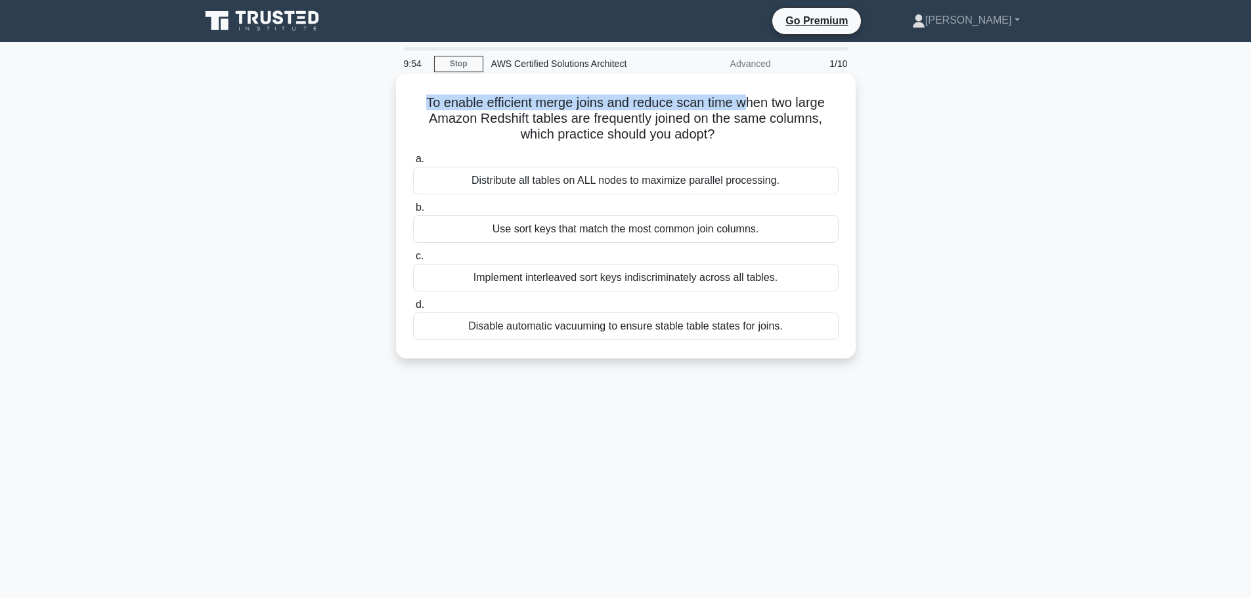
drag, startPoint x: 414, startPoint y: 107, endPoint x: 743, endPoint y: 95, distance: 329.2
click at [743, 95] on h5 "To enable efficient merge joins and reduce scan time when two large Amazon Reds…" at bounding box center [626, 119] width 428 height 49
click at [679, 108] on h5 "To enable efficient merge joins and reduce scan time when two large Amazon Reds…" at bounding box center [626, 119] width 428 height 49
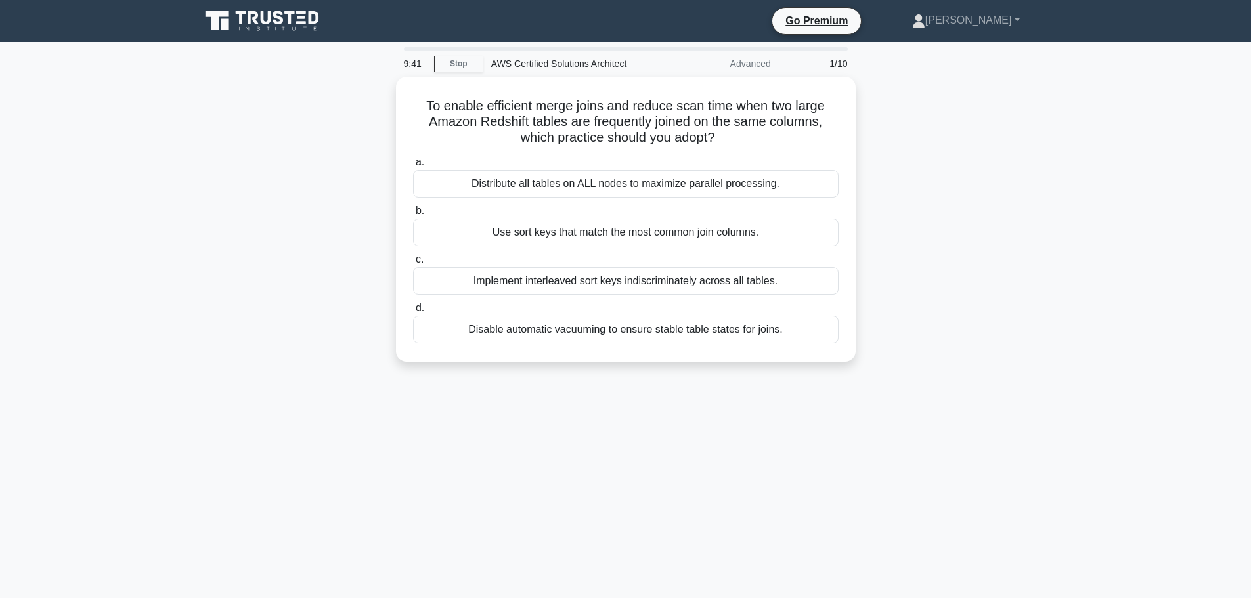
drag, startPoint x: 726, startPoint y: 67, endPoint x: 768, endPoint y: 64, distance: 42.2
click at [768, 64] on div "Advanced" at bounding box center [721, 64] width 115 height 26
click at [760, 70] on div at bounding box center [760, 70] width 0 height 0
click at [196, 306] on div "To enable efficient merge joins and reduce scan time when two large Amazon Reds…" at bounding box center [625, 227] width 867 height 301
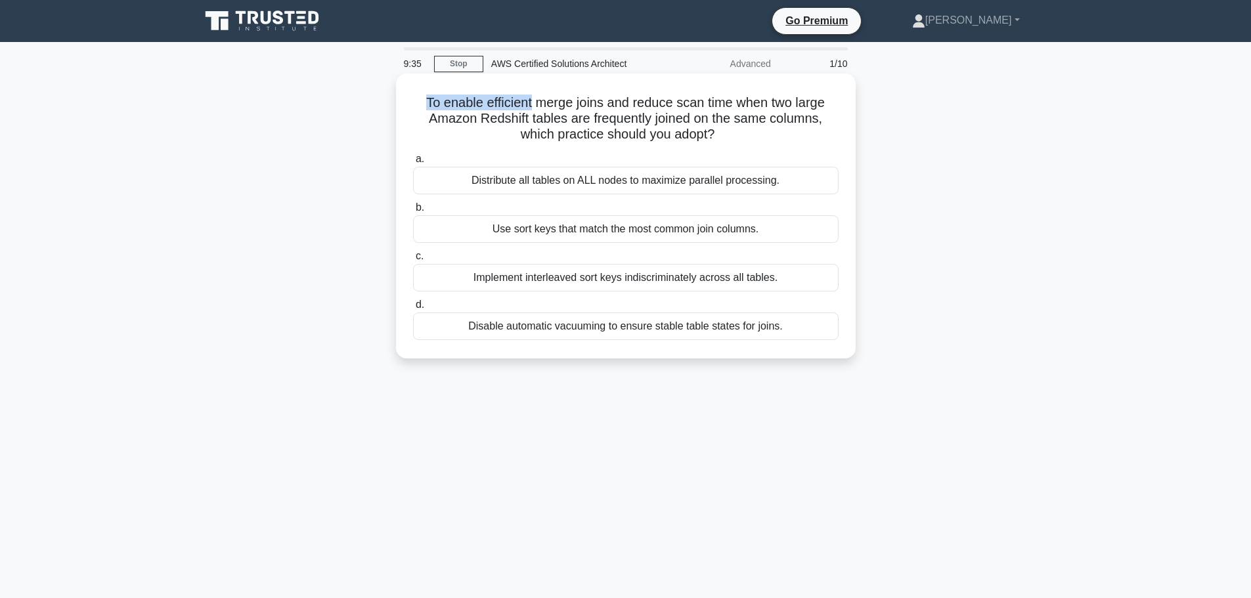
drag, startPoint x: 417, startPoint y: 101, endPoint x: 529, endPoint y: 104, distance: 112.3
click at [529, 104] on h5 "To enable efficient merge joins and reduce scan time when two large Amazon Reds…" at bounding box center [626, 119] width 428 height 49
click at [519, 102] on h5 "To enable efficient merge joins and reduce scan time when two large Amazon Reds…" at bounding box center [626, 119] width 428 height 49
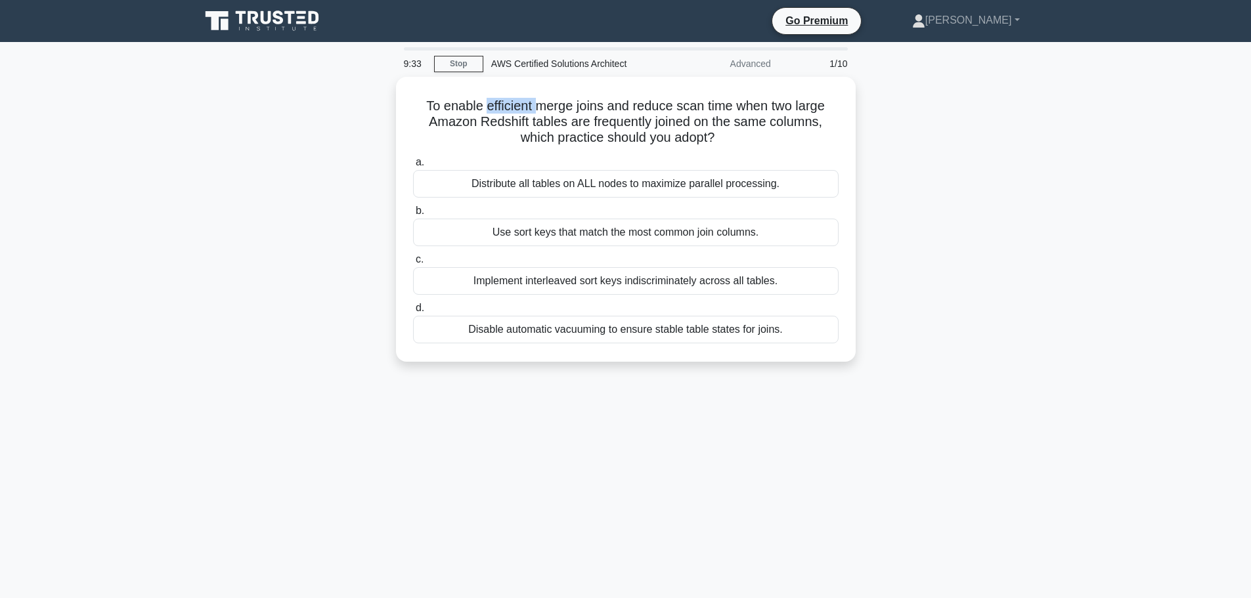
click at [510, 75] on div at bounding box center [510, 75] width 0 height 0
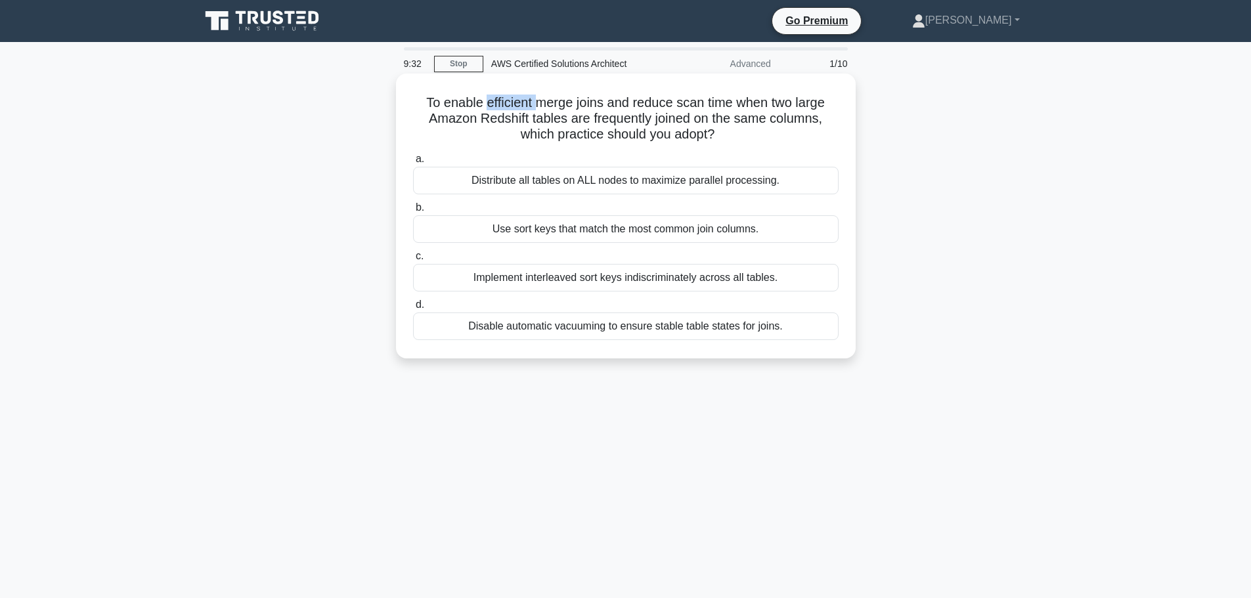
click at [522, 104] on h5 "To enable efficient merge joins and reduce scan time when two large Amazon Reds…" at bounding box center [626, 119] width 428 height 49
click at [494, 229] on div "Use sort keys that match the most common join columns." at bounding box center [625, 229] width 425 height 28
click at [413, 212] on input "b. Use sort keys that match the most common join columns." at bounding box center [413, 208] width 0 height 9
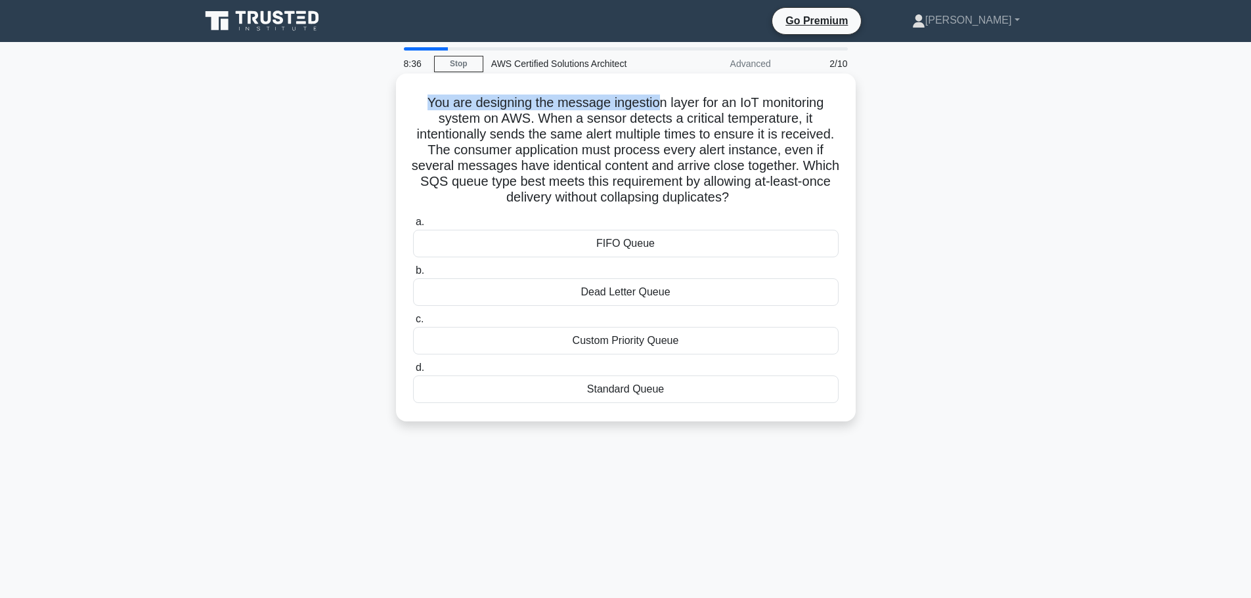
drag, startPoint x: 414, startPoint y: 106, endPoint x: 656, endPoint y: 102, distance: 242.3
click at [656, 102] on h5 "You are designing the message ingestion layer for an IoT monitoring system on A…" at bounding box center [626, 151] width 428 height 112
click at [615, 108] on h5 "You are designing the message ingestion layer for an IoT monitoring system on A…" at bounding box center [626, 151] width 428 height 112
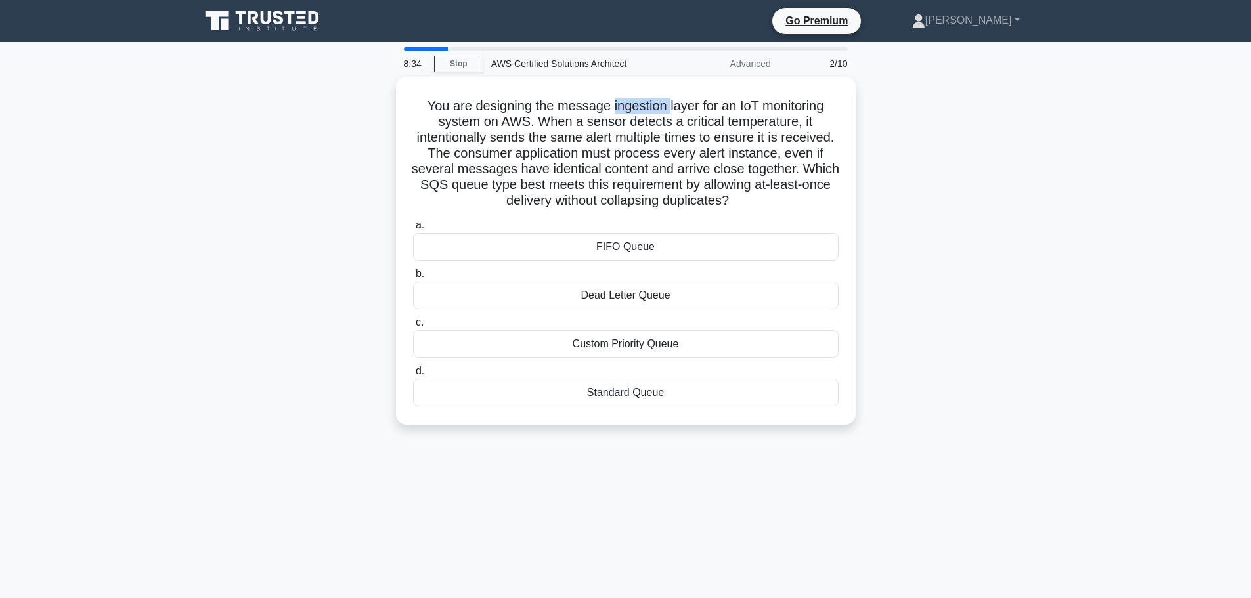
click at [607, 112] on div at bounding box center [607, 112] width 0 height 0
click at [651, 106] on h5 "You are designing the message ingestion layer for an IoT monitoring system on A…" at bounding box center [626, 151] width 428 height 112
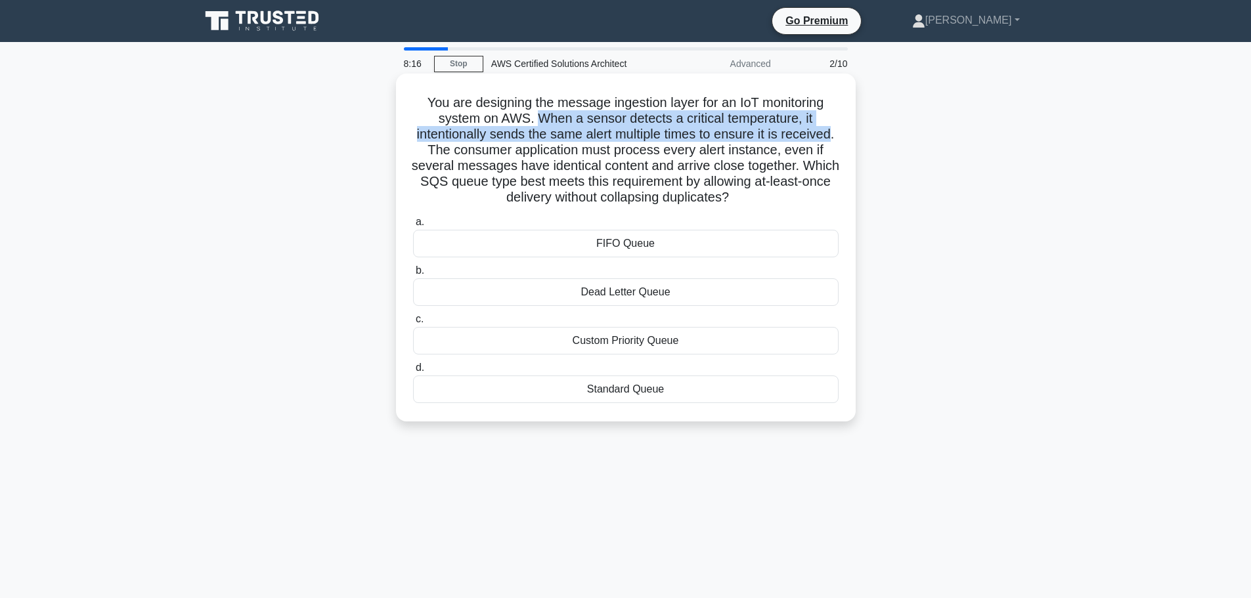
drag, startPoint x: 536, startPoint y: 118, endPoint x: 468, endPoint y: 152, distance: 76.3
click at [468, 152] on h5 "You are designing the message ingestion layer for an IoT monitoring system on A…" at bounding box center [626, 151] width 428 height 112
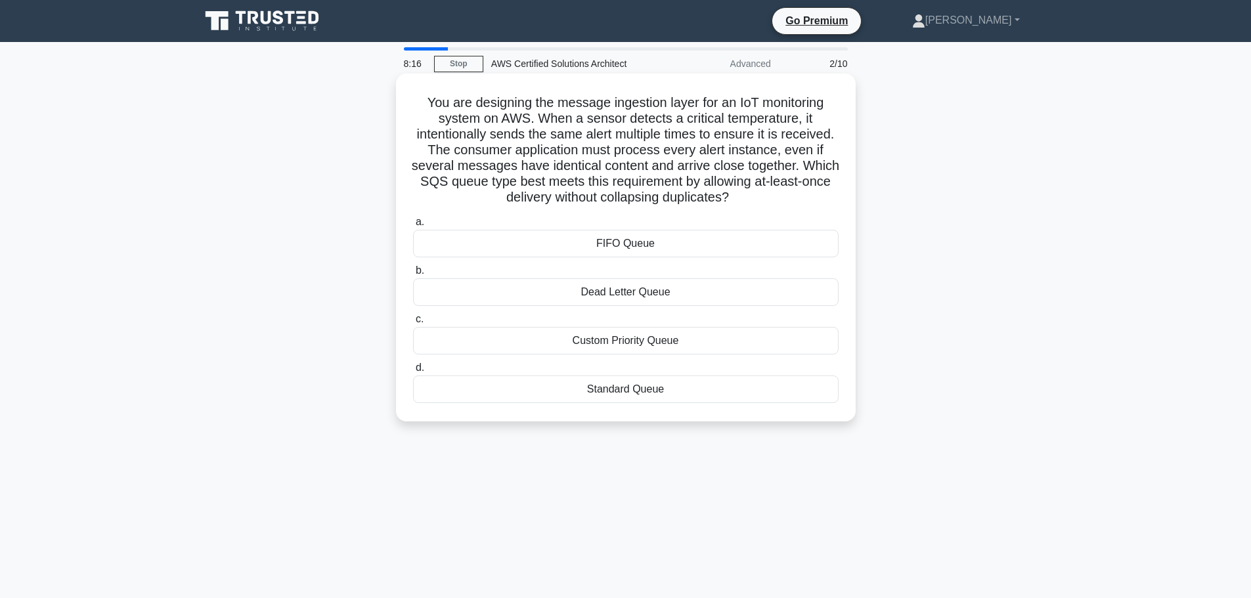
click at [497, 152] on h5 "You are designing the message ingestion layer for an IoT monitoring system on A…" at bounding box center [626, 151] width 428 height 112
click at [640, 168] on h5 "You are designing the message ingestion layer for an IoT monitoring system on A…" at bounding box center [626, 151] width 428 height 112
click at [632, 175] on div at bounding box center [632, 175] width 0 height 0
click at [654, 169] on h5 "You are designing the message ingestion layer for an IoT monitoring system on A…" at bounding box center [626, 151] width 428 height 112
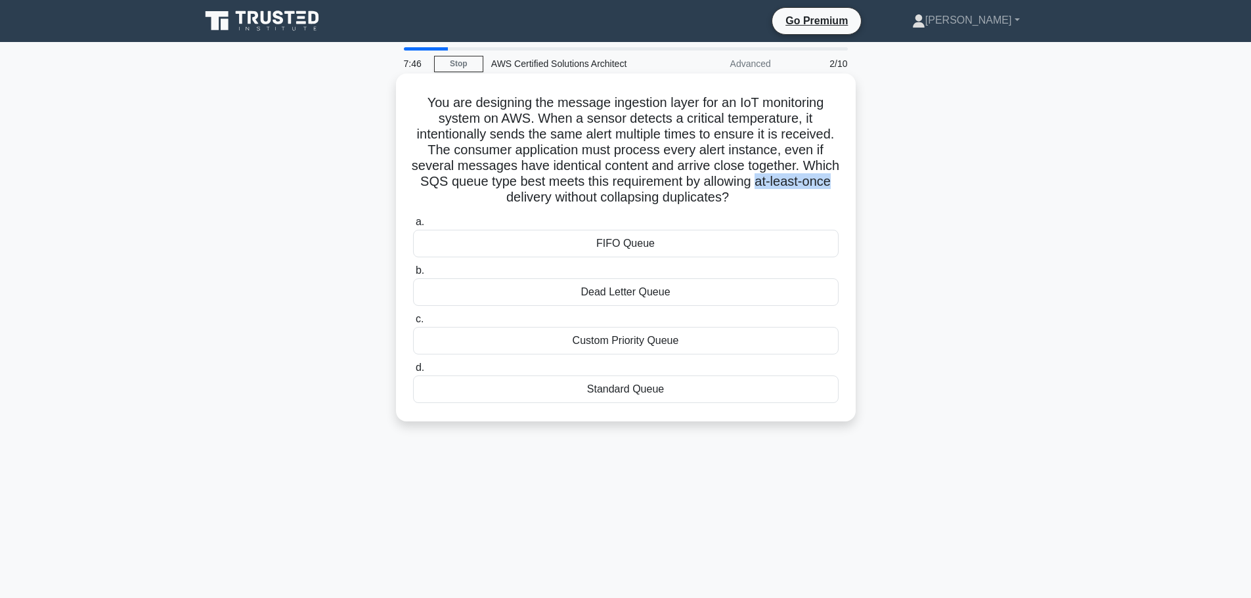
drag, startPoint x: 486, startPoint y: 199, endPoint x: 563, endPoint y: 202, distance: 76.9
click at [563, 202] on h5 "You are designing the message ingestion layer for an IoT monitoring system on A…" at bounding box center [626, 151] width 428 height 112
click at [612, 197] on h5 "You are designing the message ingestion layer for an IoT monitoring system on A…" at bounding box center [626, 151] width 428 height 112
click at [522, 397] on div "Standard Queue" at bounding box center [625, 390] width 425 height 28
click at [413, 372] on input "d. Standard Queue" at bounding box center [413, 368] width 0 height 9
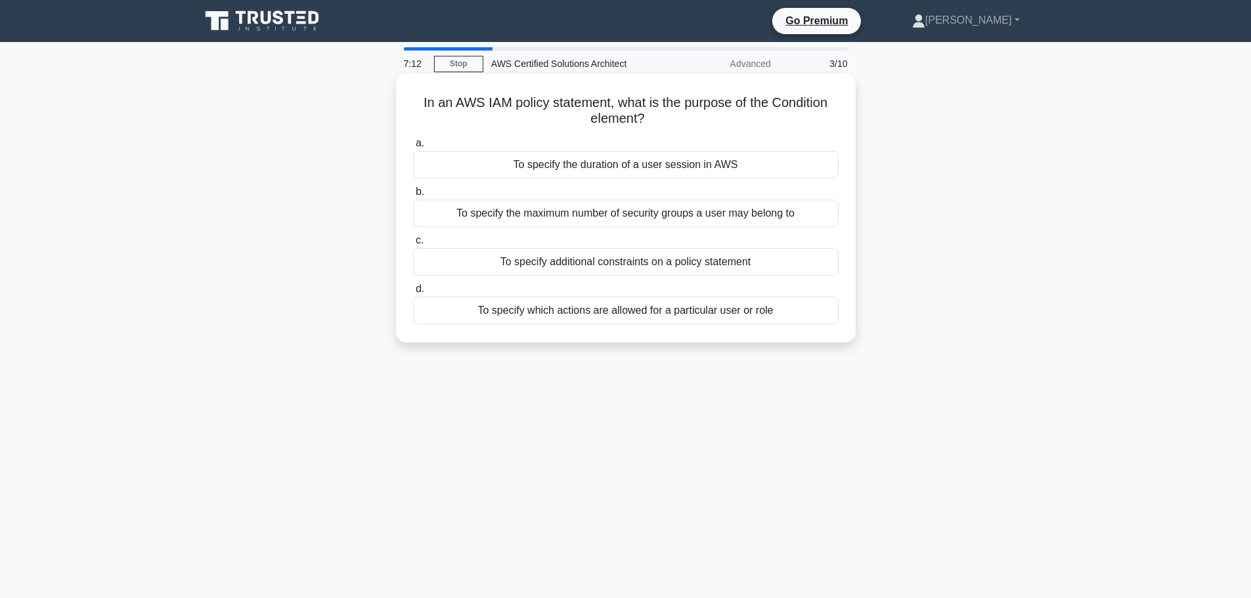
drag, startPoint x: 412, startPoint y: 110, endPoint x: 673, endPoint y: 121, distance: 261.6
click at [673, 121] on h5 "In an AWS IAM policy statement, what is the purpose of the Condition element? .…" at bounding box center [626, 111] width 428 height 33
click at [653, 118] on icon ".spinner_0XTQ{transform-origin:center;animation:spinner_y6GP .75s linear infini…" at bounding box center [653, 120] width 16 height 16
click at [611, 125] on h5 "In an AWS IAM policy statement, what is the purpose of the Condition element? .…" at bounding box center [626, 111] width 428 height 33
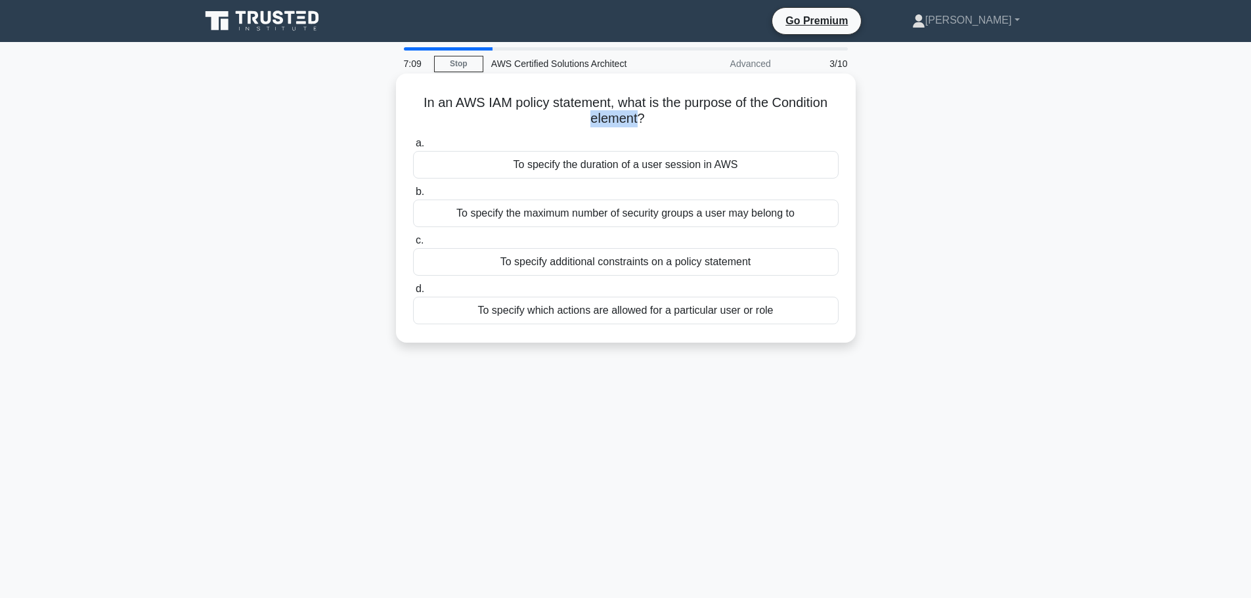
click at [581, 122] on h5 "In an AWS IAM policy statement, what is the purpose of the Condition element? .…" at bounding box center [626, 111] width 428 height 33
click at [626, 123] on h5 "In an AWS IAM policy statement, what is the purpose of the Condition element? .…" at bounding box center [626, 111] width 428 height 33
click at [548, 269] on div "To specify additional constraints on a policy statement" at bounding box center [625, 262] width 425 height 28
click at [413, 245] on input "c. To specify additional constraints on a policy statement" at bounding box center [413, 240] width 0 height 9
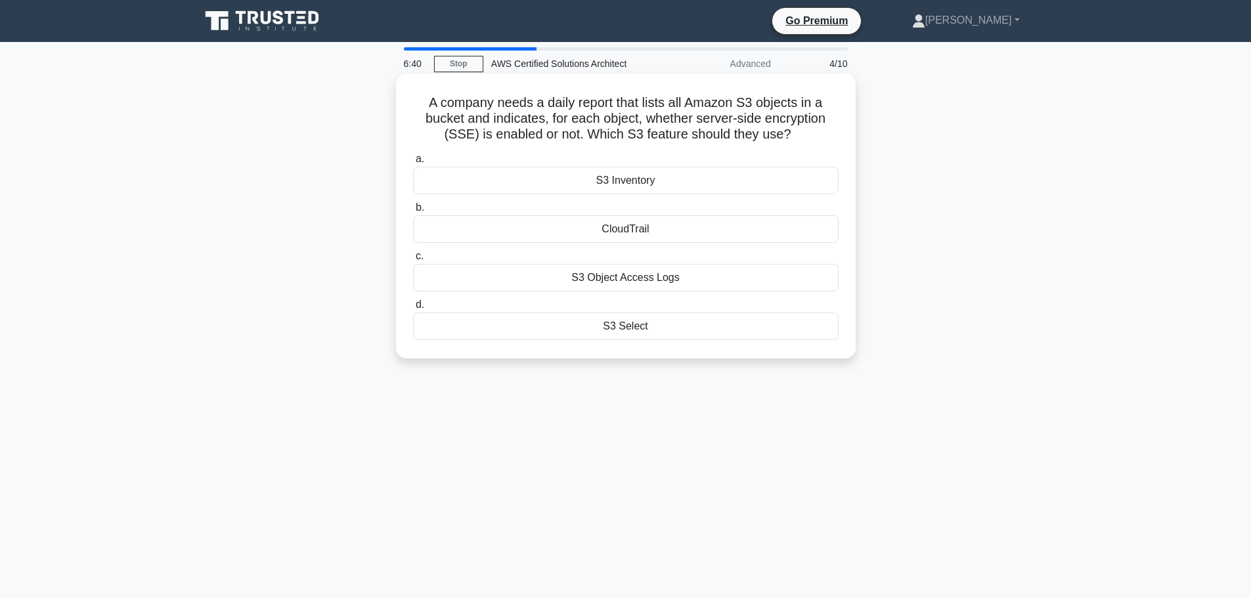
drag, startPoint x: 414, startPoint y: 102, endPoint x: 811, endPoint y: 142, distance: 399.3
click at [811, 142] on h5 "A company needs a daily report that lists all Amazon S3 objects in a bucket and…" at bounding box center [626, 119] width 428 height 49
click at [831, 132] on h5 "A company needs a daily report that lists all Amazon S3 objects in a bucket and…" at bounding box center [626, 119] width 428 height 49
click at [737, 229] on div "CloudTrail" at bounding box center [625, 229] width 425 height 28
click at [413, 212] on input "b. CloudTrail" at bounding box center [413, 208] width 0 height 9
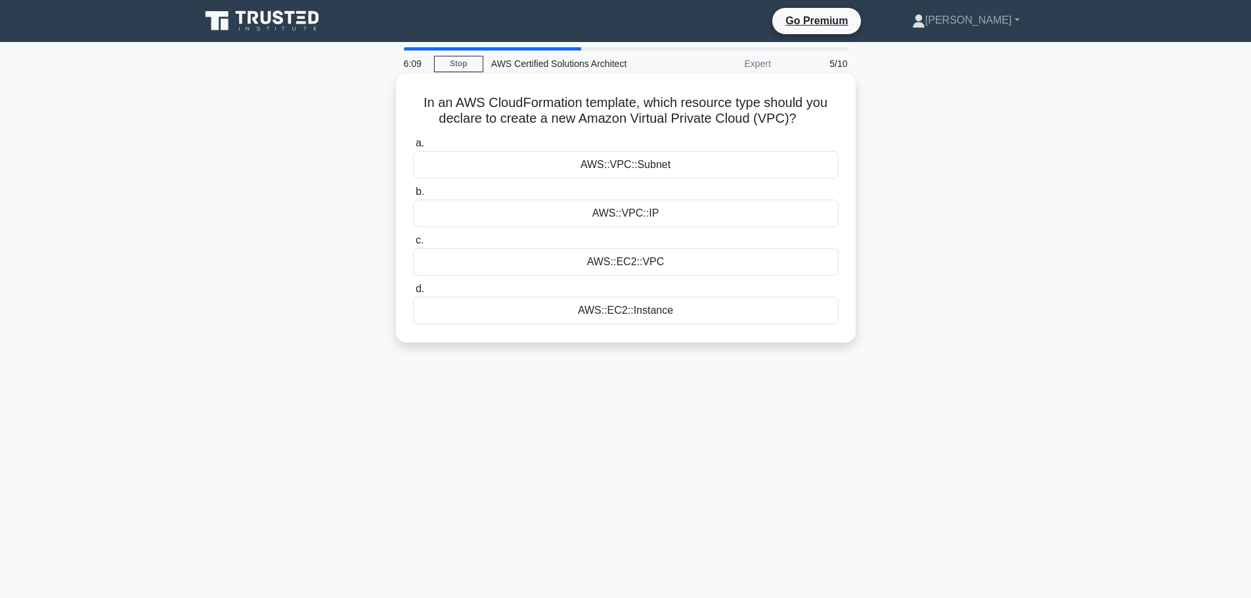
drag, startPoint x: 642, startPoint y: 103, endPoint x: 826, endPoint y: 121, distance: 185.4
click at [826, 121] on h5 "In an AWS CloudFormation template, which resource type should you declare to cr…" at bounding box center [626, 111] width 428 height 33
click at [809, 118] on icon ".spinner_0XTQ{transform-origin:center;animation:spinner_y6GP .75s linear infini…" at bounding box center [804, 120] width 16 height 16
drag, startPoint x: 808, startPoint y: 114, endPoint x: 521, endPoint y: 121, distance: 287.0
click at [521, 121] on h5 "In an AWS CloudFormation template, which resource type should you declare to cr…" at bounding box center [626, 111] width 428 height 33
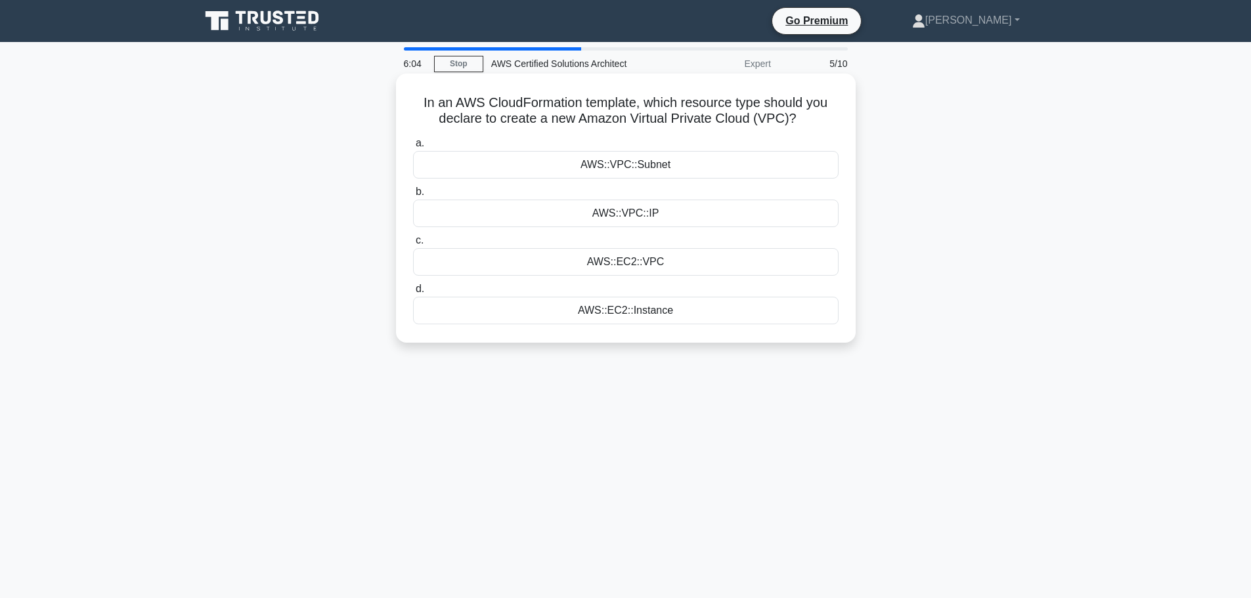
click at [466, 120] on h5 "In an AWS CloudFormation template, which resource type should you declare to cr…" at bounding box center [626, 111] width 428 height 33
click at [489, 172] on div "AWS::VPC::Subnet" at bounding box center [625, 165] width 425 height 28
click at [413, 148] on input "a. AWS::VPC::Subnet" at bounding box center [413, 143] width 0 height 9
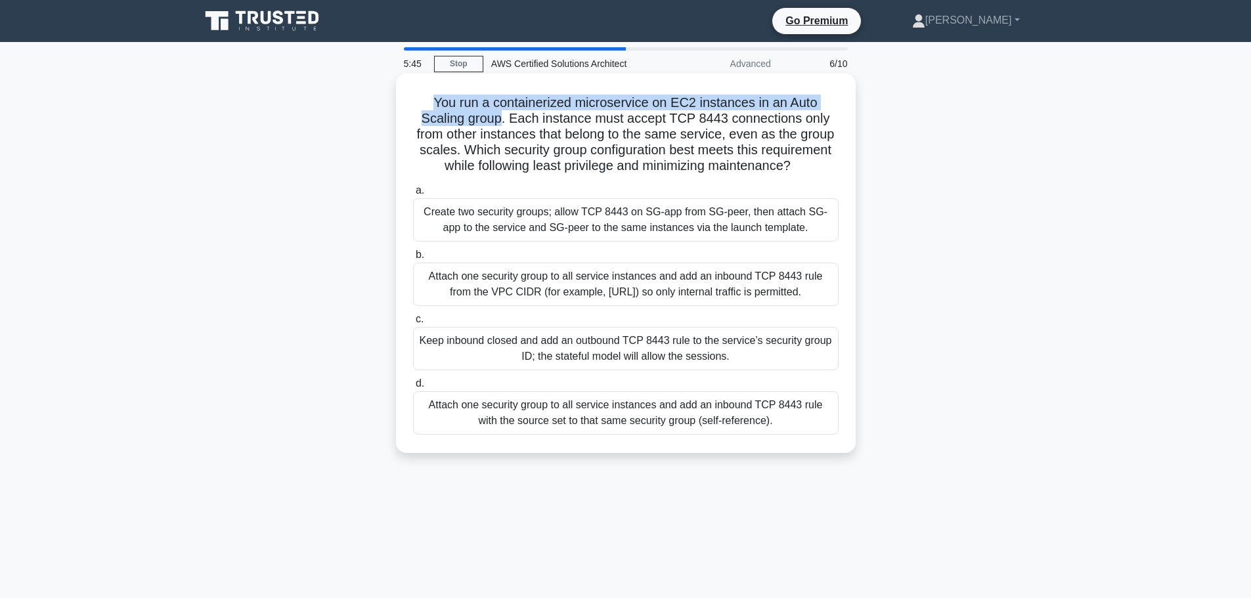
drag, startPoint x: 429, startPoint y: 100, endPoint x: 502, endPoint y: 119, distance: 75.2
click at [502, 119] on h5 "You run a containerized microservice on EC2 instances in an Auto Scaling group.…" at bounding box center [626, 135] width 428 height 80
drag, startPoint x: 510, startPoint y: 120, endPoint x: 670, endPoint y: 180, distance: 171.2
click at [670, 175] on h5 "You run a containerized microservice on EC2 instances in an Auto Scaling group.…" at bounding box center [626, 135] width 428 height 80
click at [464, 175] on h5 "You run a containerized microservice on EC2 instances in an Auto Scaling group.…" at bounding box center [626, 135] width 428 height 80
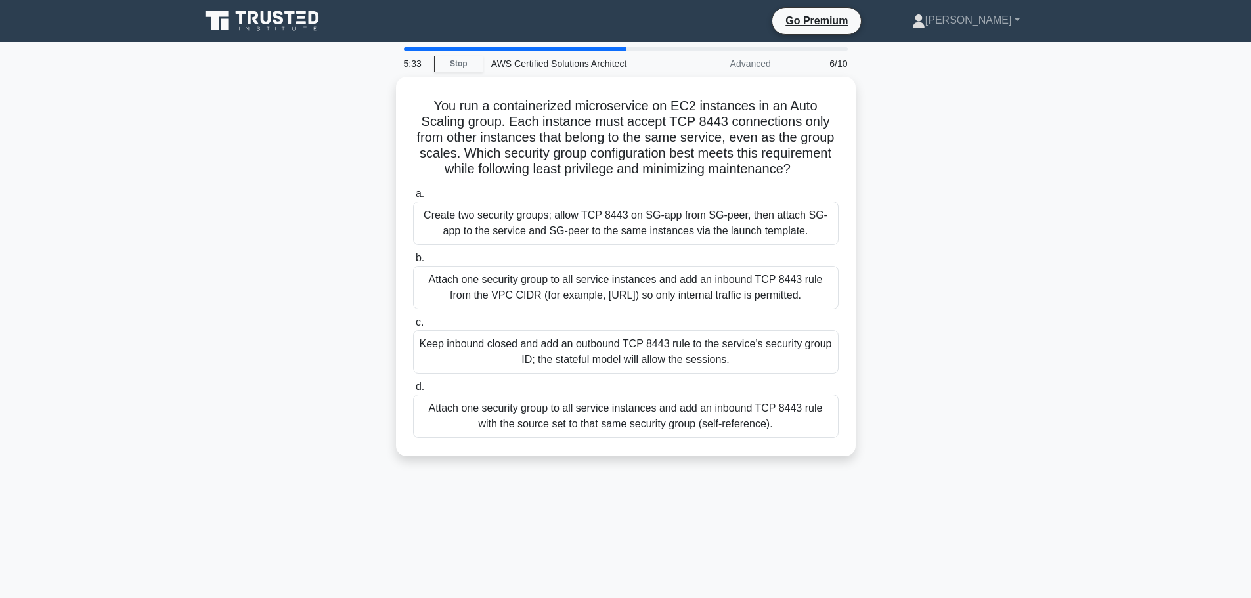
click at [336, 202] on div "You run a containerized microservice on EC2 instances in an Auto Scaling group.…" at bounding box center [625, 274] width 867 height 395
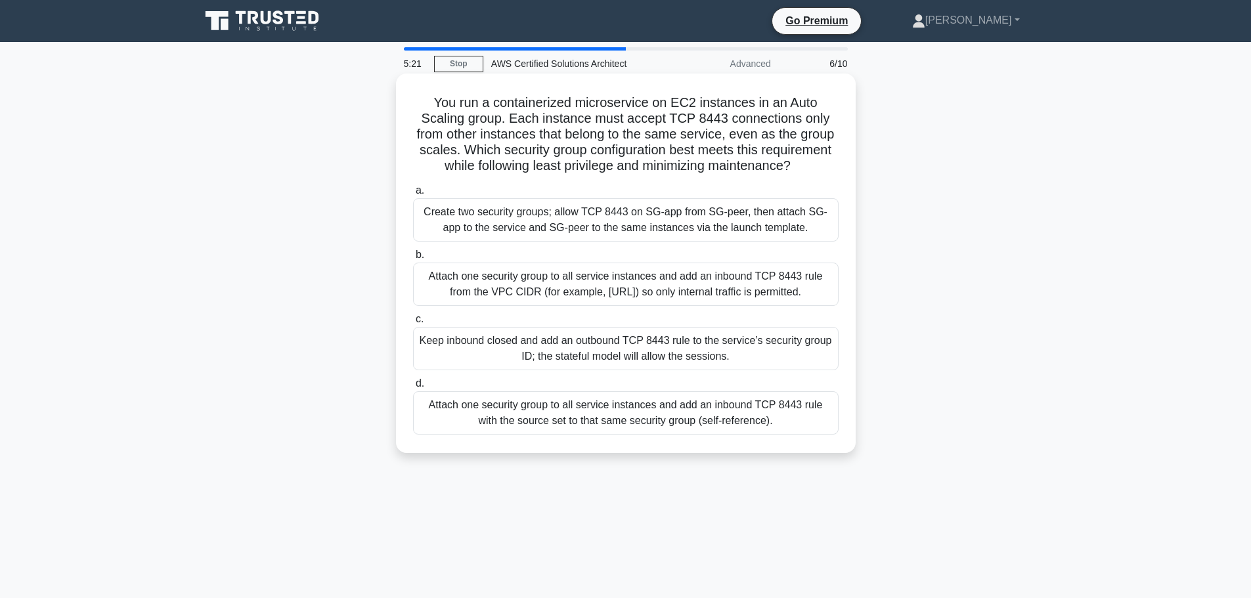
click at [629, 231] on div "Create two security groups; allow TCP 8443 on SG-app from SG-peer, then attach …" at bounding box center [625, 219] width 425 height 43
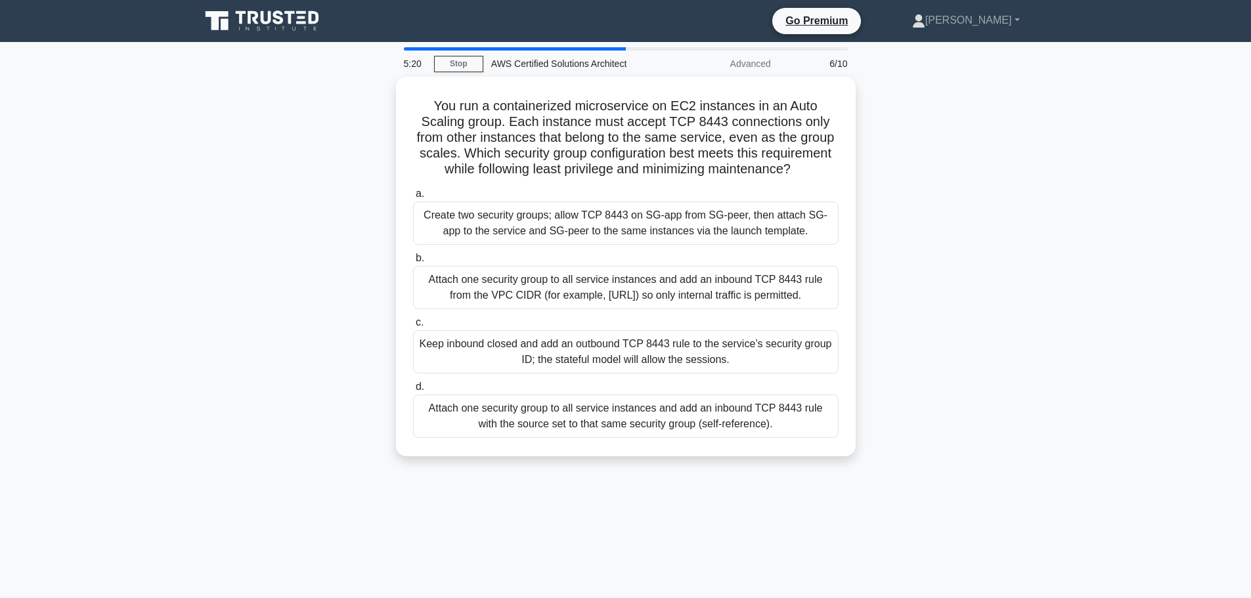
click at [331, 247] on div "You run a containerized microservice on EC2 instances in an Auto Scaling group.…" at bounding box center [625, 274] width 867 height 395
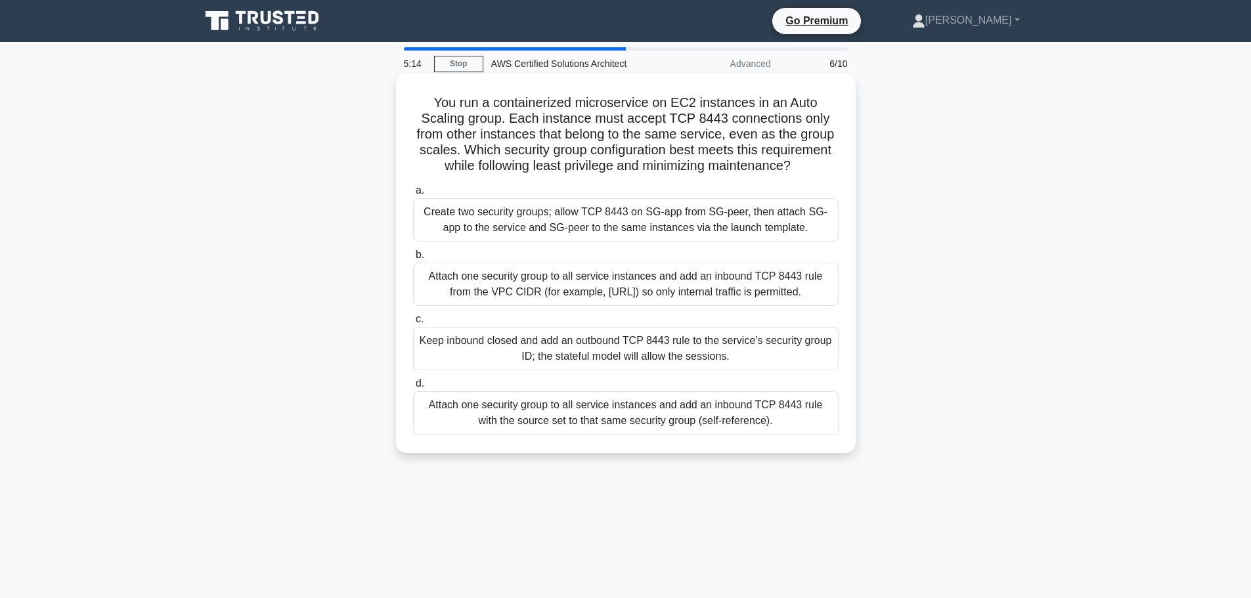
click at [676, 120] on h5 "You run a containerized microservice on EC2 instances in an Auto Scaling group.…" at bounding box center [626, 135] width 428 height 80
click at [708, 116] on h5 "You run a containerized microservice on EC2 instances in an Auto Scaling group.…" at bounding box center [626, 135] width 428 height 80
click at [775, 119] on h5 "You run a containerized microservice on EC2 instances in an Auto Scaling group.…" at bounding box center [626, 135] width 428 height 80
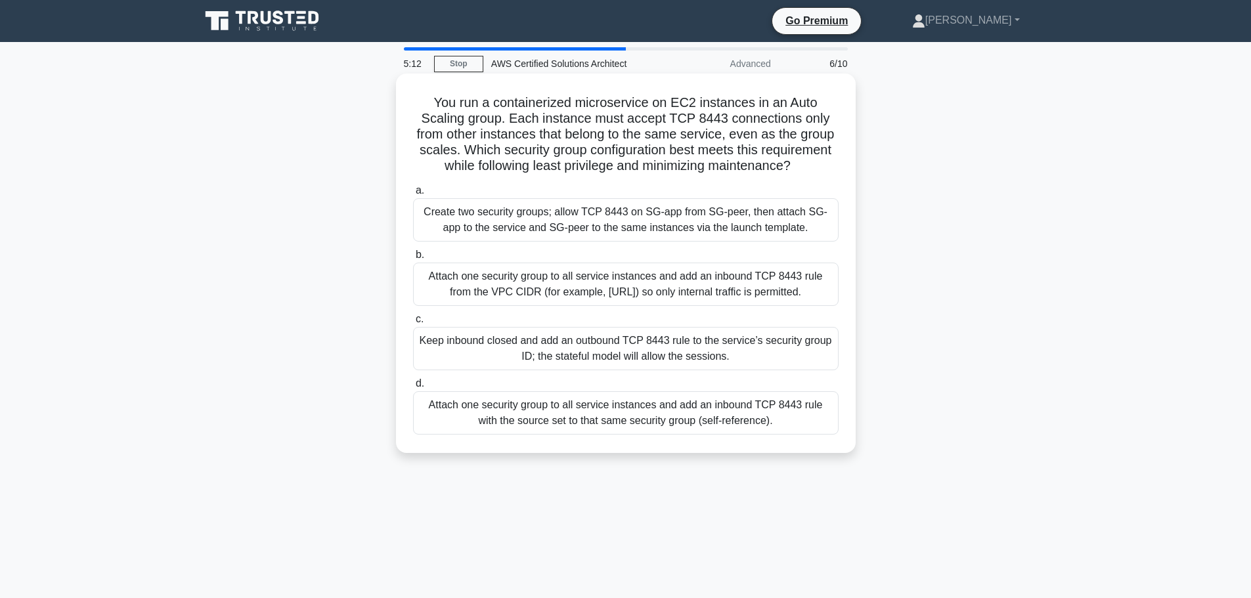
click at [775, 119] on h5 "You run a containerized microservice on EC2 instances in an Auto Scaling group.…" at bounding box center [626, 135] width 428 height 80
click at [536, 128] on h5 "You run a containerized microservice on EC2 instances in an Auto Scaling group.…" at bounding box center [626, 135] width 428 height 80
drag, startPoint x: 525, startPoint y: 152, endPoint x: 670, endPoint y: 147, distance: 145.2
click at [669, 147] on h5 "You run a containerized microservice on EC2 instances in an Auto Scaling group.…" at bounding box center [626, 135] width 428 height 80
click at [768, 154] on h5 "You run a containerized microservice on EC2 instances in an Auto Scaling group.…" at bounding box center [626, 135] width 428 height 80
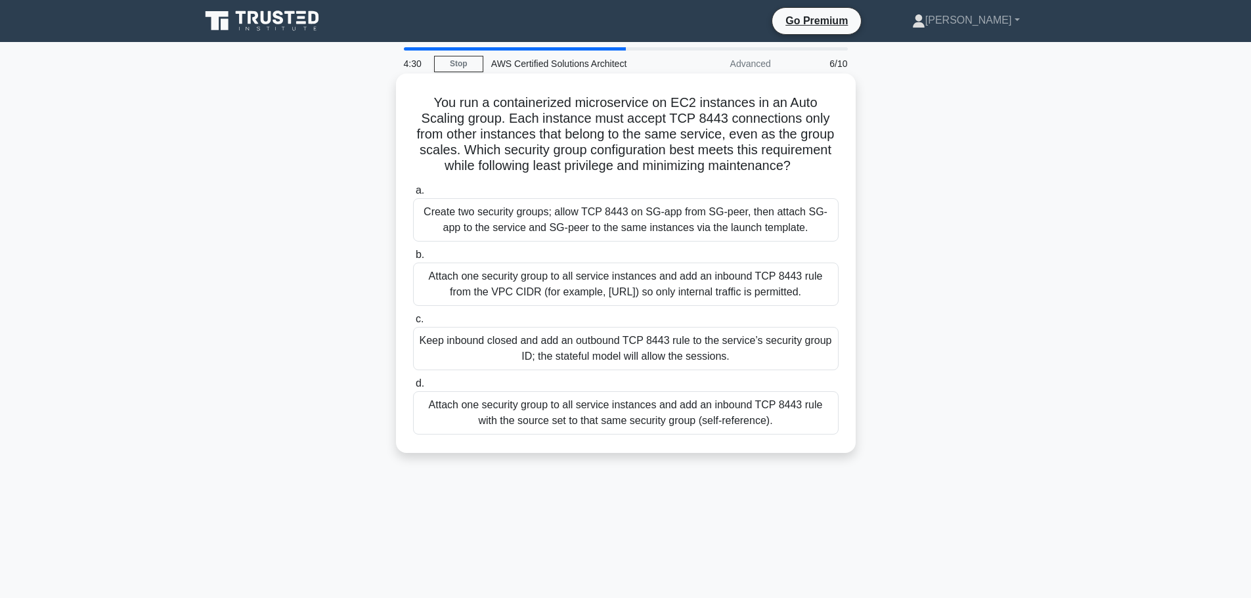
click at [592, 435] on div "Attach one security group to all service instances and add an inbound TCP 8443 …" at bounding box center [625, 412] width 425 height 43
click at [413, 388] on input "d. Attach one security group to all service instances and add an inbound TCP 84…" at bounding box center [413, 384] width 0 height 9
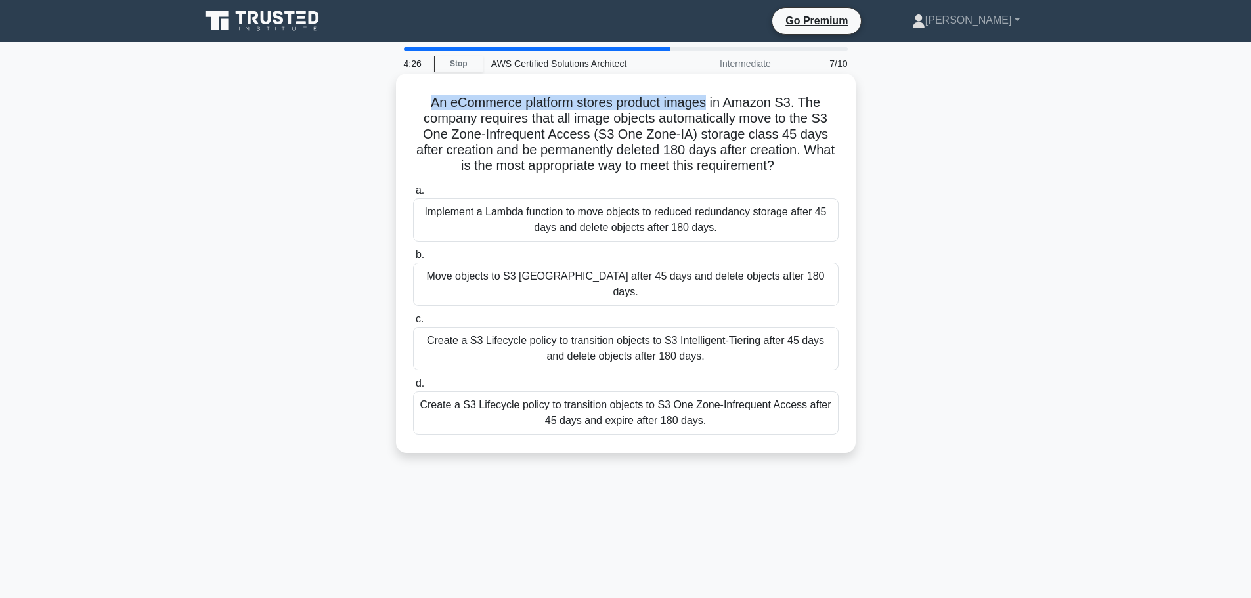
drag, startPoint x: 414, startPoint y: 107, endPoint x: 708, endPoint y: 107, distance: 294.2
click at [708, 107] on h5 "An eCommerce platform stores product images in Amazon S3. The company requires …" at bounding box center [626, 135] width 428 height 80
click at [657, 106] on h5 "An eCommerce platform stores product images in Amazon S3. The company requires …" at bounding box center [626, 135] width 428 height 80
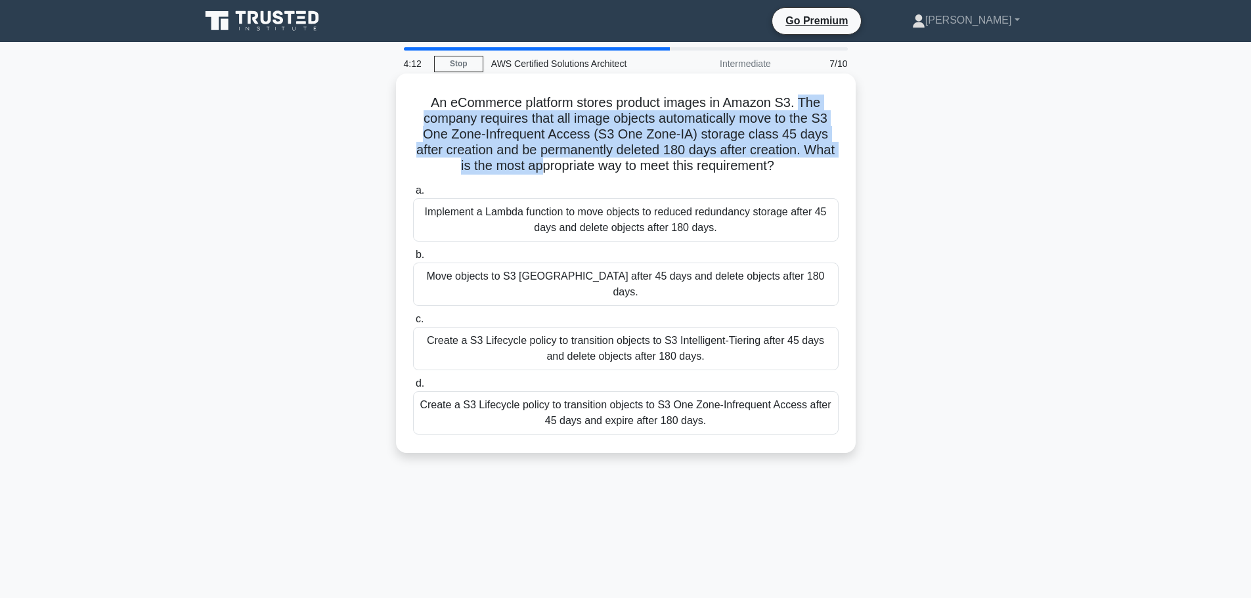
drag, startPoint x: 801, startPoint y: 102, endPoint x: 553, endPoint y: 165, distance: 256.1
click at [553, 165] on h5 "An eCommerce platform stores product images in Amazon S3. The company requires …" at bounding box center [626, 135] width 428 height 80
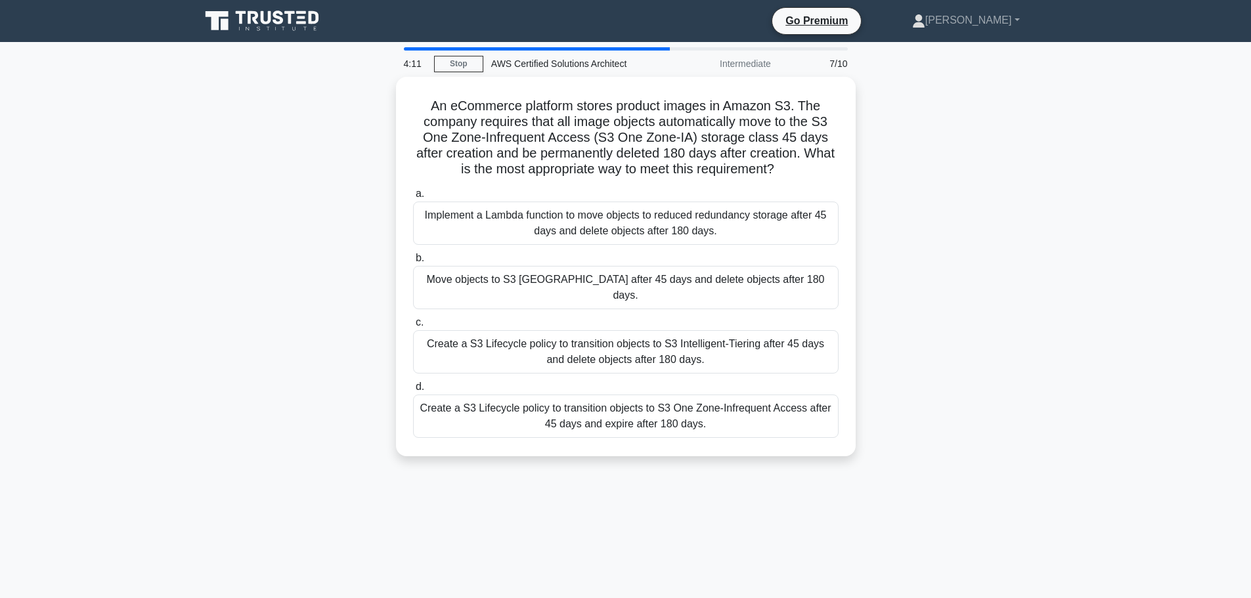
click at [306, 277] on div "An eCommerce platform stores product images in Amazon S3. The company requires …" at bounding box center [625, 274] width 867 height 395
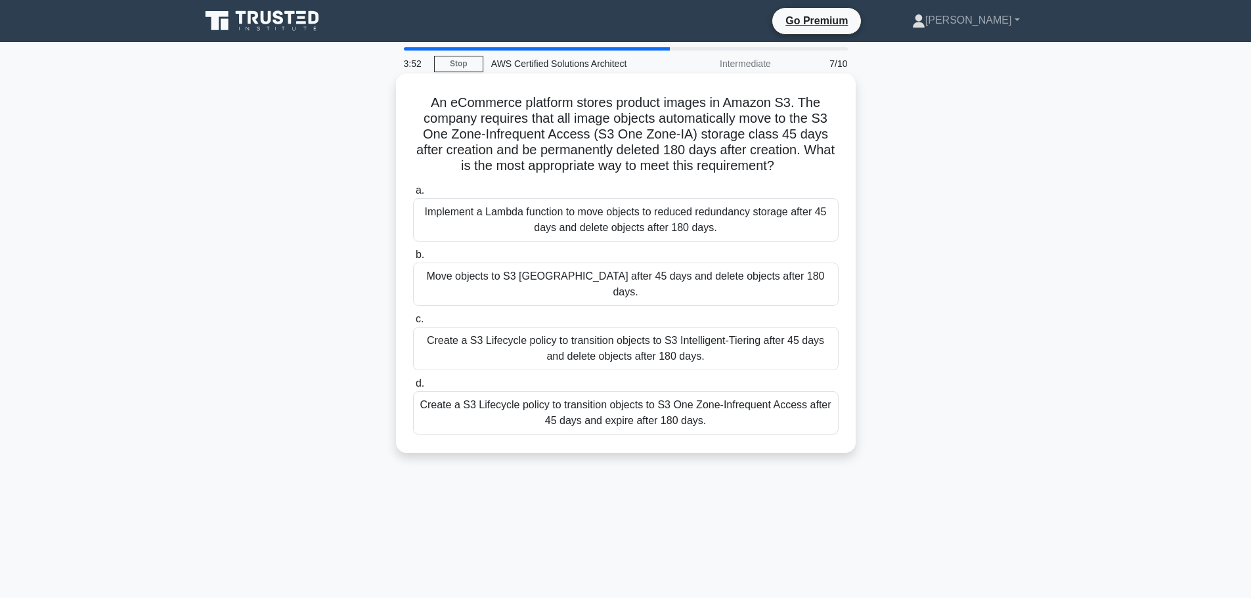
click at [594, 406] on div "Create a S3 Lifecycle policy to transition objects to S3 One Zone-Infrequent Ac…" at bounding box center [625, 412] width 425 height 43
click at [413, 388] on input "d. Create a S3 Lifecycle policy to transition objects to S3 One Zone-Infrequent…" at bounding box center [413, 384] width 0 height 9
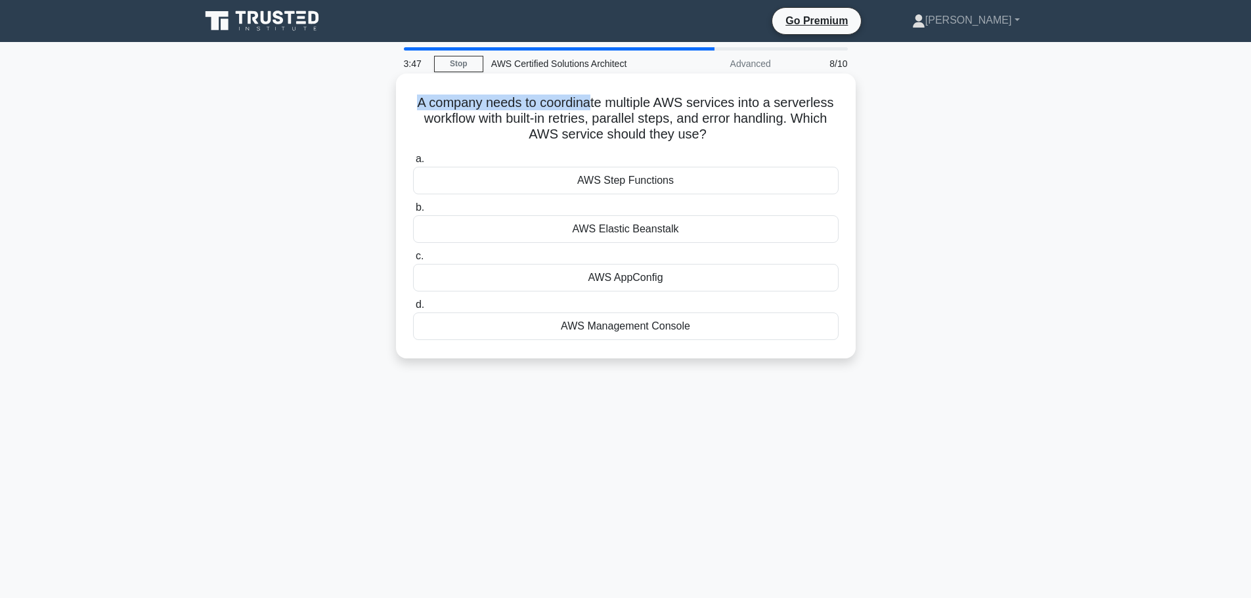
drag, startPoint x: 404, startPoint y: 105, endPoint x: 590, endPoint y: 110, distance: 185.9
click at [590, 110] on div "A company needs to coordinate multiple AWS services into a serverless workflow …" at bounding box center [625, 216] width 449 height 274
click at [581, 105] on h5 "A company needs to coordinate multiple AWS services into a serverless workflow …" at bounding box center [626, 119] width 428 height 49
click at [642, 105] on h5 "A company needs to coordinate multiple AWS services into a serverless workflow …" at bounding box center [626, 119] width 428 height 49
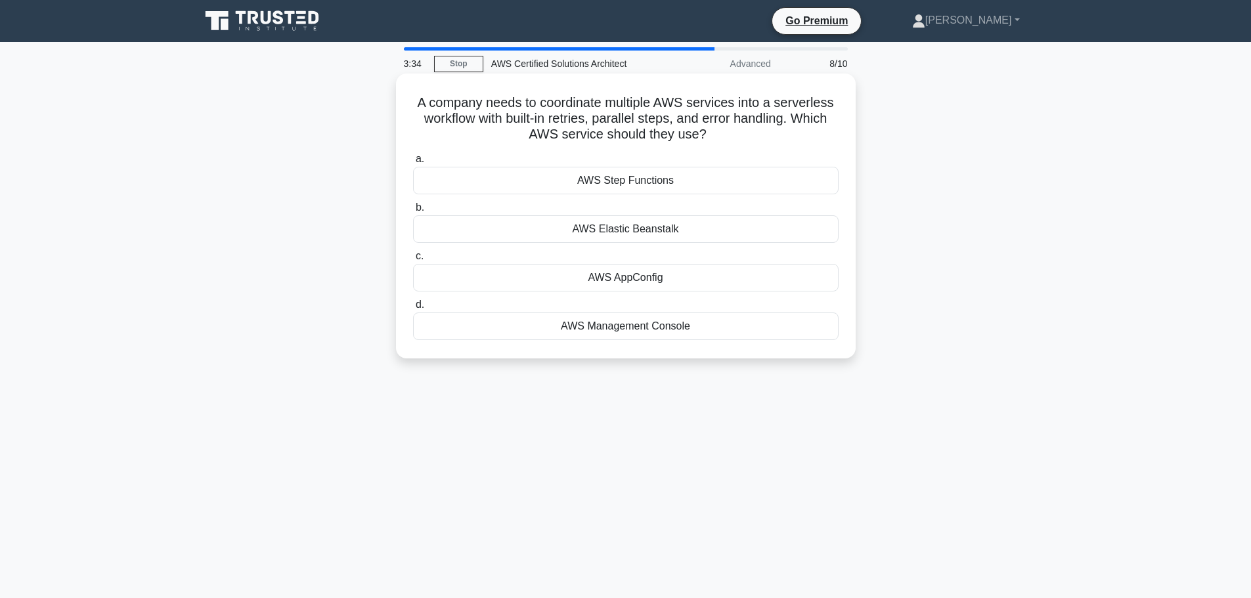
drag, startPoint x: 718, startPoint y: 137, endPoint x: 657, endPoint y: 127, distance: 62.5
click at [657, 127] on h5 "A company needs to coordinate multiple AWS services into a serverless workflow …" at bounding box center [626, 119] width 428 height 49
click at [607, 122] on h5 "A company needs to coordinate multiple AWS services into a serverless workflow …" at bounding box center [626, 119] width 428 height 49
click at [570, 106] on h5 "A company needs to coordinate multiple AWS services into a serverless workflow …" at bounding box center [626, 119] width 428 height 49
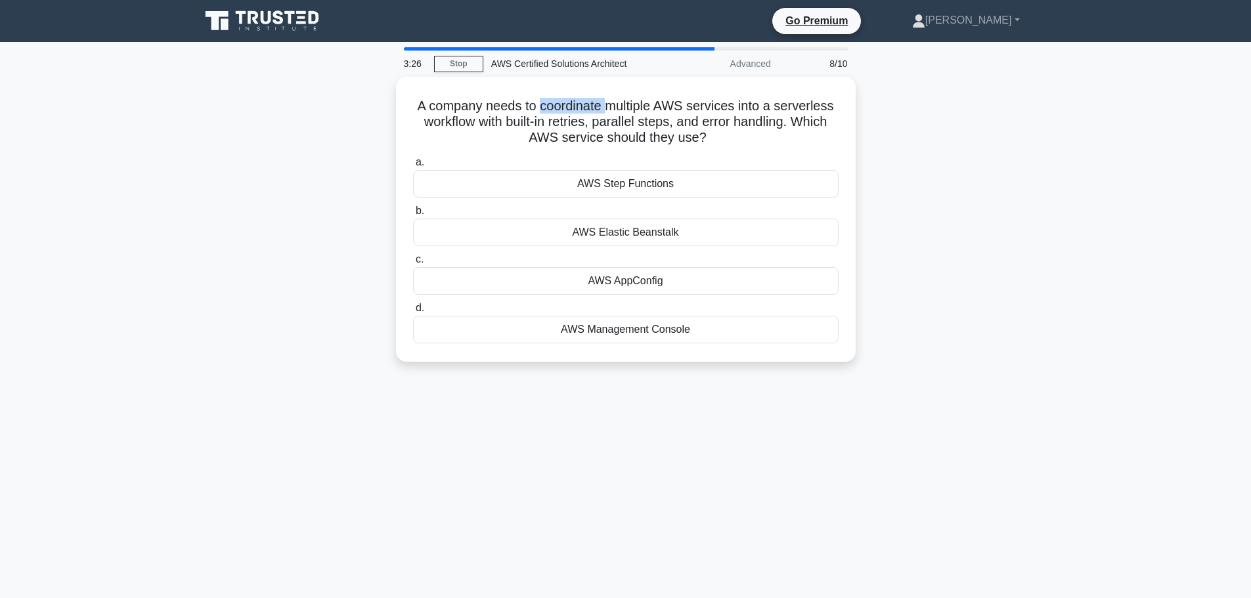
click at [561, 112] on div at bounding box center [561, 112] width 0 height 0
click at [327, 129] on div "A company needs to coordinate multiple AWS services into a serverless workflow …" at bounding box center [625, 227] width 867 height 301
click at [668, 174] on div "AWS Step Functions" at bounding box center [625, 181] width 425 height 28
click at [413, 163] on input "a. AWS Step Functions" at bounding box center [413, 159] width 0 height 9
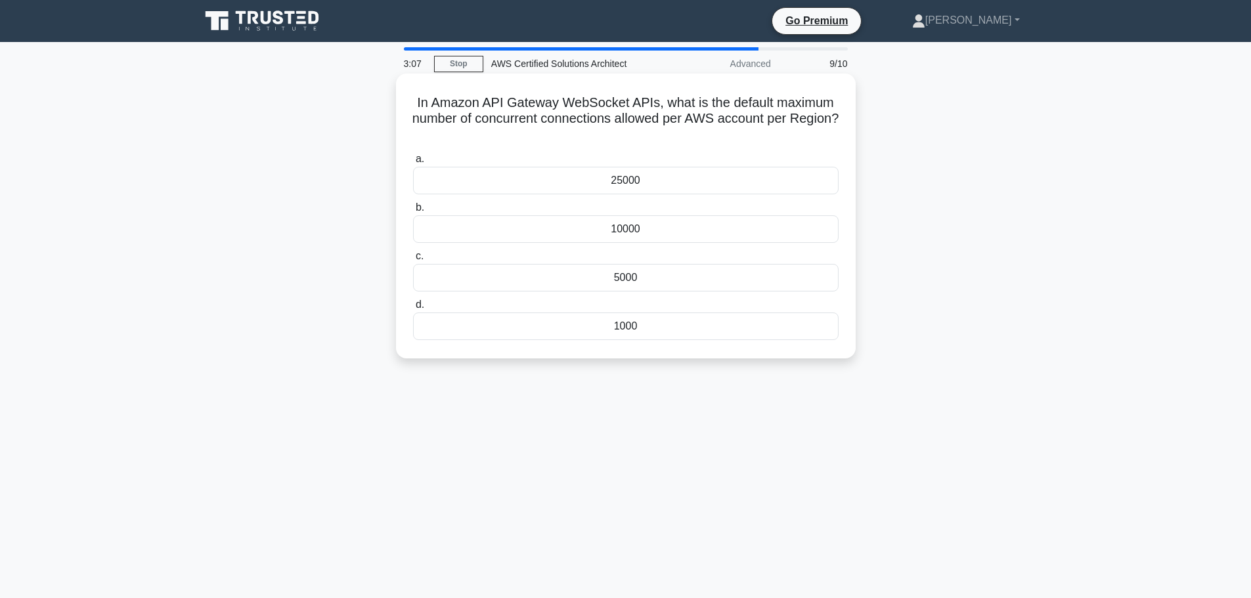
drag, startPoint x: 412, startPoint y: 106, endPoint x: 677, endPoint y: 128, distance: 265.5
click at [677, 128] on div "In Amazon API Gateway WebSocket APIs, what is the default maximum number of con…" at bounding box center [625, 216] width 449 height 274
click at [584, 126] on h5 "In Amazon API Gateway WebSocket APIs, what is the default maximum number of con…" at bounding box center [626, 119] width 428 height 49
click at [657, 124] on h5 "In Amazon API Gateway WebSocket APIs, what is the default maximum number of con…" at bounding box center [626, 119] width 428 height 49
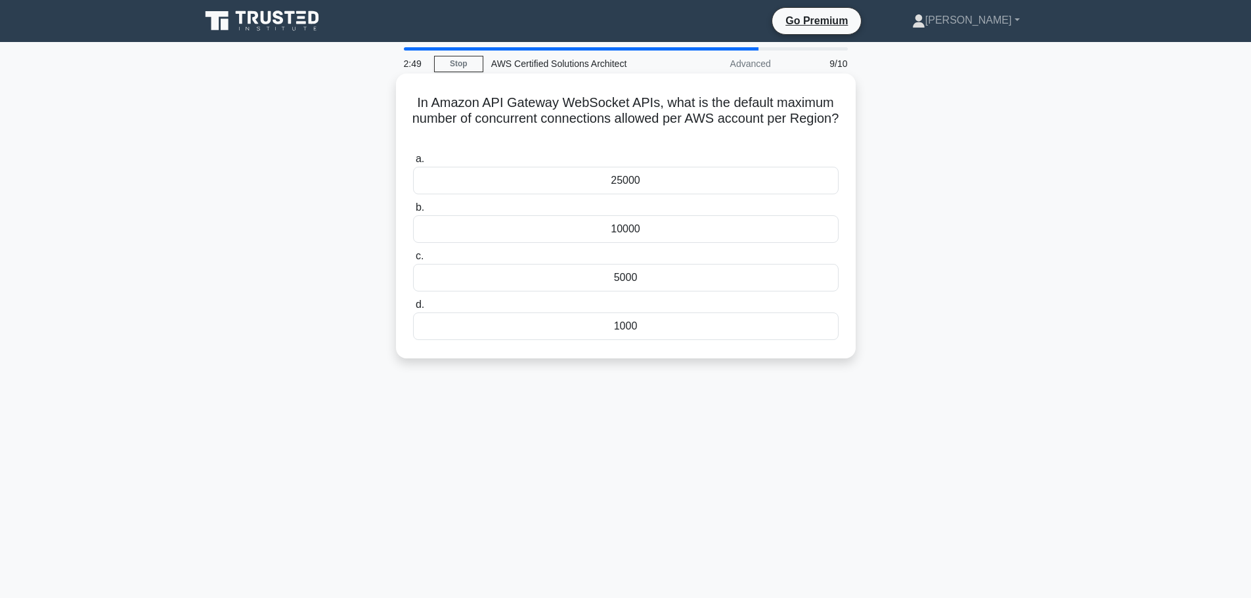
click at [554, 230] on div "10000" at bounding box center [625, 229] width 425 height 28
click at [413, 212] on input "b. 10000" at bounding box center [413, 208] width 0 height 9
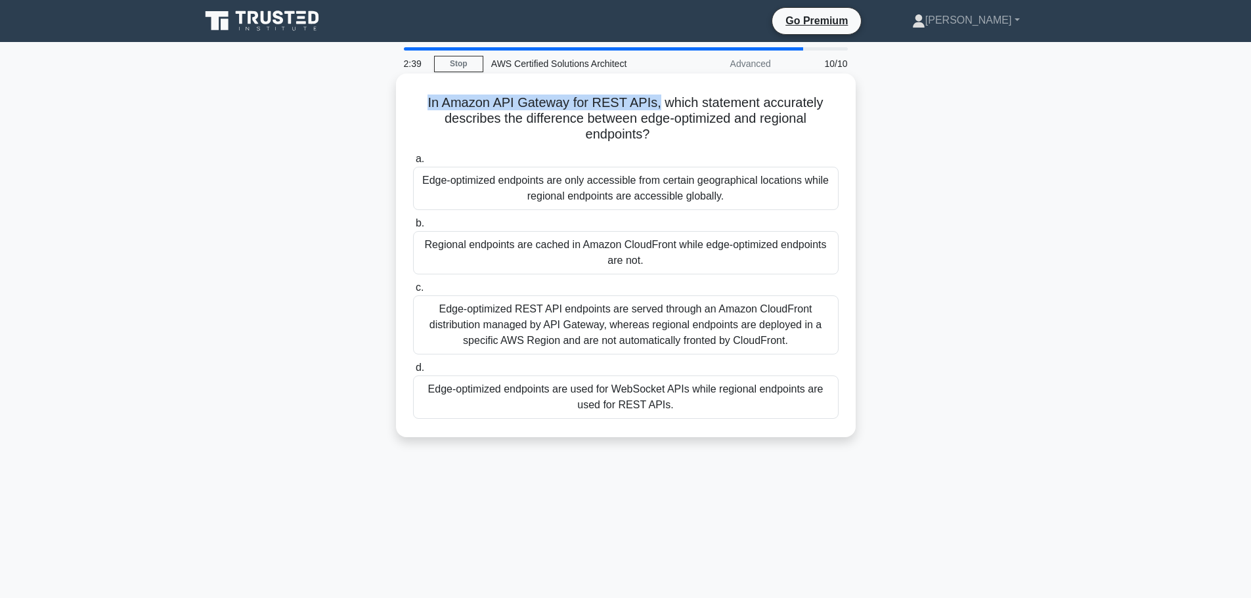
drag, startPoint x: 419, startPoint y: 108, endPoint x: 656, endPoint y: 106, distance: 237.0
click at [656, 106] on h5 "In Amazon API Gateway for REST APIs, which statement accurately describes the d…" at bounding box center [626, 119] width 428 height 49
click at [687, 102] on h5 "In Amazon API Gateway for REST APIs, which statement accurately describes the d…" at bounding box center [626, 119] width 428 height 49
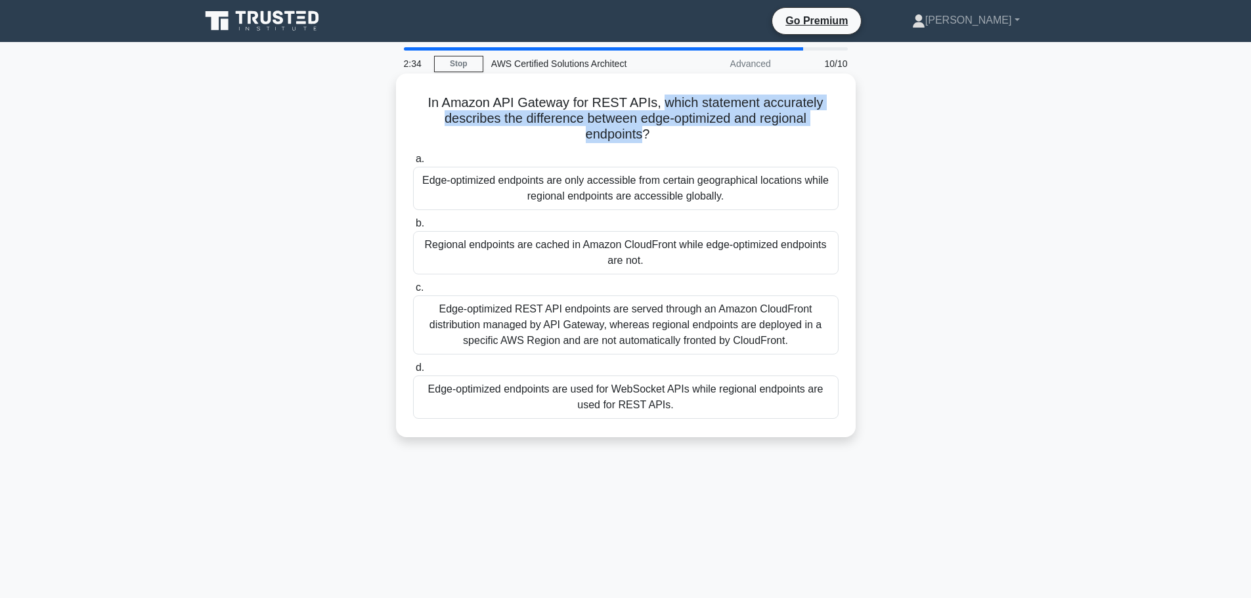
drag, startPoint x: 662, startPoint y: 101, endPoint x: 643, endPoint y: 133, distance: 37.1
click at [643, 133] on h5 "In Amazon API Gateway for REST APIs, which statement accurately describes the d…" at bounding box center [626, 119] width 428 height 49
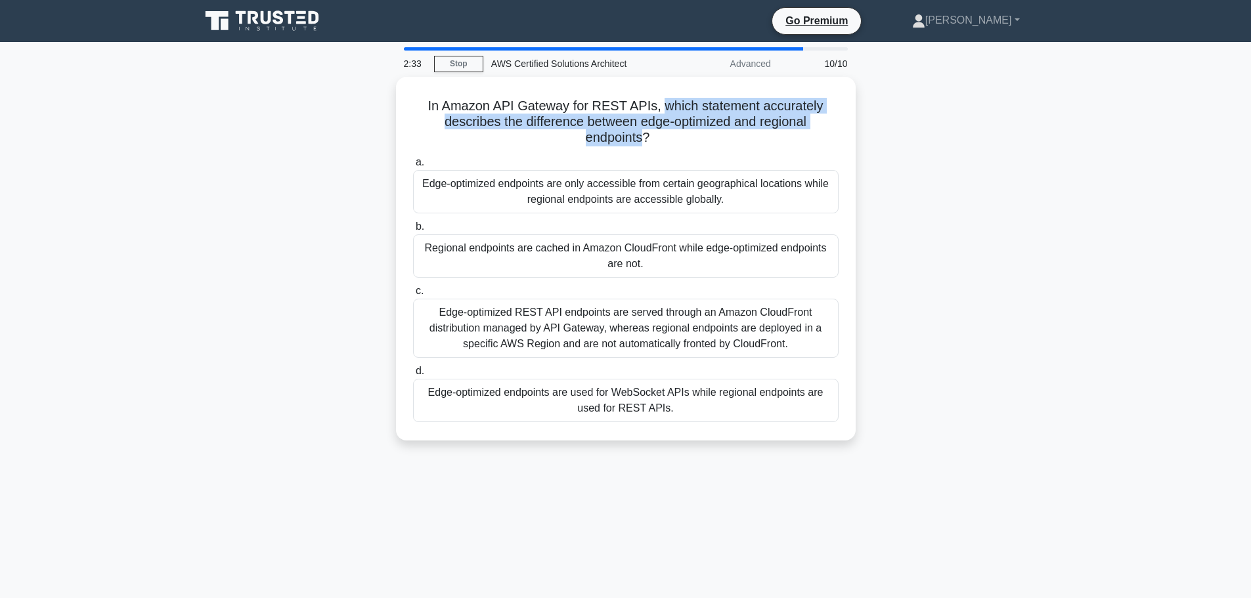
click at [635, 143] on div at bounding box center [635, 143] width 0 height 0
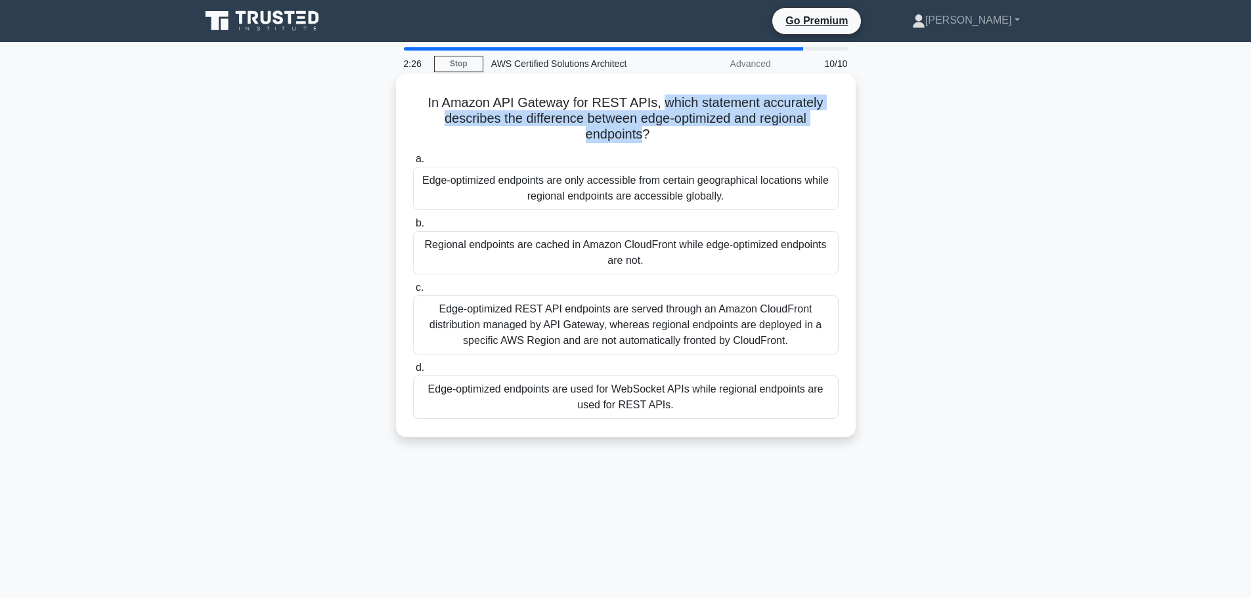
click at [596, 124] on h5 "In Amazon API Gateway for REST APIs, which statement accurately describes the d…" at bounding box center [626, 119] width 428 height 49
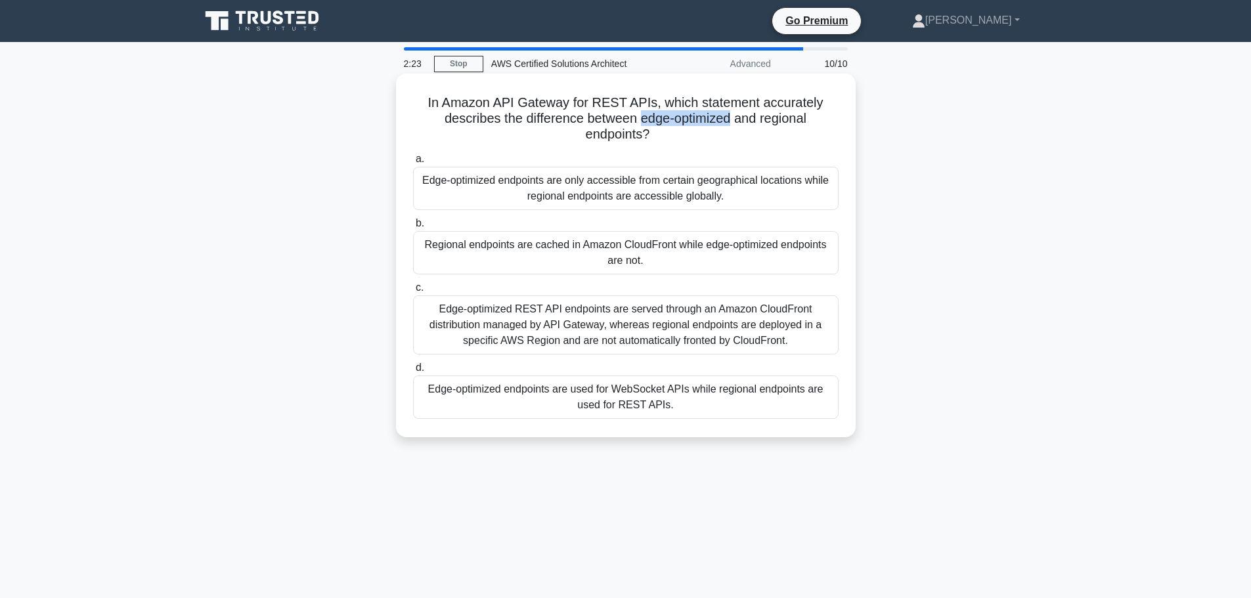
drag, startPoint x: 639, startPoint y: 120, endPoint x: 732, endPoint y: 119, distance: 93.2
click at [732, 119] on h5 "In Amazon API Gateway for REST APIs, which statement accurately describes the d…" at bounding box center [626, 119] width 428 height 49
click at [596, 120] on h5 "In Amazon API Gateway for REST APIs, which statement accurately describes the d…" at bounding box center [626, 119] width 428 height 49
click at [779, 334] on div "Edge-optimized REST API endpoints are served through an Amazon CloudFront distr…" at bounding box center [625, 324] width 425 height 59
click at [413, 292] on input "c. Edge-optimized REST API endpoints are served through an Amazon CloudFront di…" at bounding box center [413, 288] width 0 height 9
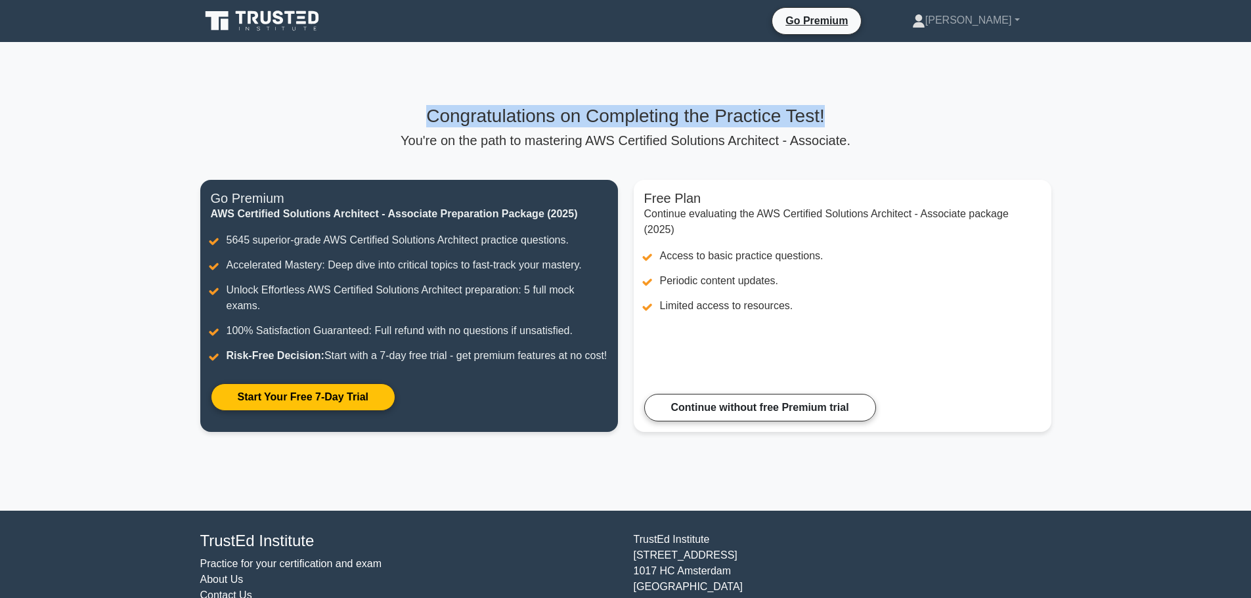
drag, startPoint x: 406, startPoint y: 121, endPoint x: 857, endPoint y: 123, distance: 450.4
click at [857, 123] on h3 "Congratulations on Completing the Practice Test!" at bounding box center [625, 116] width 851 height 22
click at [563, 145] on p "You're on the path to mastering AWS Certified Solutions Architect - Associate." at bounding box center [625, 141] width 851 height 16
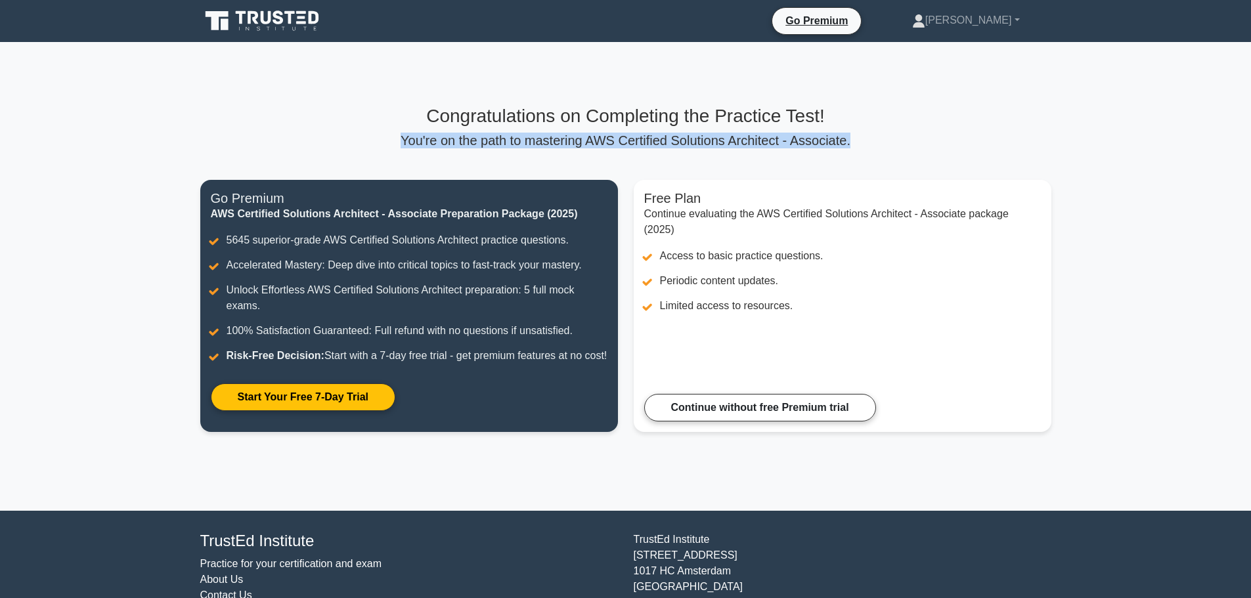
drag, startPoint x: 392, startPoint y: 146, endPoint x: 855, endPoint y: 146, distance: 462.9
click at [850, 146] on p "You're on the path to mastering AWS Certified Solutions Architect - Associate." at bounding box center [625, 141] width 851 height 16
click at [902, 140] on p "You're on the path to mastering AWS Certified Solutions Architect - Associate." at bounding box center [625, 141] width 851 height 16
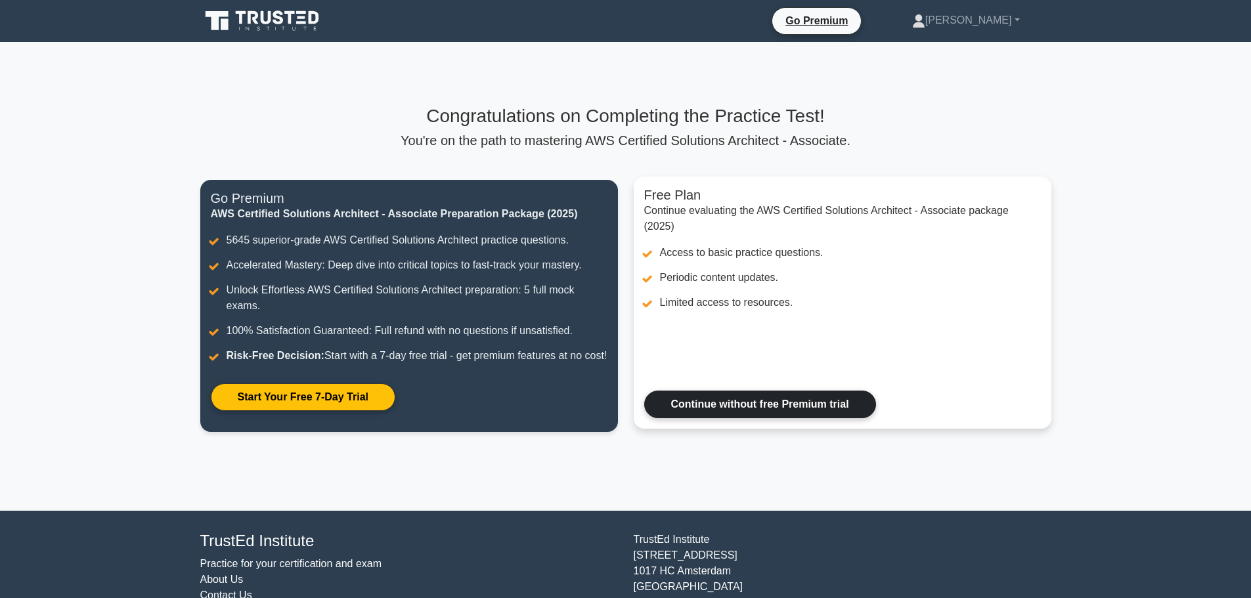
click at [745, 418] on link "Continue without free Premium trial" at bounding box center [760, 405] width 232 height 28
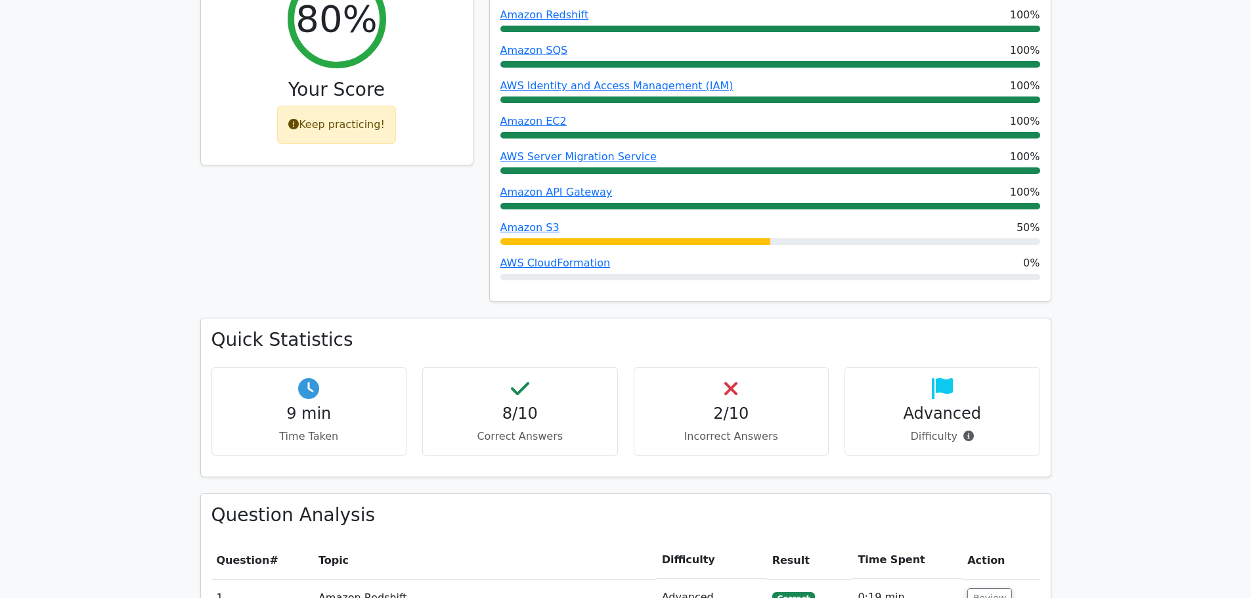
scroll to position [788, 0]
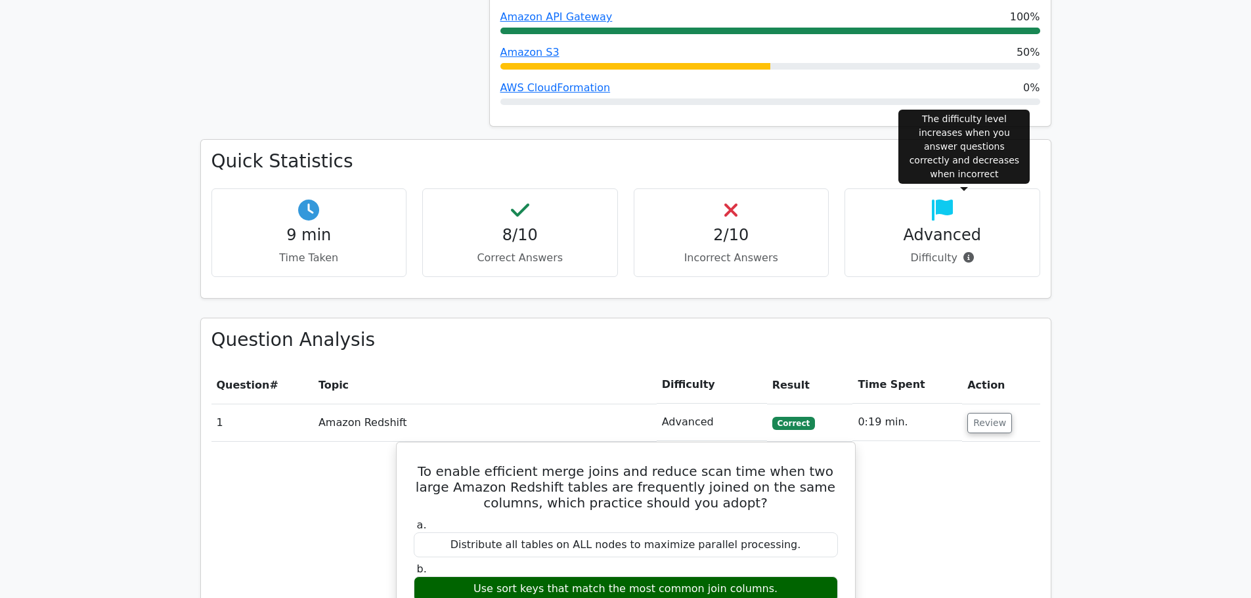
click at [965, 252] on icon at bounding box center [968, 257] width 11 height 11
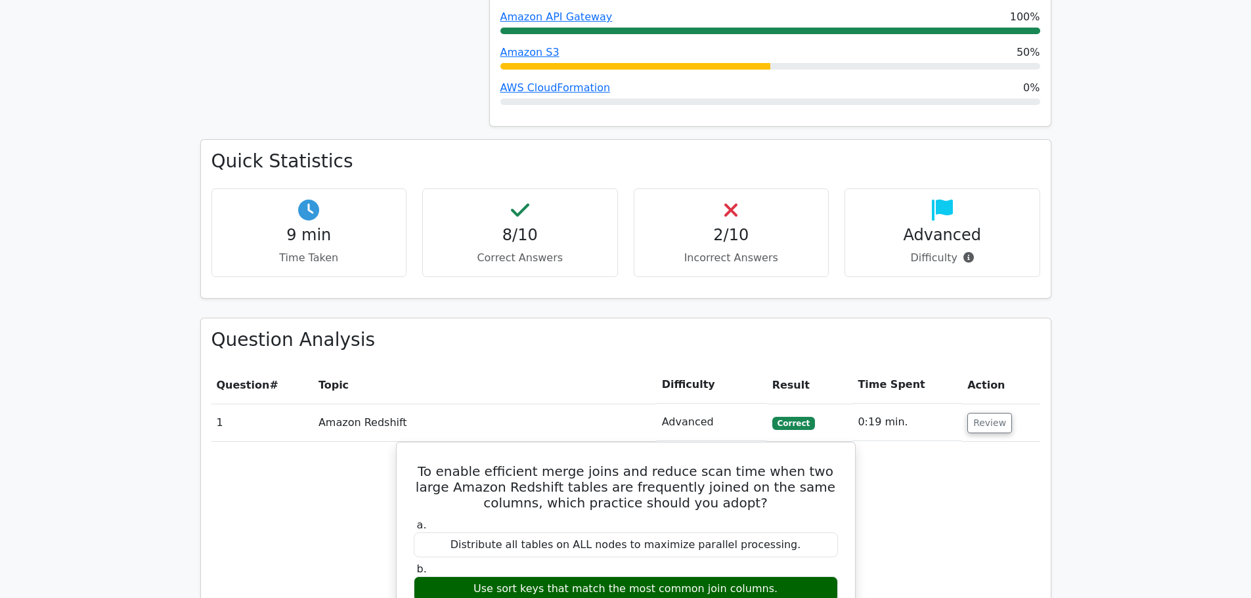
click at [925, 226] on h4 "Advanced" at bounding box center [942, 235] width 173 height 19
click at [893, 226] on h4 "Advanced" at bounding box center [942, 235] width 173 height 19
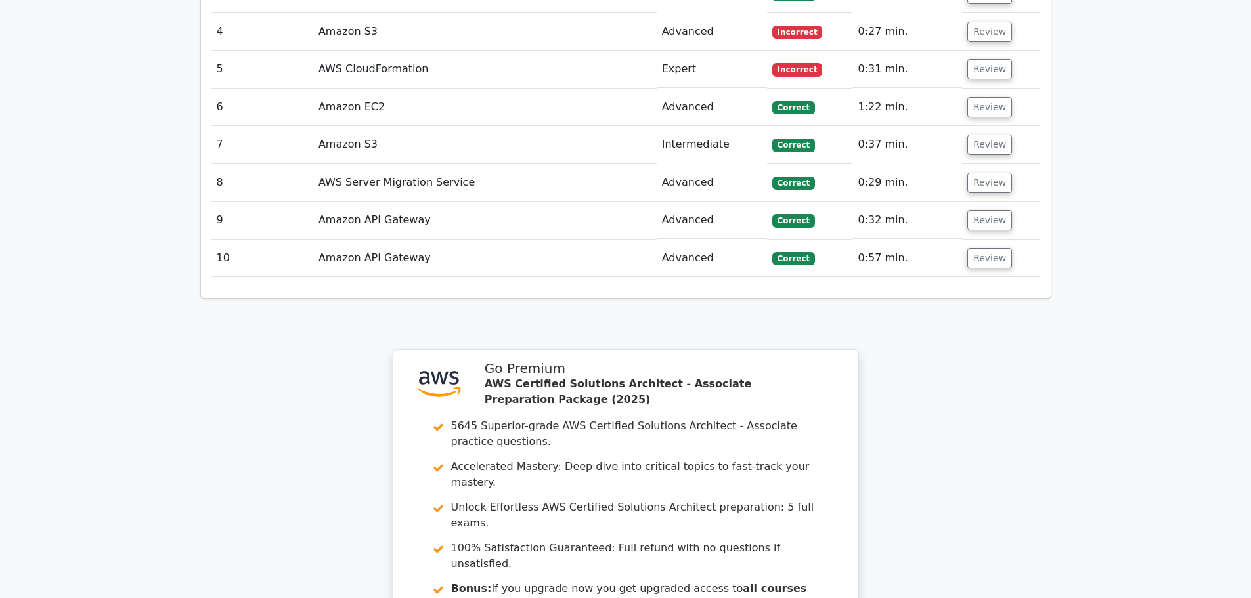
scroll to position [1576, 0]
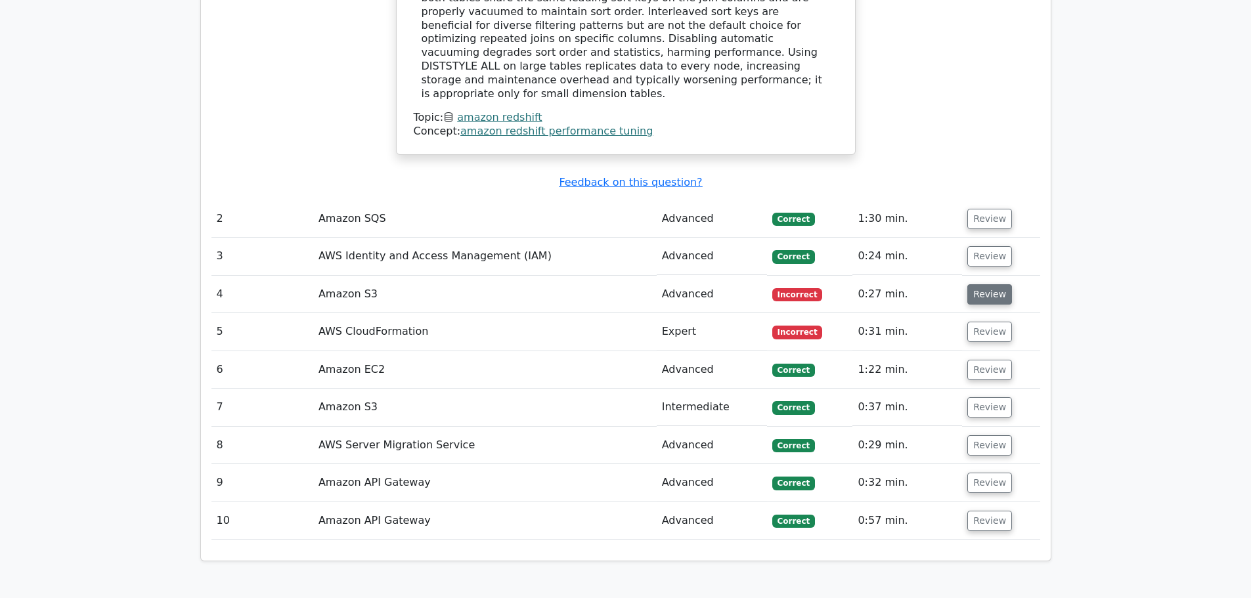
click at [984, 284] on button "Review" at bounding box center [989, 294] width 45 height 20
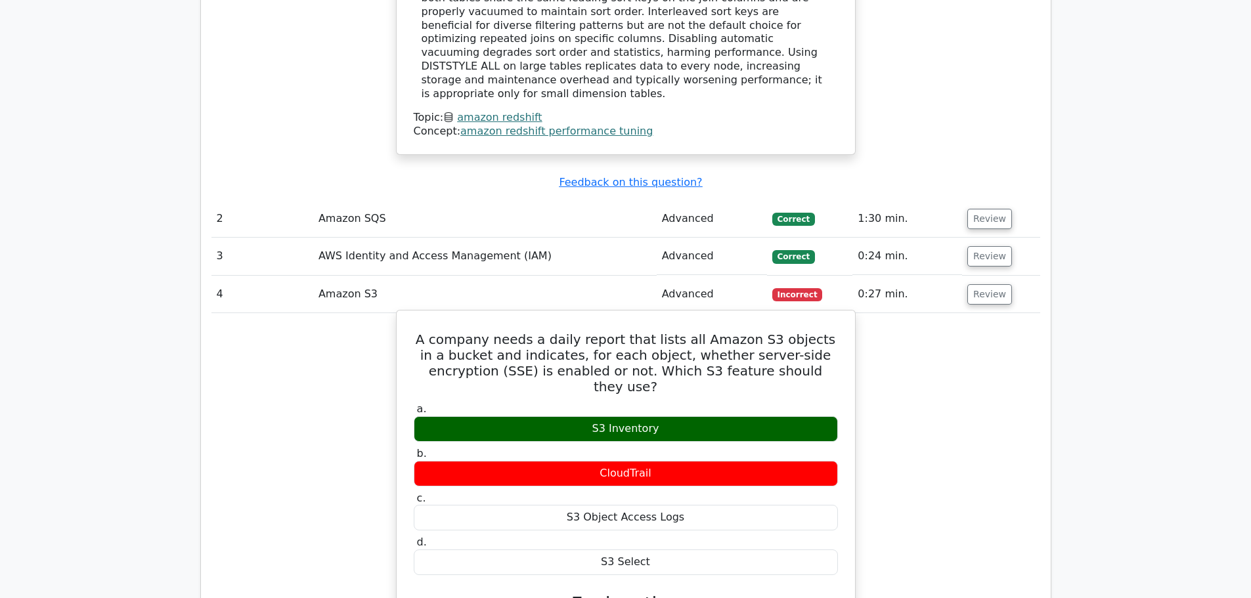
drag, startPoint x: 592, startPoint y: 336, endPoint x: 684, endPoint y: 332, distance: 92.7
click at [684, 416] on div "S3 Inventory" at bounding box center [626, 429] width 424 height 26
click at [541, 416] on div "S3 Inventory" at bounding box center [626, 429] width 424 height 26
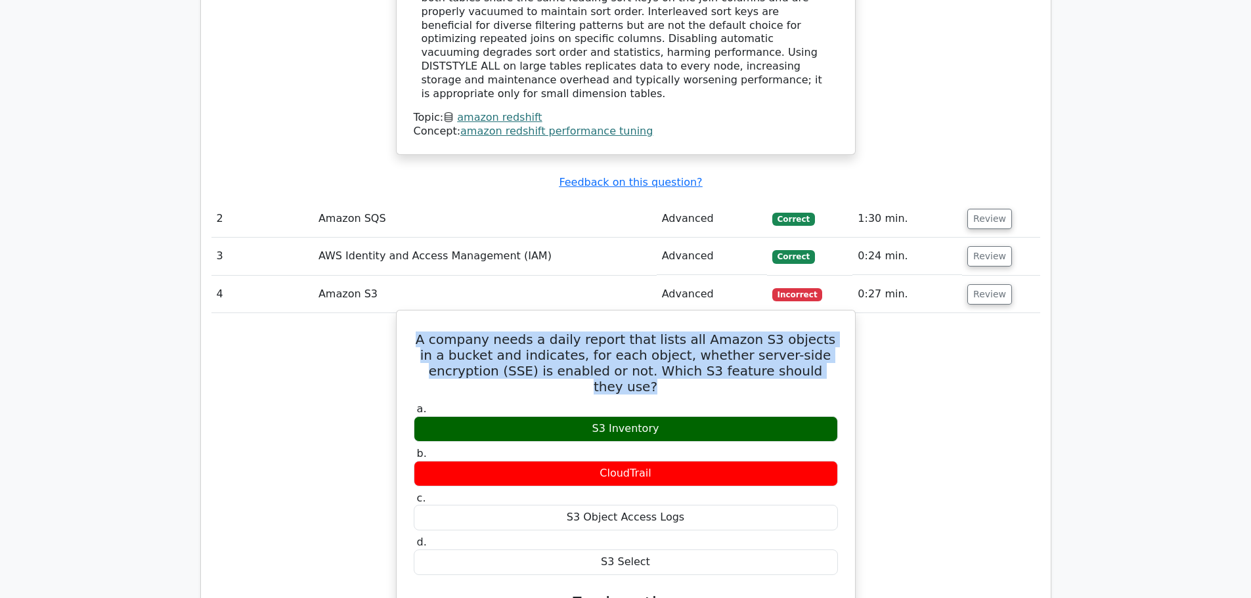
drag, startPoint x: 410, startPoint y: 263, endPoint x: 804, endPoint y: 297, distance: 394.8
click at [810, 316] on div "A company needs a daily report that lists all Amazon S3 objects in a bucket and…" at bounding box center [626, 568] width 448 height 504
click at [781, 332] on h5 "A company needs a daily report that lists all Amazon S3 objects in a bucket and…" at bounding box center [625, 363] width 427 height 63
drag, startPoint x: 807, startPoint y: 294, endPoint x: 399, endPoint y: 270, distance: 408.5
click at [399, 310] on div "A company needs a daily report that lists all Amazon S3 objects in a bucket and…" at bounding box center [626, 568] width 460 height 516
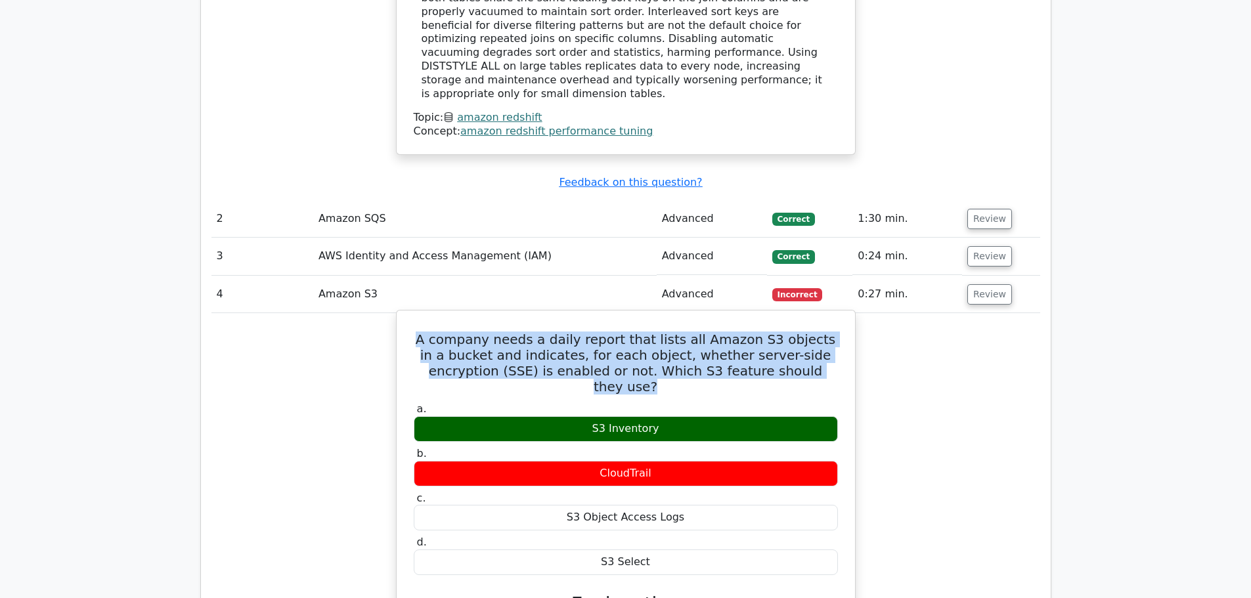
click at [417, 332] on h5 "A company needs a daily report that lists all Amazon S3 objects in a bucket and…" at bounding box center [625, 363] width 427 height 63
drag, startPoint x: 414, startPoint y: 263, endPoint x: 810, endPoint y: 307, distance: 398.3
click at [810, 316] on div "A company needs a daily report that lists all Amazon S3 objects in a bucket and…" at bounding box center [626, 568] width 448 height 504
click at [815, 332] on h5 "A company needs a daily report that lists all Amazon S3 objects in a bucket and…" at bounding box center [625, 363] width 427 height 63
drag, startPoint x: 809, startPoint y: 294, endPoint x: 406, endPoint y: 267, distance: 404.1
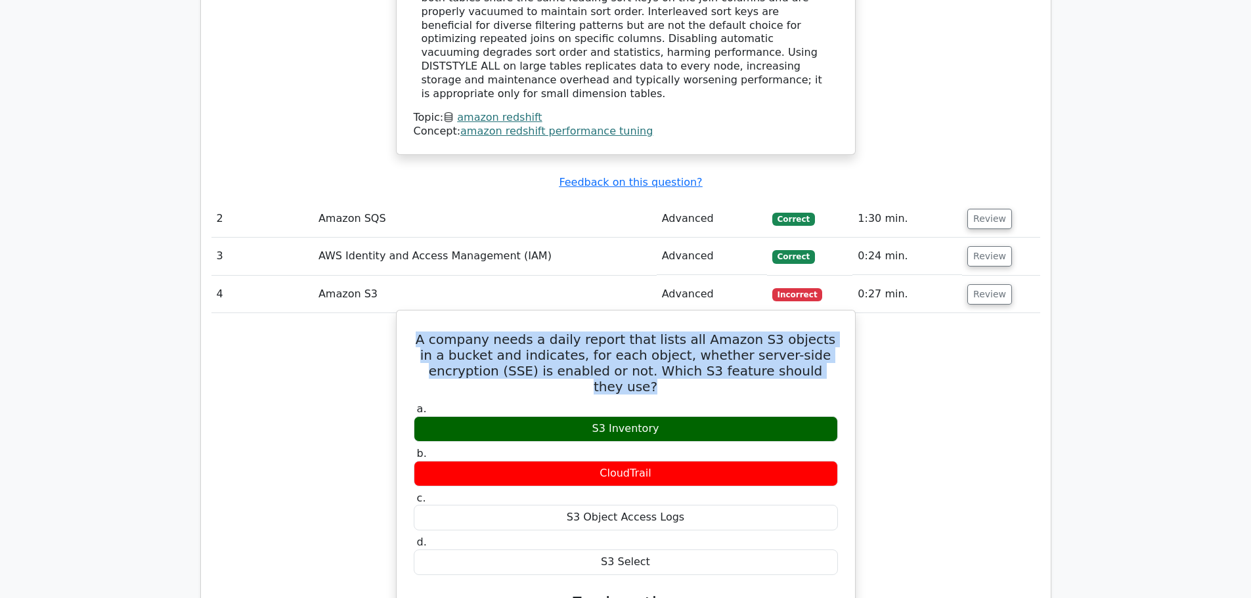
click at [406, 316] on div "A company needs a daily report that lists all Amazon S3 objects in a bucket and…" at bounding box center [626, 568] width 448 height 504
click at [533, 332] on h5 "A company needs a daily report that lists all Amazon S3 objects in a bucket and…" at bounding box center [625, 363] width 427 height 63
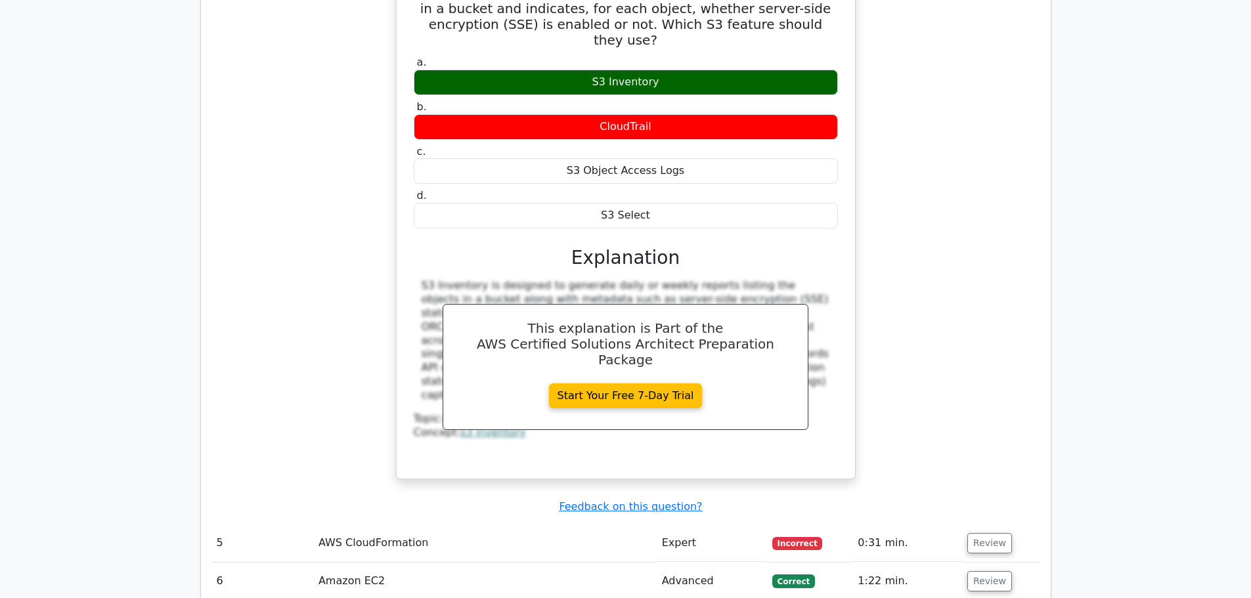
scroll to position [2014, 0]
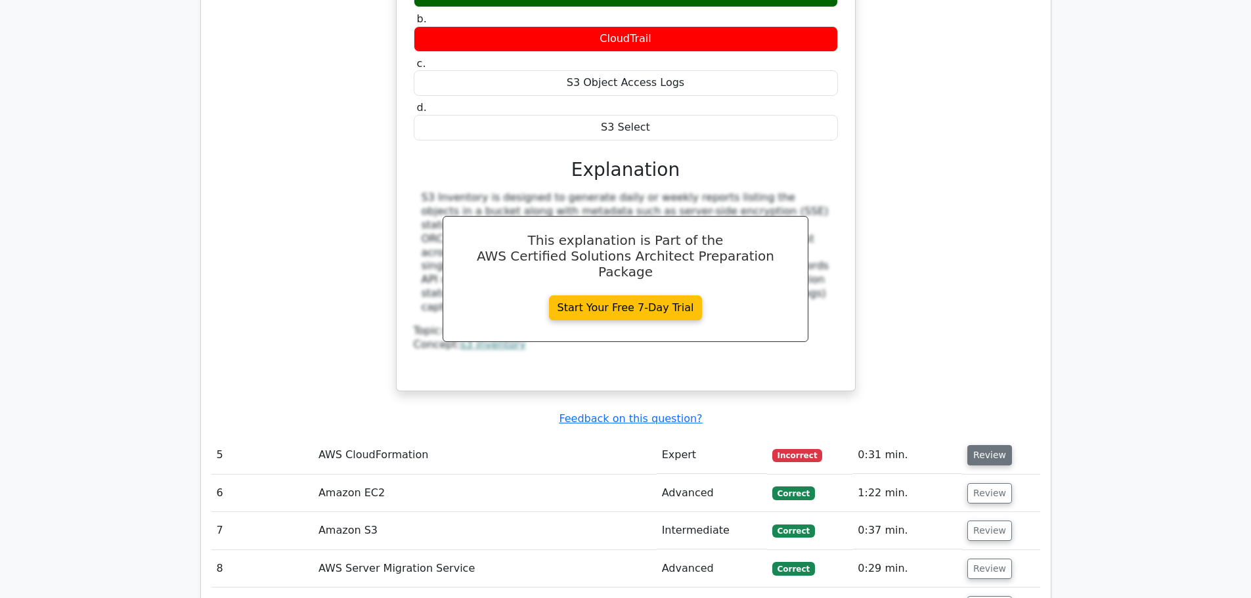
click at [991, 445] on button "Review" at bounding box center [989, 455] width 45 height 20
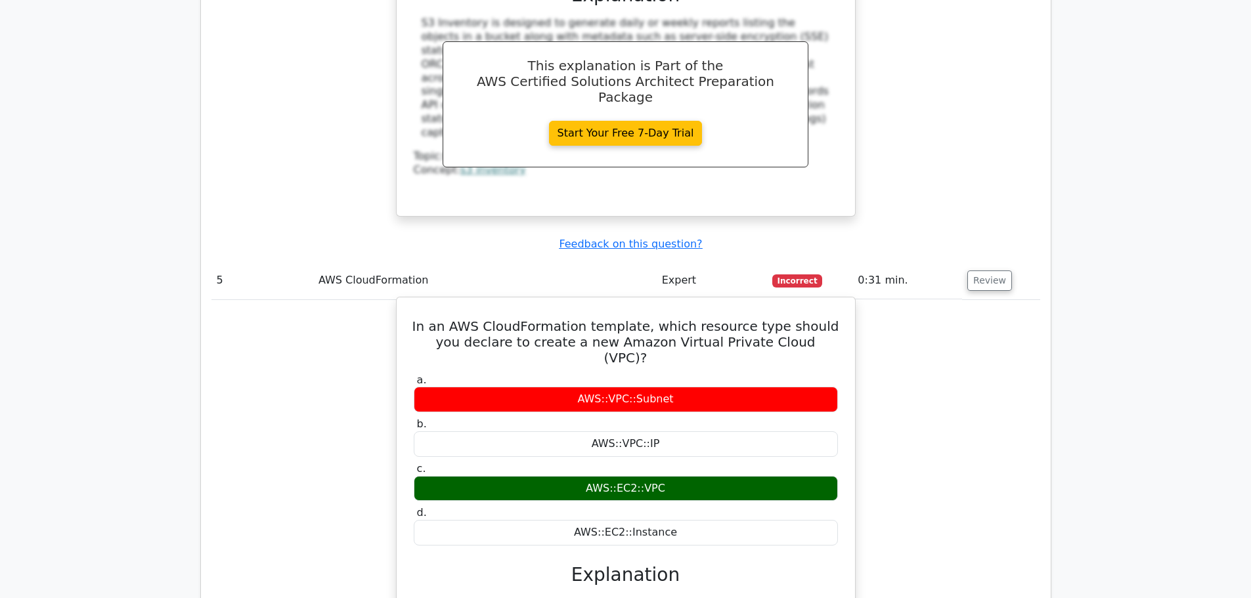
scroll to position [2277, 0]
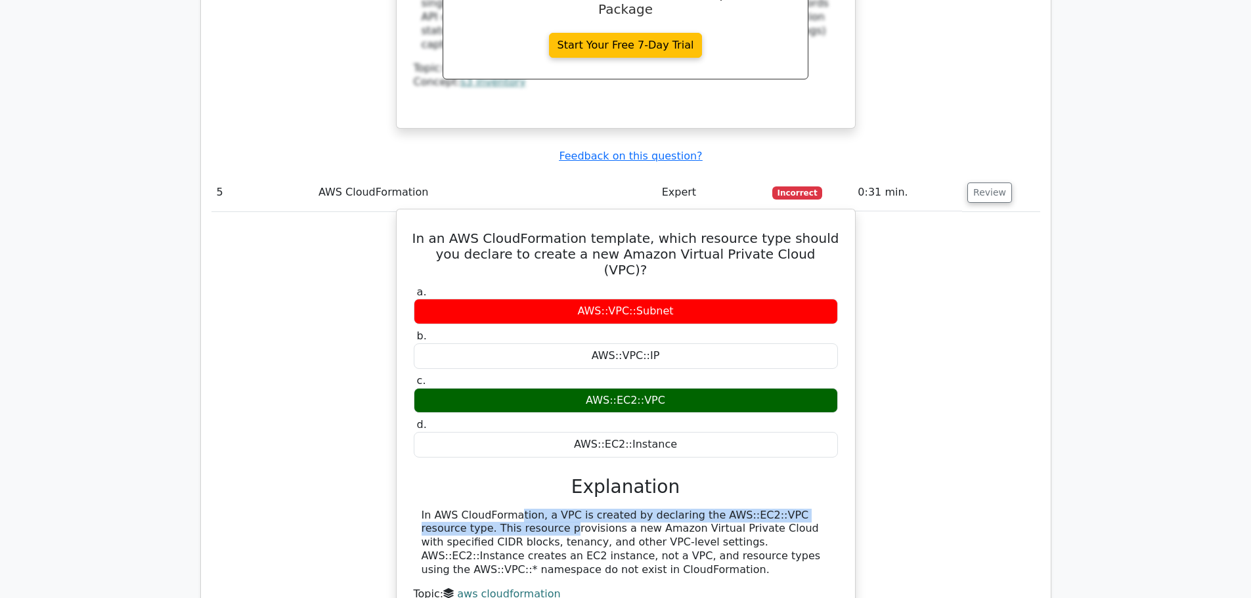
drag, startPoint x: 414, startPoint y: 406, endPoint x: 802, endPoint y: 414, distance: 387.5
click at [816, 509] on div "In AWS CloudFormation, a VPC is created by declaring the AWS::EC2::VPC resource…" at bounding box center [626, 543] width 424 height 68
click at [614, 509] on div "In AWS CloudFormation, a VPC is created by declaring the AWS::EC2::VPC resource…" at bounding box center [626, 543] width 408 height 68
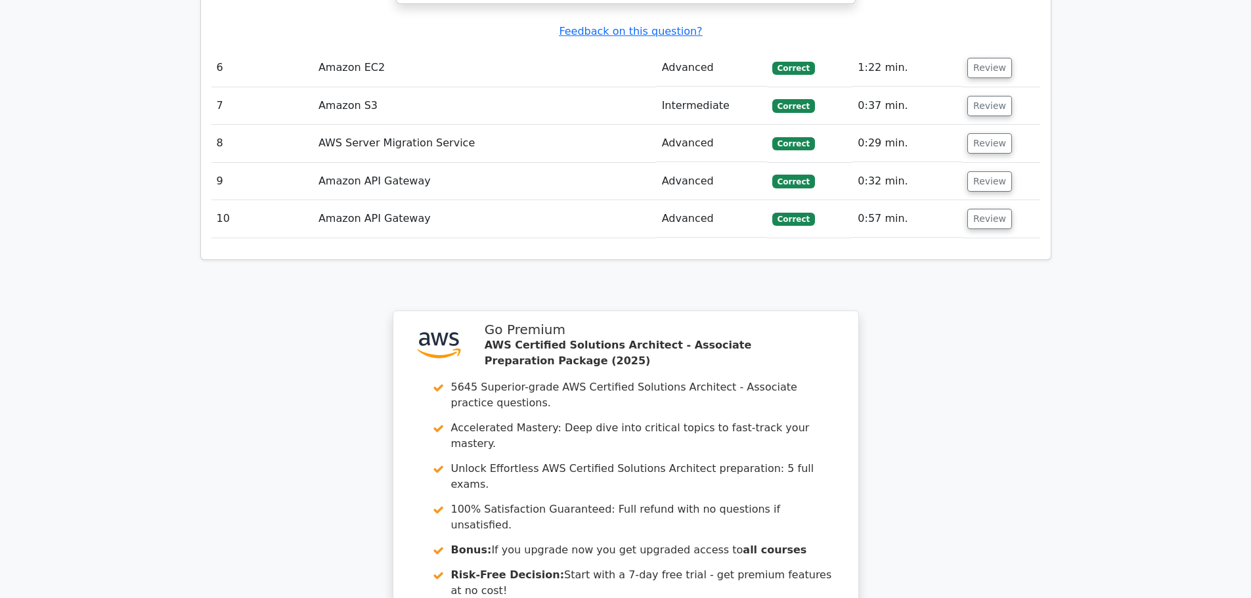
scroll to position [2981, 0]
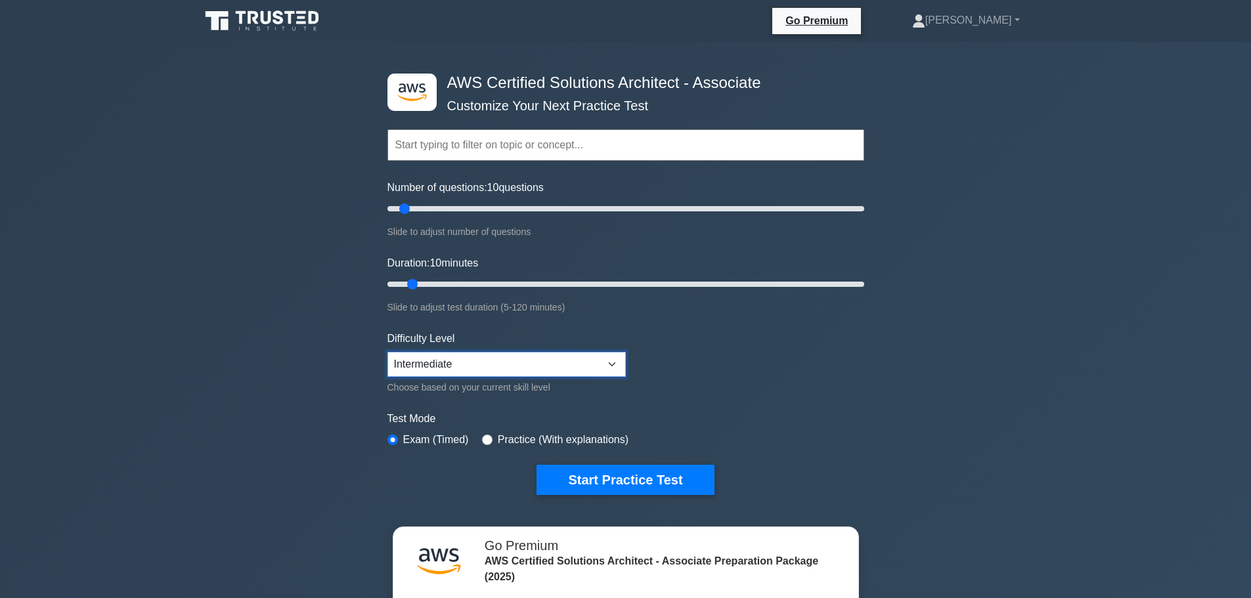
click at [539, 366] on select "Beginner Intermediate Expert" at bounding box center [506, 364] width 238 height 25
select select "beginner"
click at [387, 352] on select "Beginner Intermediate Expert" at bounding box center [506, 364] width 238 height 25
click at [431, 368] on select "Beginner Intermediate Expert" at bounding box center [506, 364] width 238 height 25
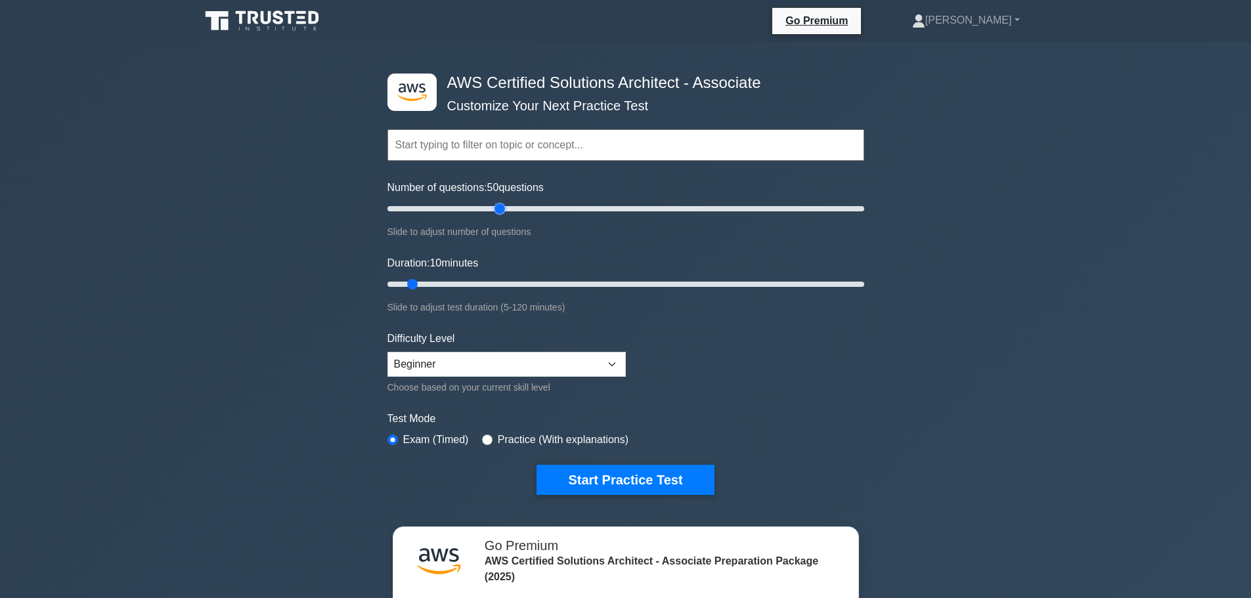
drag, startPoint x: 406, startPoint y: 210, endPoint x: 495, endPoint y: 213, distance: 89.4
type input "50"
click at [495, 213] on input "Number of questions: 50 questions" at bounding box center [625, 209] width 477 height 16
drag, startPoint x: 415, startPoint y: 282, endPoint x: 609, endPoint y: 280, distance: 193.7
type input "60"
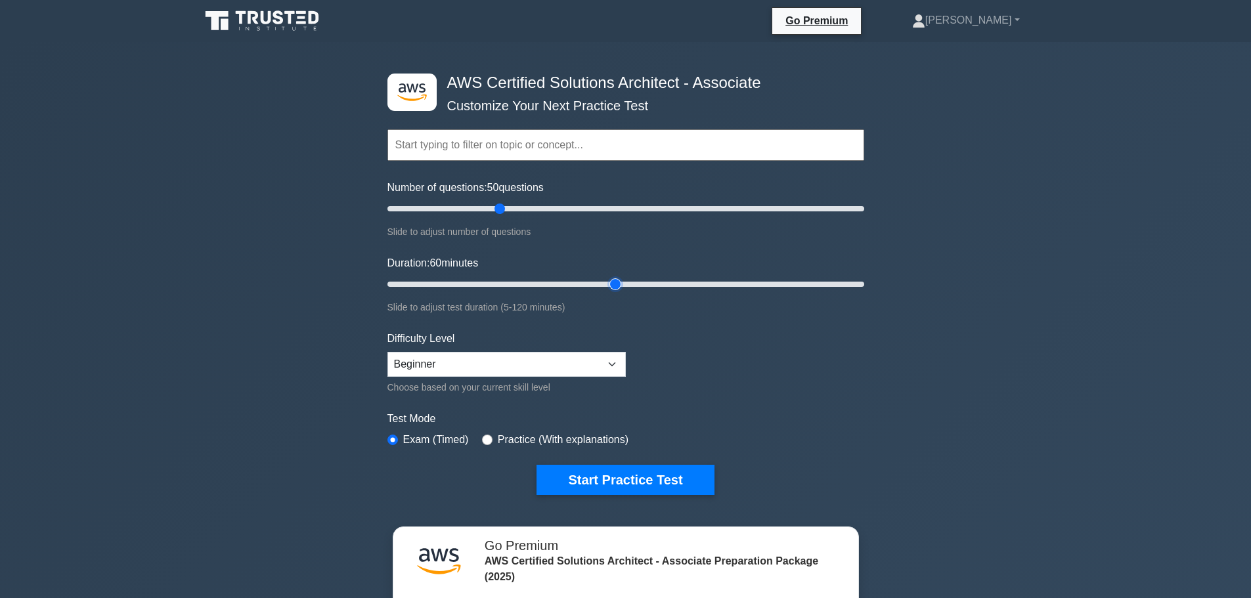
click at [609, 280] on input "Duration: 60 minutes" at bounding box center [625, 284] width 477 height 16
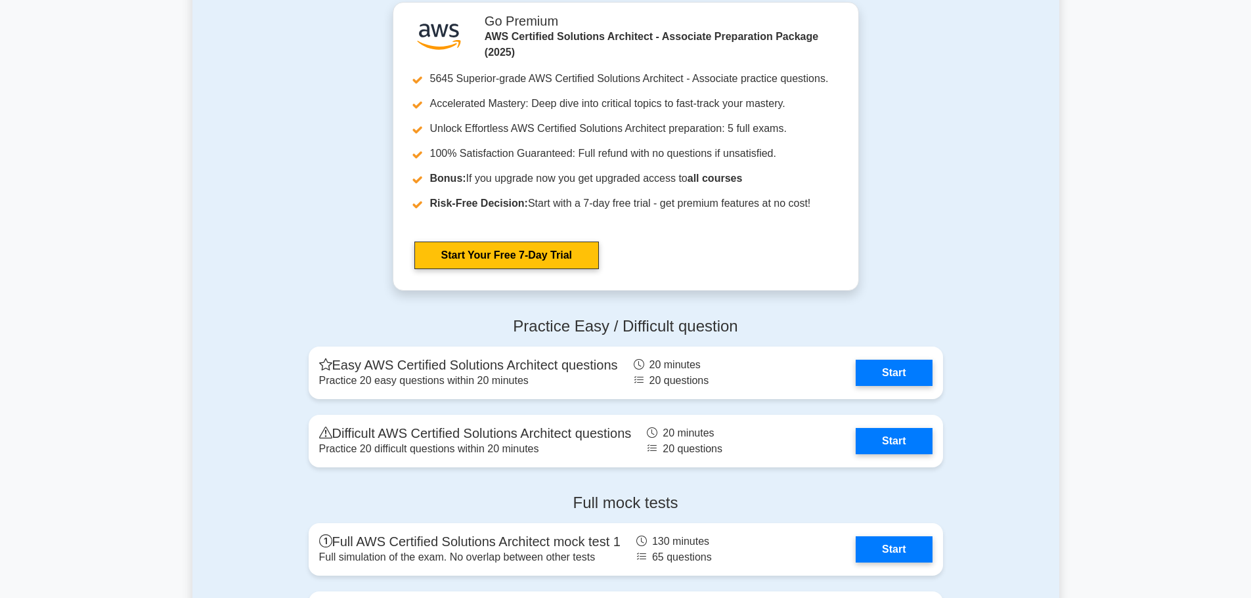
scroll to position [3239, 0]
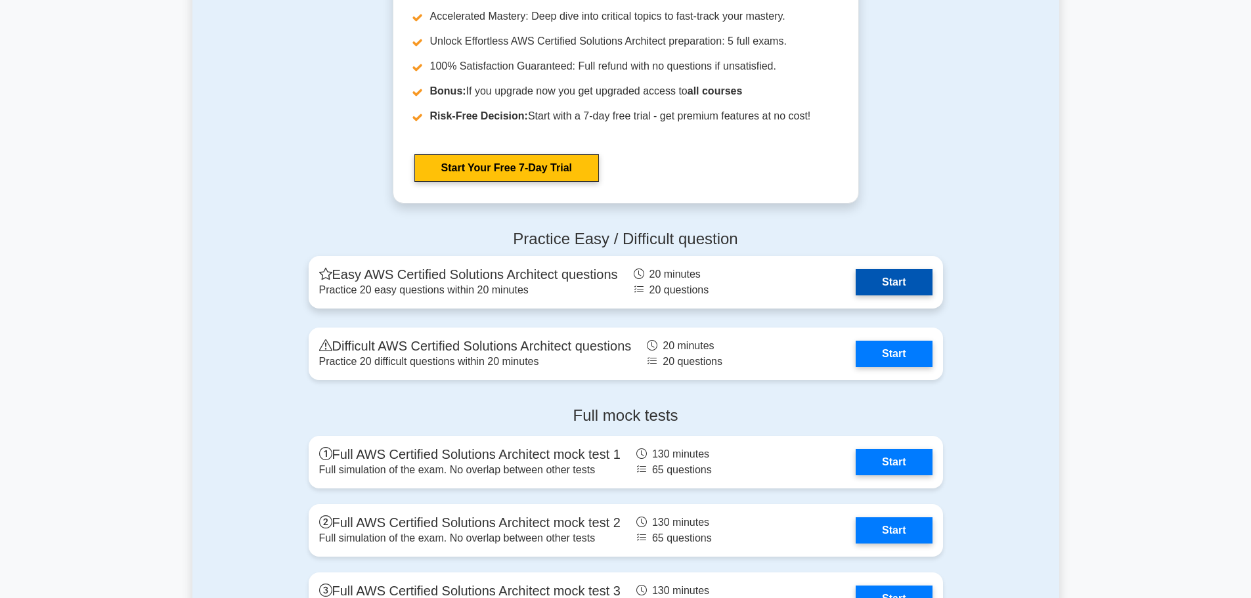
click at [882, 282] on link "Start" at bounding box center [894, 282] width 76 height 26
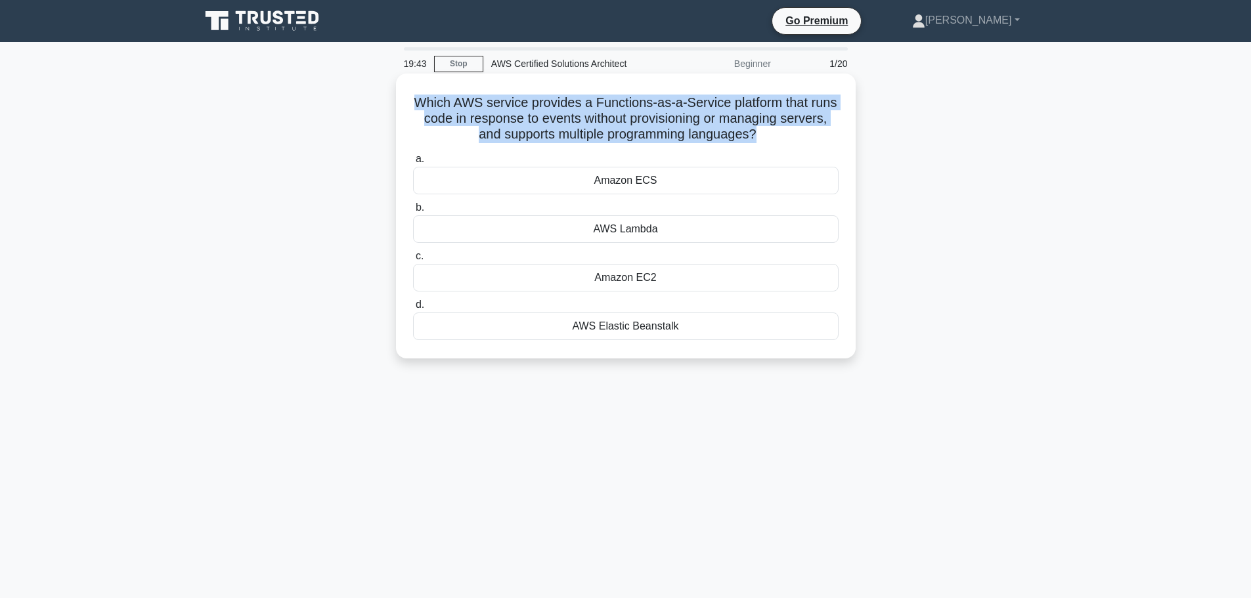
drag, startPoint x: 425, startPoint y: 104, endPoint x: 785, endPoint y: 137, distance: 361.3
click at [785, 137] on h5 "Which AWS service provides a Functions-as-a-Service platform that runs code in …" at bounding box center [626, 119] width 428 height 49
click at [579, 125] on h5 "Which AWS service provides a Functions-as-a-Service platform that runs code in …" at bounding box center [626, 119] width 428 height 49
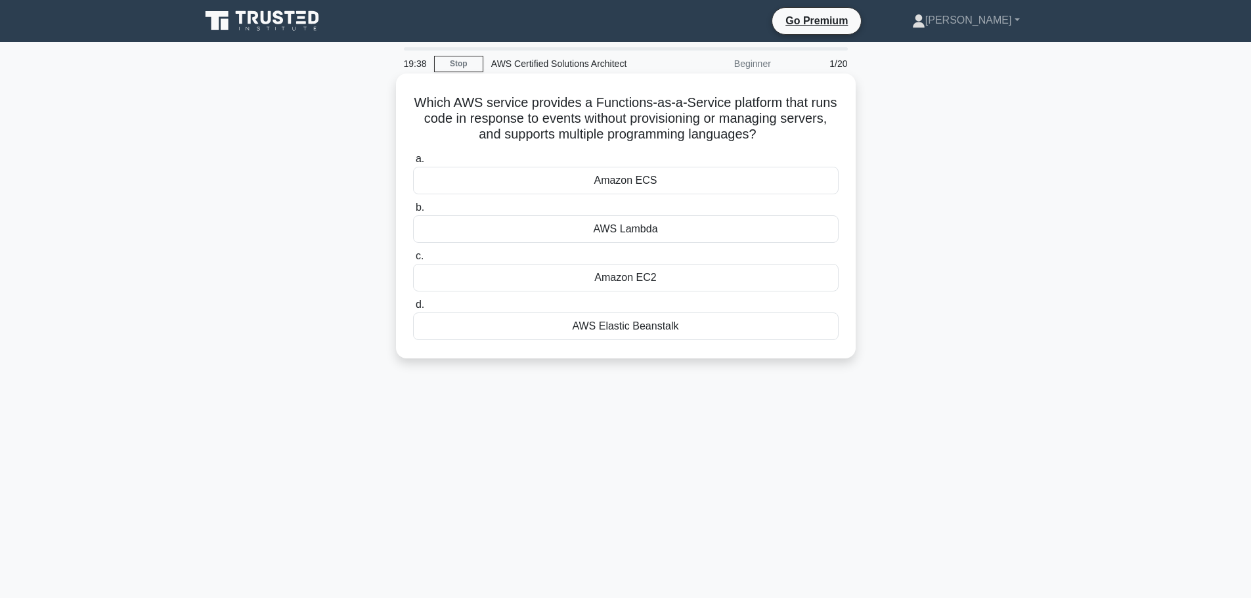
click at [594, 225] on div "AWS Lambda" at bounding box center [625, 229] width 425 height 28
click at [413, 212] on input "b. AWS Lambda" at bounding box center [413, 208] width 0 height 9
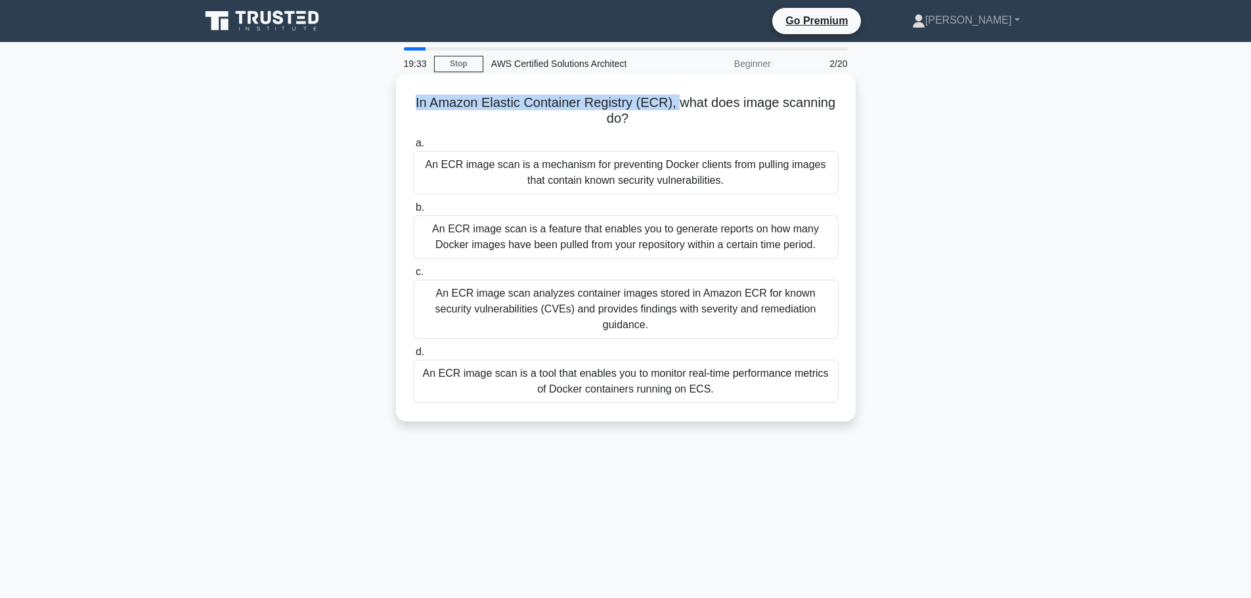
drag, startPoint x: 408, startPoint y: 108, endPoint x: 676, endPoint y: 106, distance: 267.9
click at [676, 106] on div "In Amazon Elastic Container Registry (ECR), what does image scanning do? .spinn…" at bounding box center [625, 248] width 449 height 338
click at [691, 109] on h5 "In Amazon Elastic Container Registry (ECR), what does image scanning do? .spinn…" at bounding box center [626, 111] width 428 height 33
drag, startPoint x: 676, startPoint y: 103, endPoint x: 698, endPoint y: 121, distance: 28.4
click at [698, 121] on h5 "In Amazon Elastic Container Registry (ECR), what does image scanning do? .spinn…" at bounding box center [626, 111] width 428 height 33
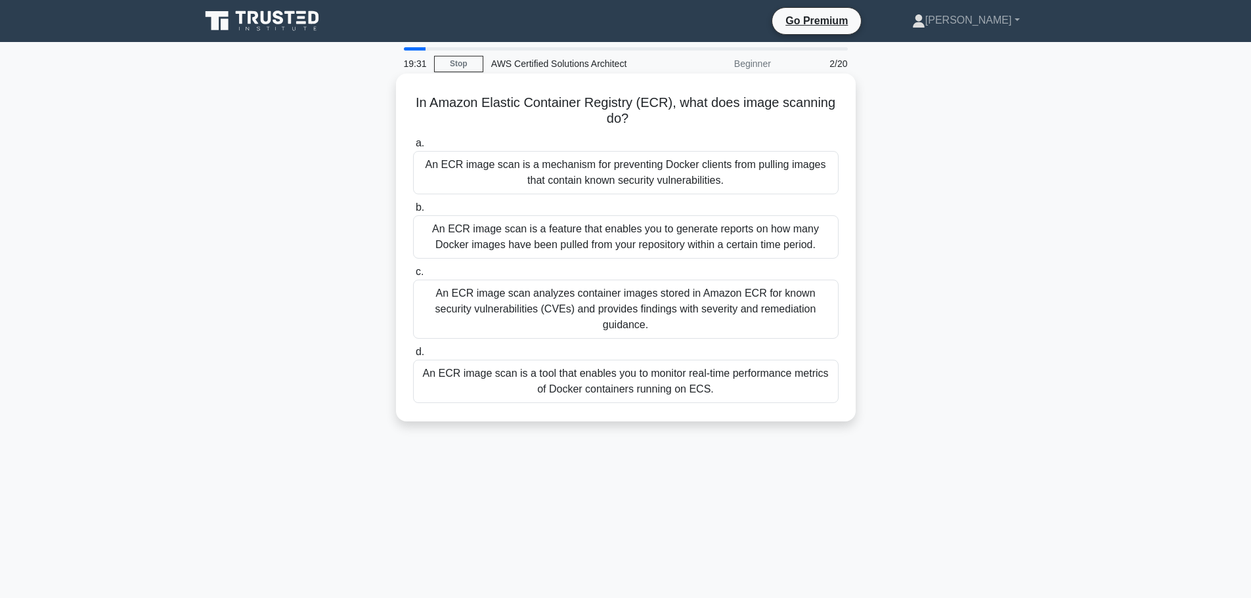
click at [655, 121] on h5 "In Amazon Elastic Container Registry (ECR), what does image scanning do? .spinn…" at bounding box center [626, 111] width 428 height 33
drag, startPoint x: 668, startPoint y: 121, endPoint x: 677, endPoint y: 102, distance: 21.7
click at [677, 102] on h5 "In Amazon Elastic Container Registry (ECR), what does image scanning do? .spinn…" at bounding box center [626, 111] width 428 height 33
click at [652, 119] on h5 "In Amazon Elastic Container Registry (ECR), what does image scanning do? .spinn…" at bounding box center [626, 111] width 428 height 33
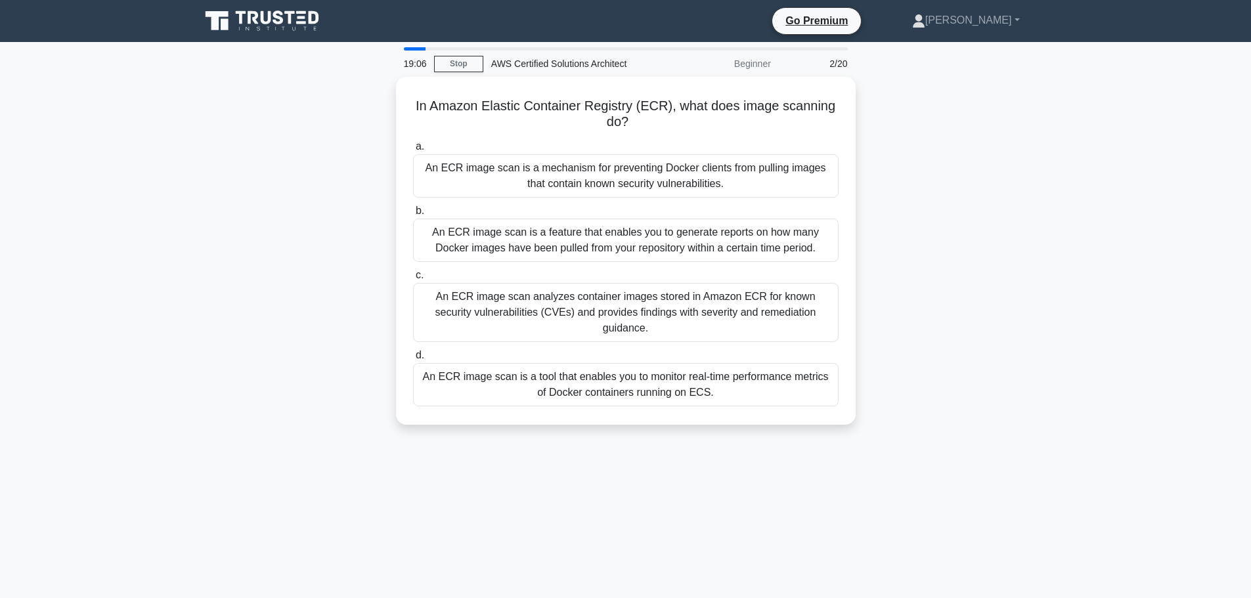
click at [332, 299] on div "In Amazon Elastic Container Registry (ECR), what does image scanning do? .spinn…" at bounding box center [625, 259] width 867 height 364
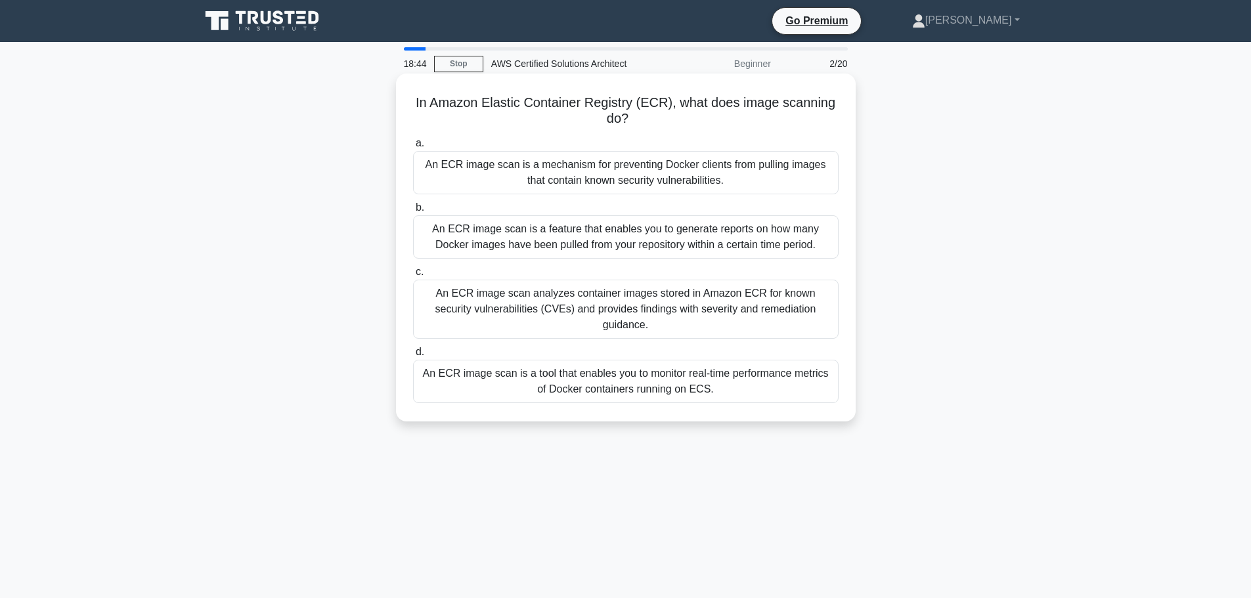
click at [466, 294] on div "An ECR image scan analyzes container images stored in Amazon ECR for known secu…" at bounding box center [625, 309] width 425 height 59
click at [413, 276] on input "c. An ECR image scan analyzes container images stored in Amazon ECR for known s…" at bounding box center [413, 272] width 0 height 9
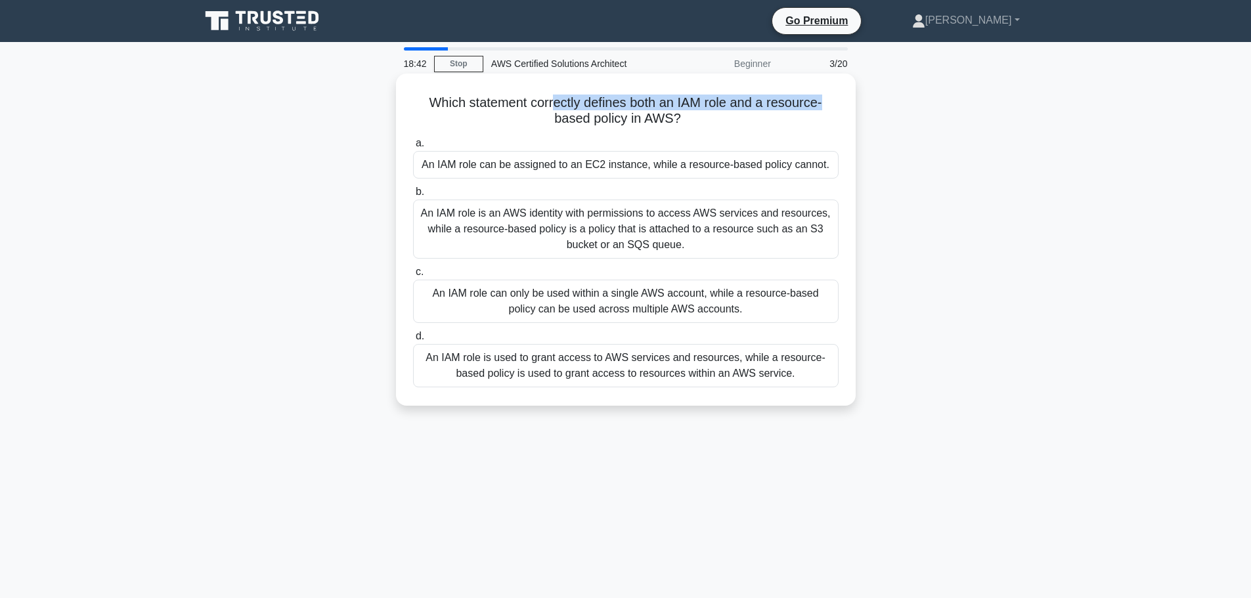
drag, startPoint x: 414, startPoint y: 110, endPoint x: 553, endPoint y: 110, distance: 138.5
click at [553, 110] on h5 "Which statement correctly defines both an IAM role and a resource-based policy …" at bounding box center [626, 111] width 428 height 33
click at [562, 110] on h5 "Which statement correctly defines both an IAM role and a resource-based policy …" at bounding box center [626, 111] width 428 height 33
click at [601, 108] on h5 "Which statement correctly defines both an IAM role and a resource-based policy …" at bounding box center [626, 111] width 428 height 33
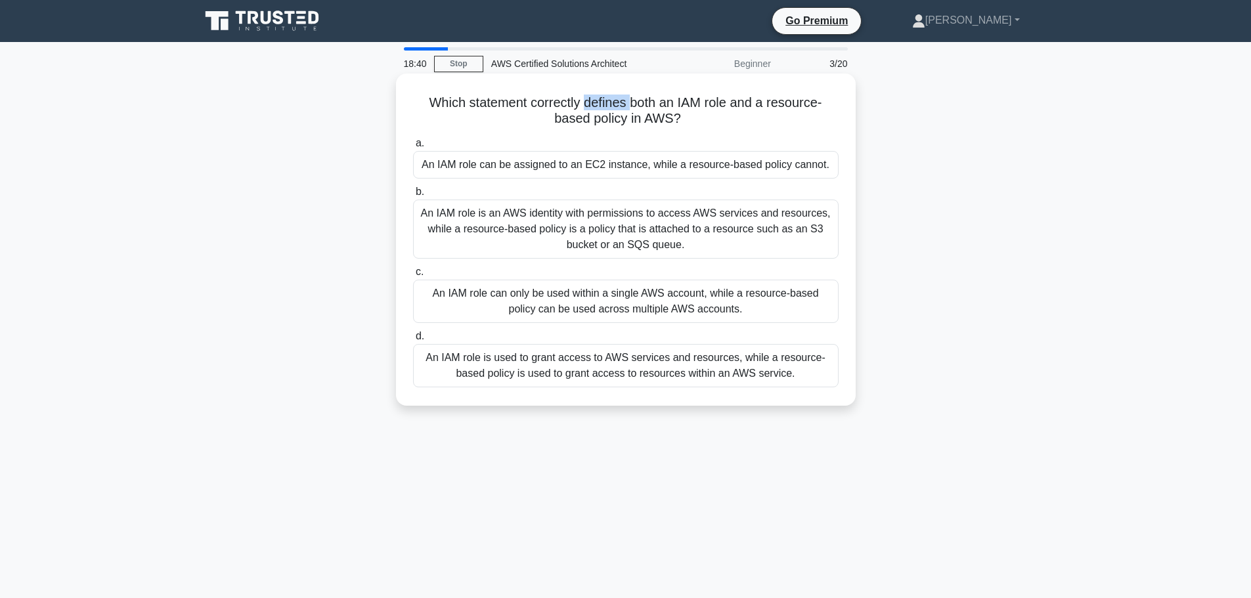
click at [601, 108] on h5 "Which statement correctly defines both an IAM role and a resource-based policy …" at bounding box center [626, 111] width 428 height 33
click at [699, 105] on h5 "Which statement correctly defines both an IAM role and a resource-based policy …" at bounding box center [626, 111] width 428 height 33
click at [686, 106] on h5 "Which statement correctly defines both an IAM role and a resource-based policy …" at bounding box center [626, 111] width 428 height 33
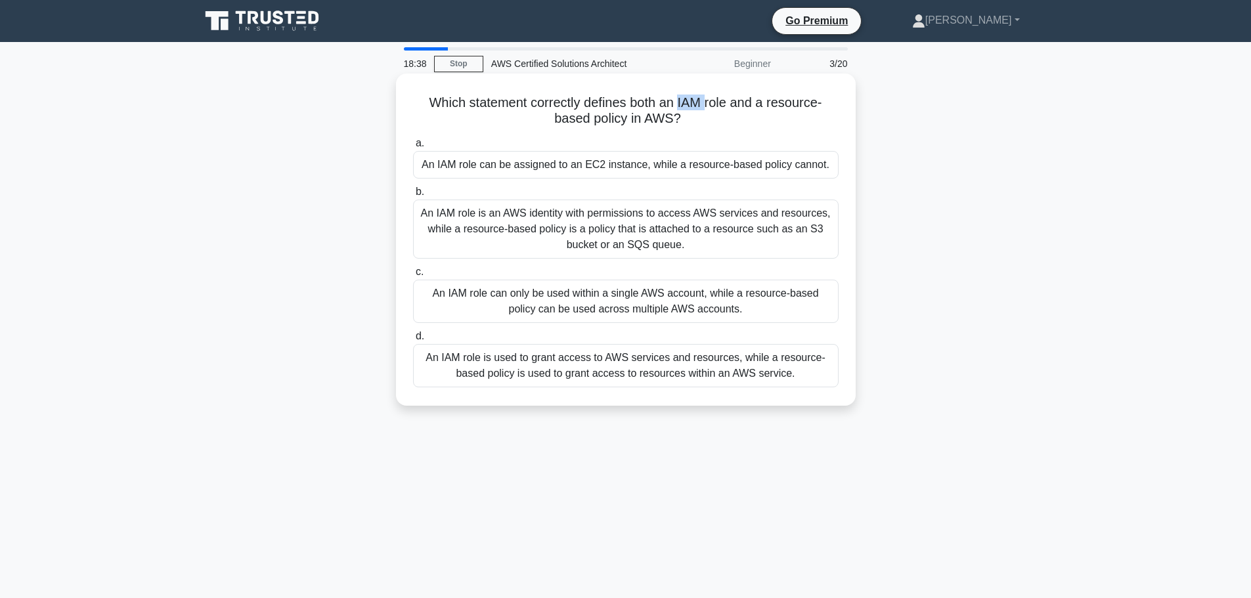
click at [695, 99] on h5 "Which statement correctly defines both an IAM role and a resource-based policy …" at bounding box center [626, 111] width 428 height 33
click at [722, 106] on h5 "Which statement correctly defines both an IAM role and a resource-based policy …" at bounding box center [626, 111] width 428 height 33
drag, startPoint x: 695, startPoint y: 123, endPoint x: 415, endPoint y: 101, distance: 281.3
click at [415, 101] on h5 "Which statement correctly defines both an IAM role and a resource-based policy …" at bounding box center [626, 111] width 428 height 33
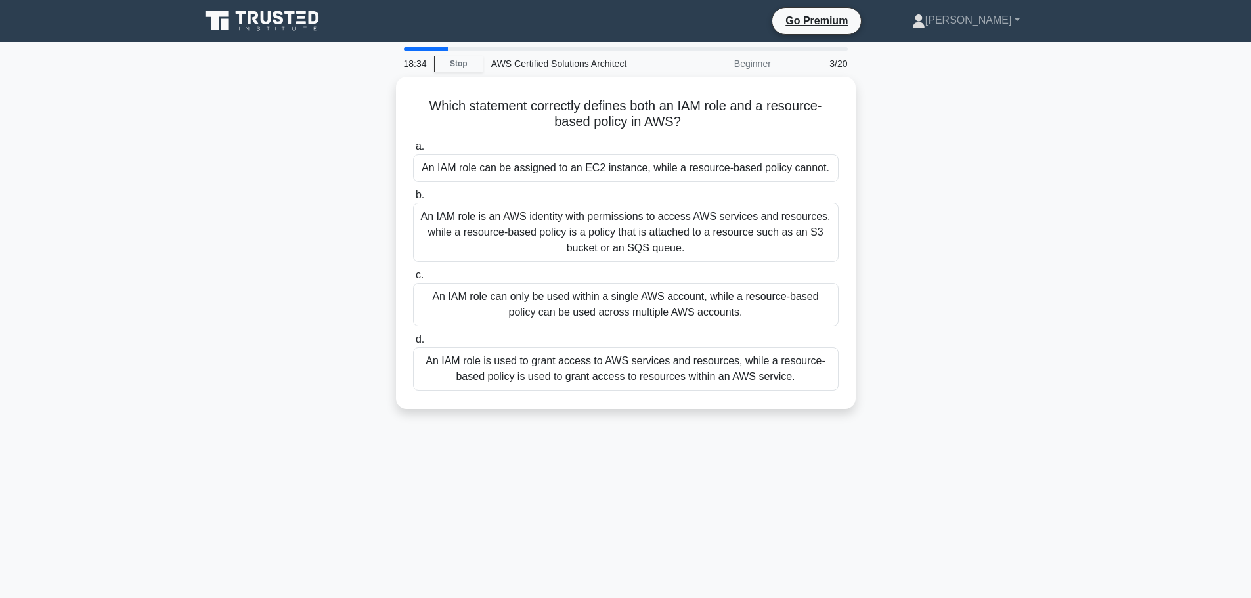
click at [333, 127] on div "Which statement correctly defines both an IAM role and a resource-based policy …" at bounding box center [625, 251] width 867 height 348
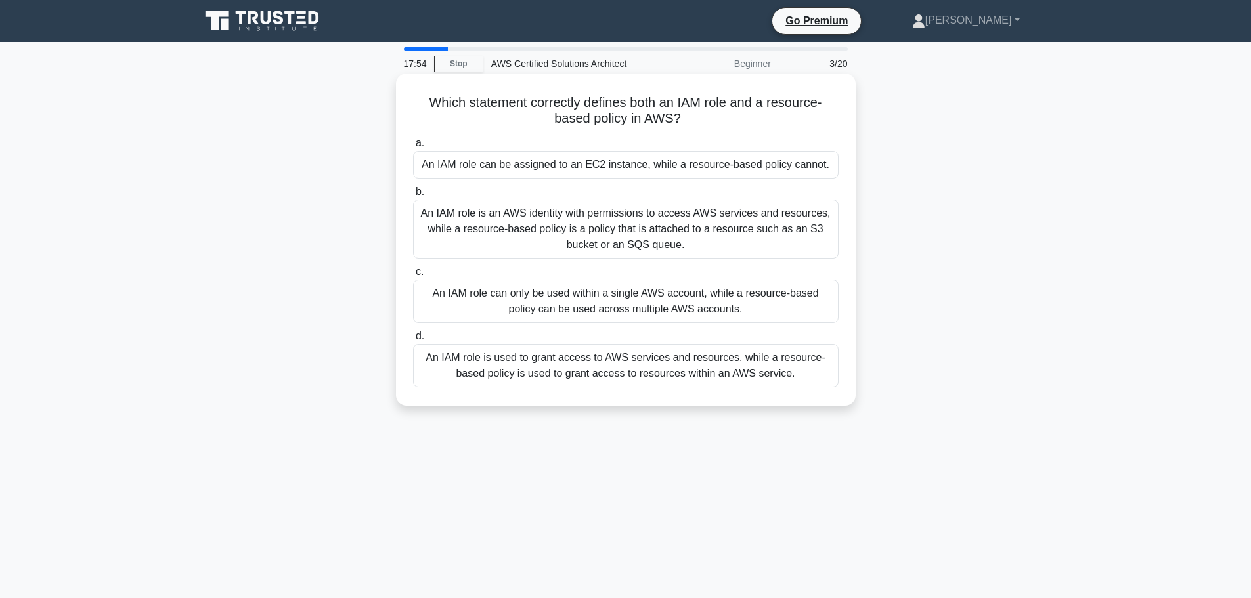
click at [495, 227] on div "An IAM role is an AWS identity with permissions to access AWS services and reso…" at bounding box center [625, 229] width 425 height 59
click at [413, 196] on input "b. An IAM role is an AWS identity with permissions to access AWS services and r…" at bounding box center [413, 192] width 0 height 9
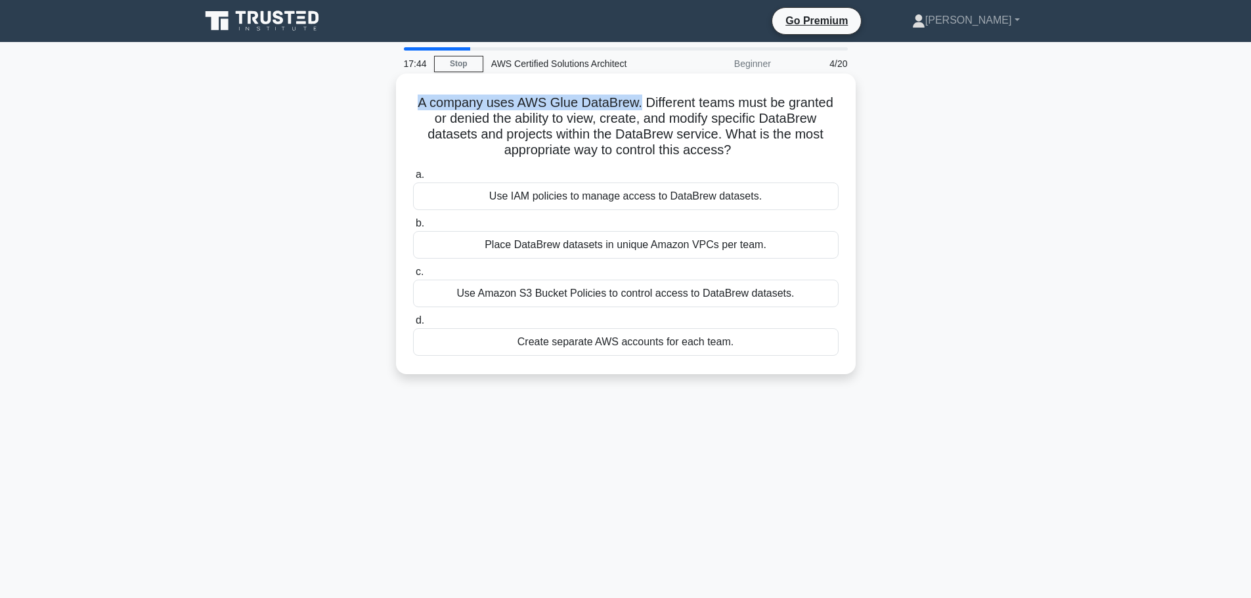
drag, startPoint x: 408, startPoint y: 108, endPoint x: 638, endPoint y: 108, distance: 229.2
click at [638, 108] on div "A company uses AWS Glue DataBrew. Different teams must be granted or denied the…" at bounding box center [625, 224] width 449 height 290
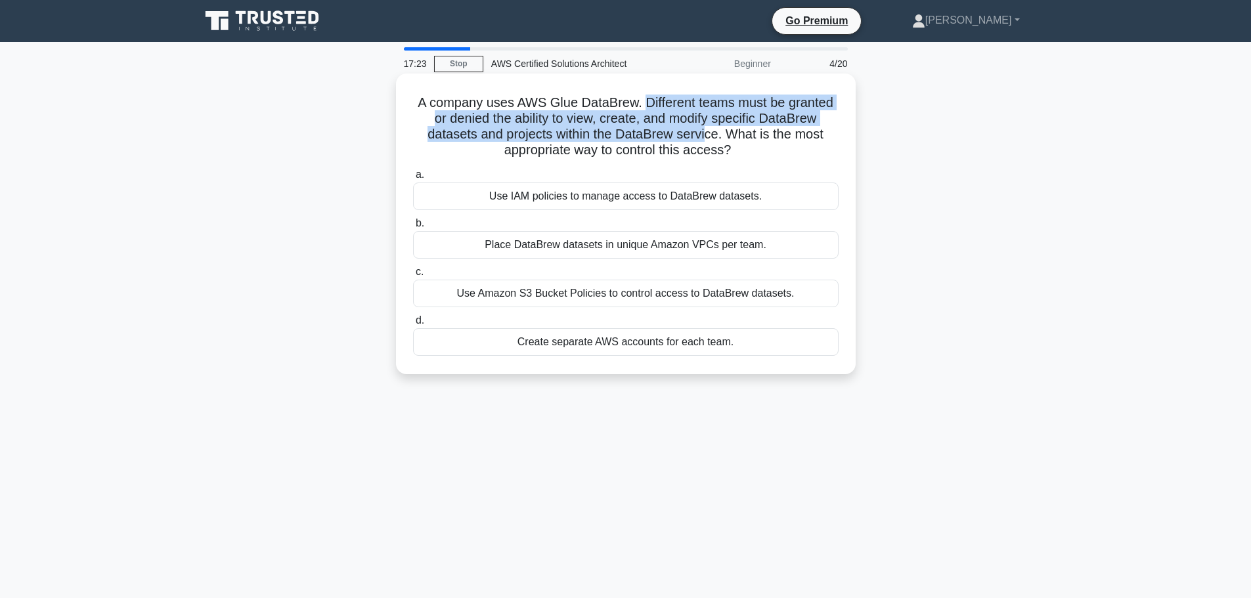
drag, startPoint x: 643, startPoint y: 103, endPoint x: 711, endPoint y: 135, distance: 74.6
click at [707, 134] on h5 "A company uses AWS Glue DataBrew. Different teams must be granted or denied the…" at bounding box center [626, 127] width 428 height 64
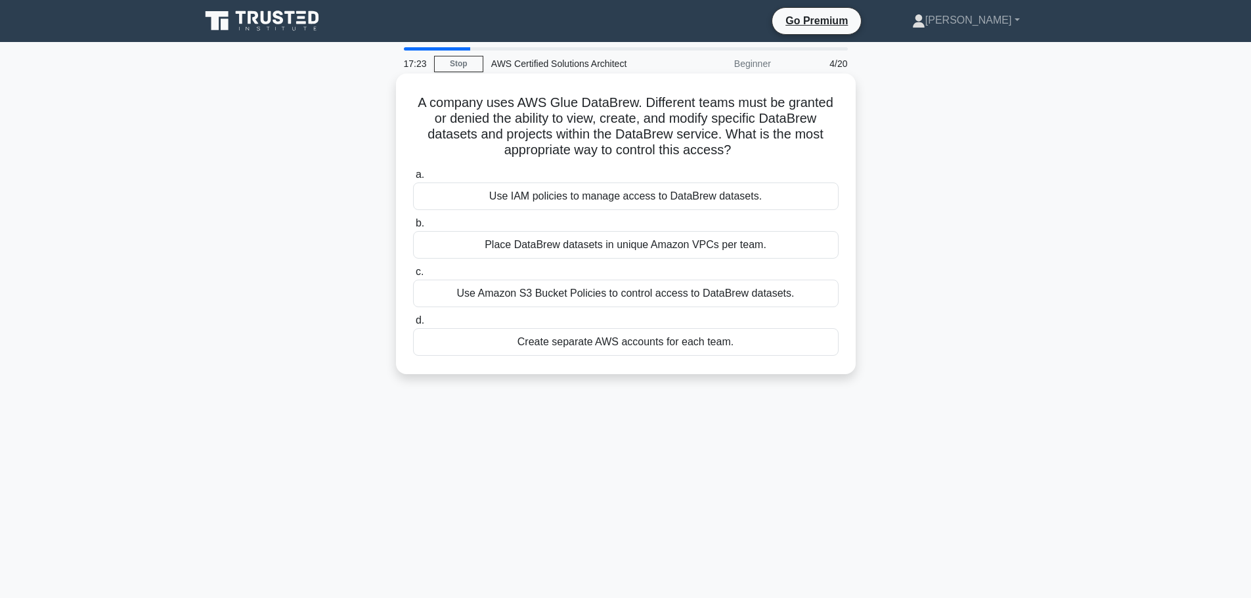
click at [730, 135] on h5 "A company uses AWS Glue DataBrew. Different teams must be granted or denied the…" at bounding box center [626, 127] width 428 height 64
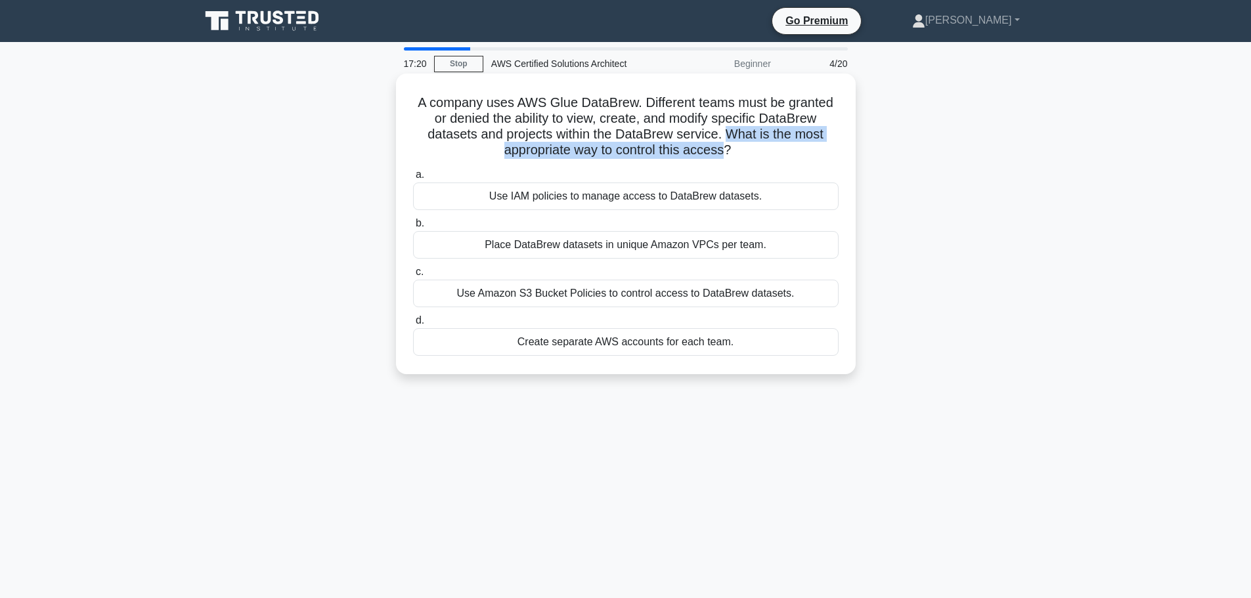
drag, startPoint x: 728, startPoint y: 133, endPoint x: 726, endPoint y: 148, distance: 15.2
click at [726, 148] on h5 "A company uses AWS Glue DataBrew. Different teams must be granted or denied the…" at bounding box center [626, 127] width 428 height 64
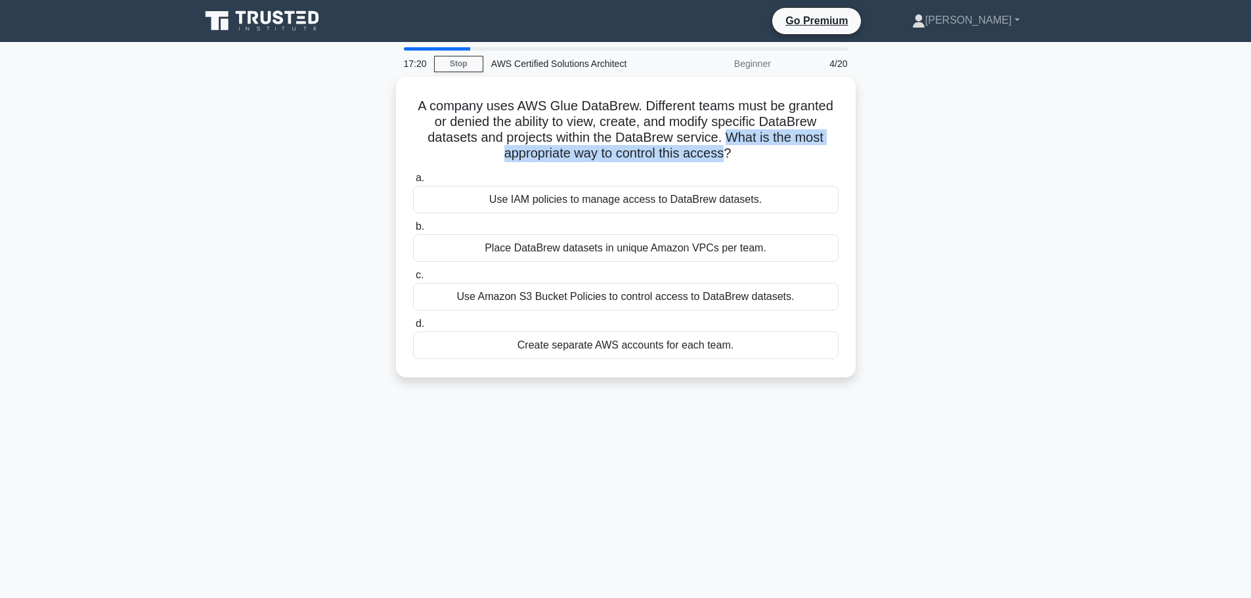
click at [718, 159] on div at bounding box center [718, 159] width 0 height 0
click at [308, 171] on div "A company uses AWS Glue DataBrew. Different teams must be granted or denied the…" at bounding box center [625, 235] width 867 height 316
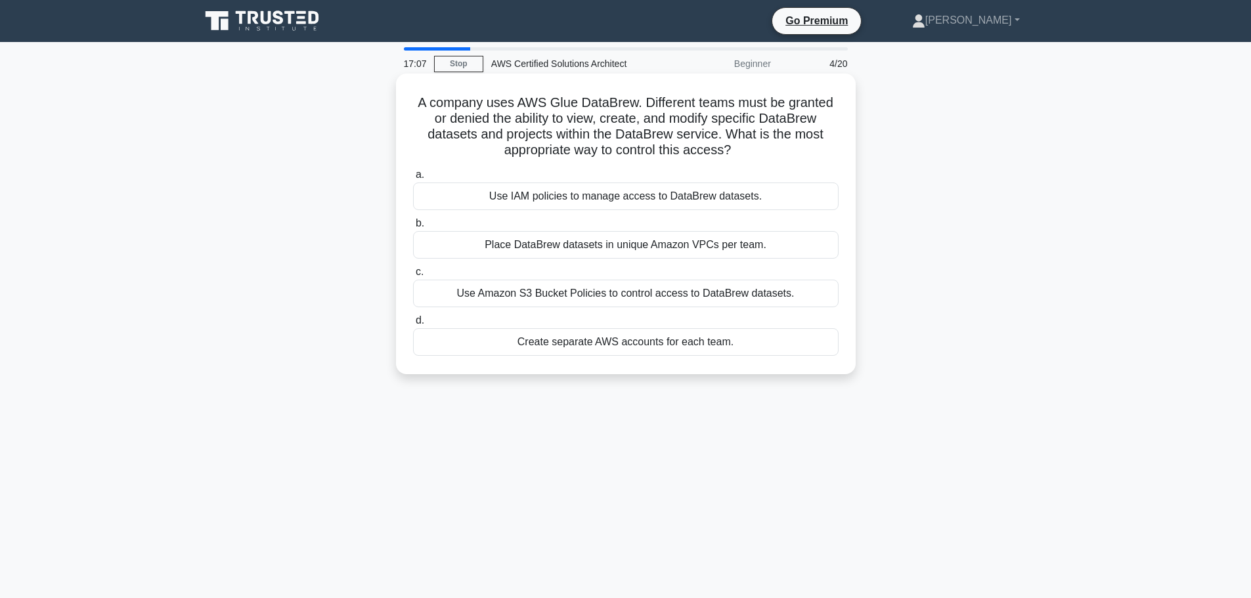
click at [543, 195] on div "Use IAM policies to manage access to DataBrew datasets." at bounding box center [625, 197] width 425 height 28
click at [413, 179] on input "a. Use IAM policies to manage access to DataBrew datasets." at bounding box center [413, 175] width 0 height 9
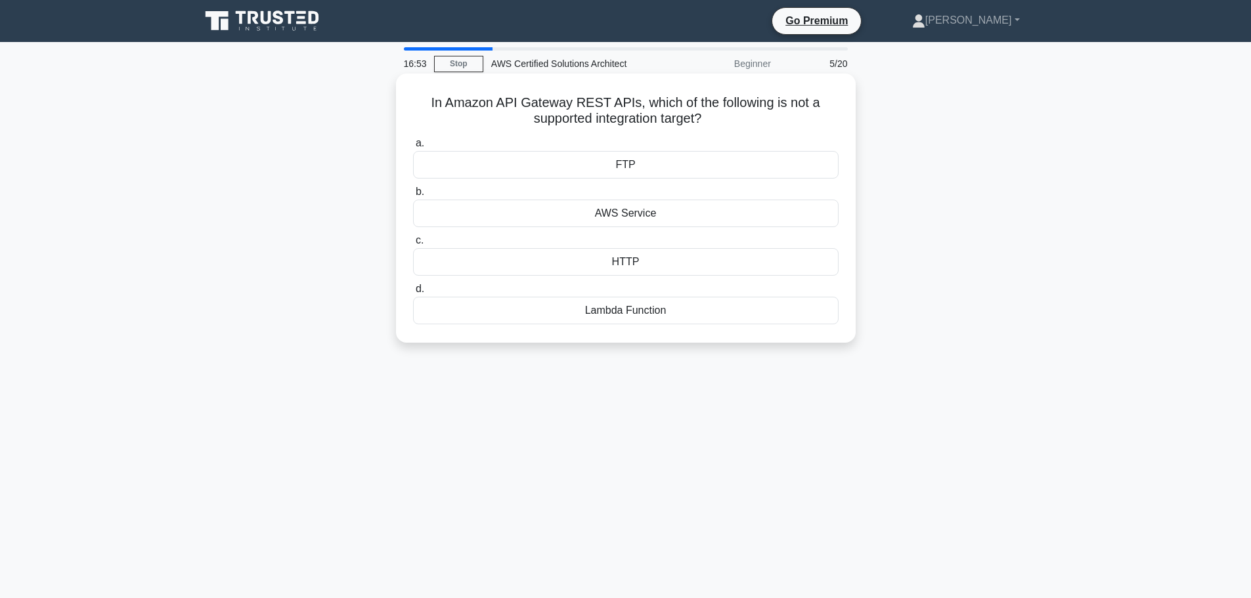
drag, startPoint x: 420, startPoint y: 104, endPoint x: 708, endPoint y: 124, distance: 289.6
click at [708, 124] on h5 "In Amazon API Gateway REST APIs, which of the following is not a supported inte…" at bounding box center [626, 111] width 428 height 33
click at [292, 190] on div "In Amazon API Gateway REST APIs, which of the following is not a supported inte…" at bounding box center [625, 219] width 867 height 285
click at [521, 163] on div "FTP" at bounding box center [625, 165] width 425 height 28
click at [413, 148] on input "a. FTP" at bounding box center [413, 143] width 0 height 9
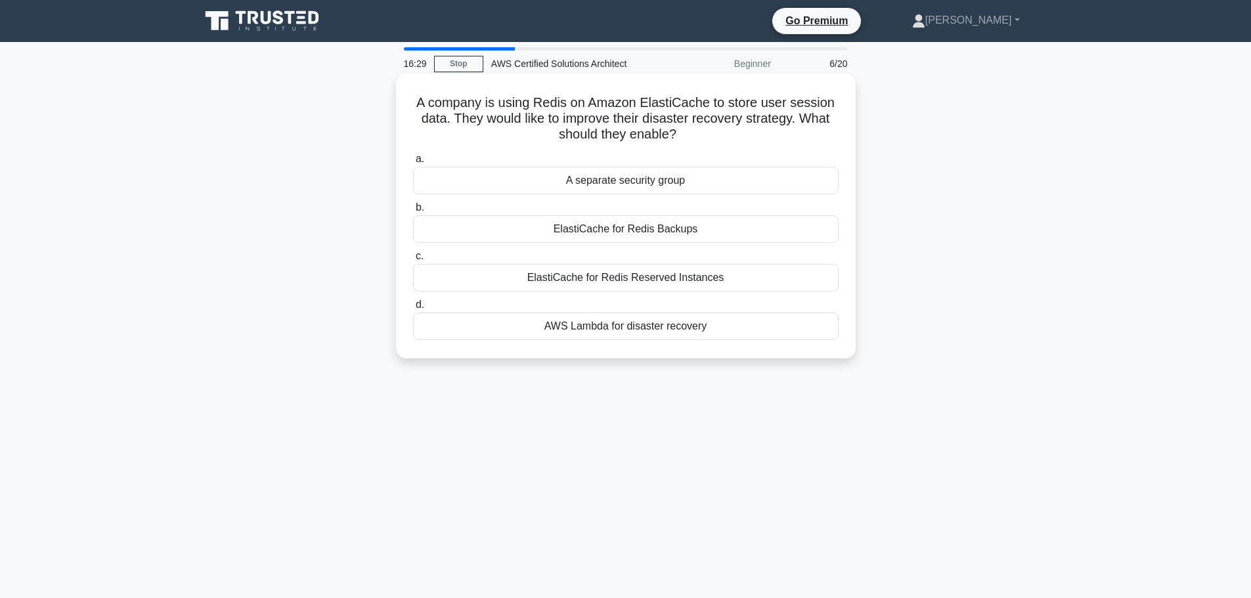
drag, startPoint x: 411, startPoint y: 109, endPoint x: 686, endPoint y: 134, distance: 276.3
click at [686, 134] on div "A company is using Redis on Amazon ElastiCache to store user session data. They…" at bounding box center [625, 216] width 449 height 274
click at [683, 133] on icon ".spinner_0XTQ{transform-origin:center;animation:spinner_y6GP .75s linear infini…" at bounding box center [684, 135] width 16 height 16
drag, startPoint x: 695, startPoint y: 135, endPoint x: 419, endPoint y: 108, distance: 277.7
click at [419, 108] on h5 "A company is using Redis on Amazon ElastiCache to store user session data. They…" at bounding box center [626, 119] width 428 height 49
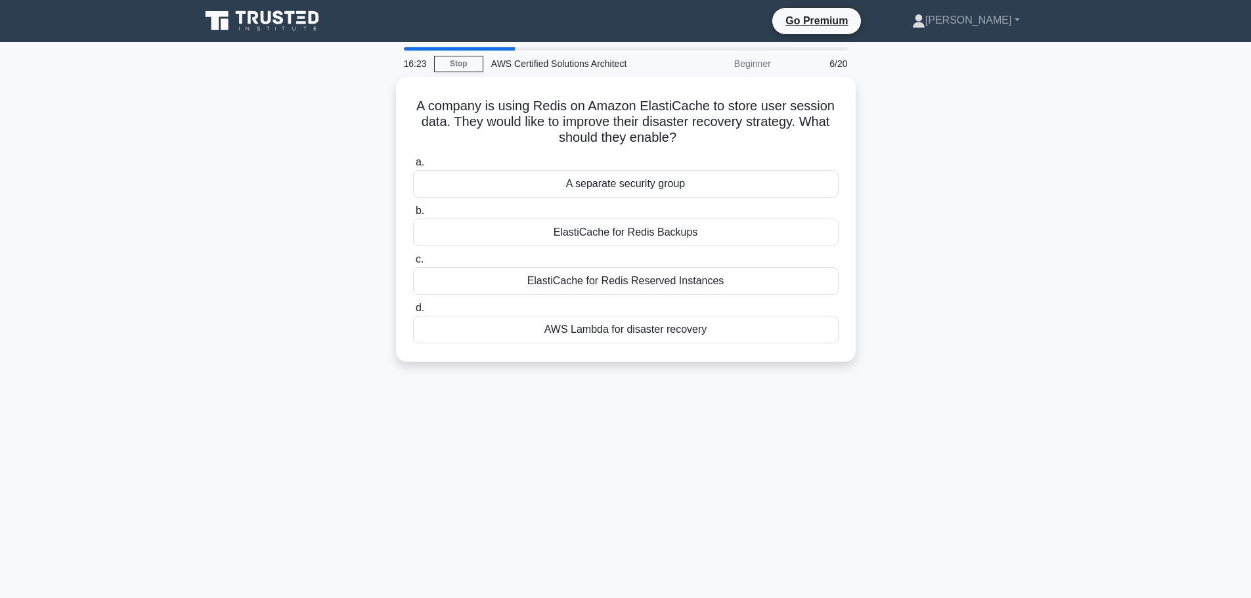
click at [367, 144] on div "A company is using Redis on Amazon ElastiCache to store user session data. They…" at bounding box center [625, 227] width 867 height 301
click at [475, 232] on div "ElastiCache for Redis Backups" at bounding box center [625, 229] width 425 height 28
click at [413, 212] on input "b. ElastiCache for Redis Backups" at bounding box center [413, 208] width 0 height 9
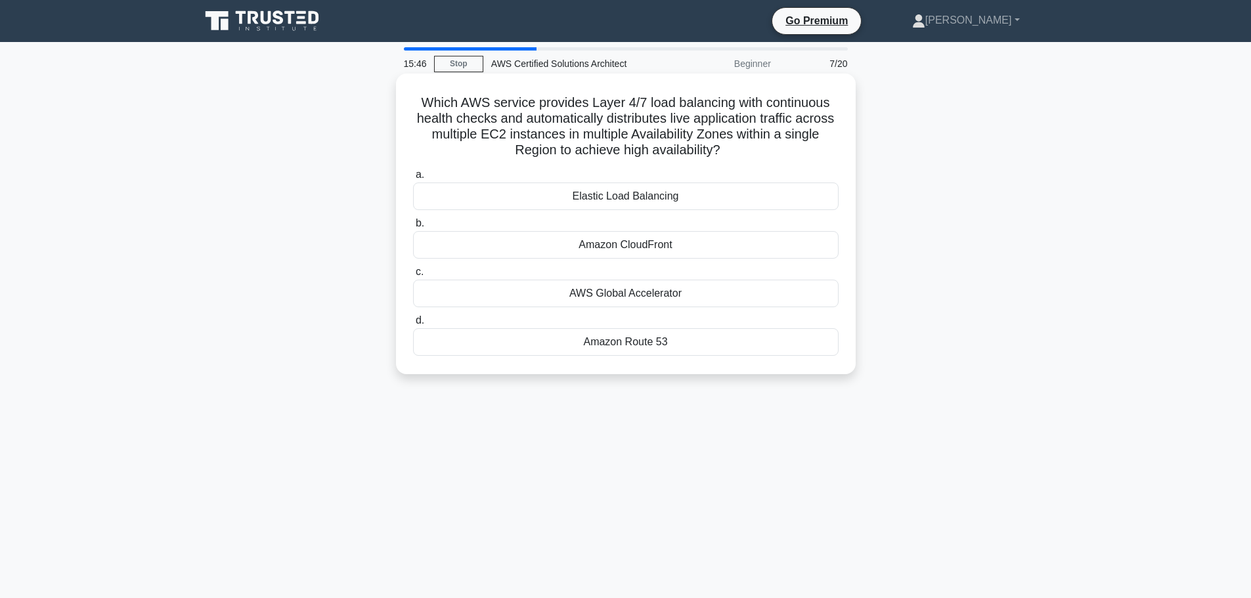
drag, startPoint x: 426, startPoint y: 109, endPoint x: 748, endPoint y: 147, distance: 324.0
click at [748, 147] on h5 "Which AWS service provides Layer 4/7 load balancing with continuous health chec…" at bounding box center [626, 127] width 428 height 64
click at [752, 100] on h5 "Which AWS service provides Layer 4/7 load balancing with continuous health chec…" at bounding box center [626, 127] width 428 height 64
click at [458, 196] on div "Elastic Load Balancing" at bounding box center [625, 197] width 425 height 28
click at [413, 179] on input "a. Elastic Load Balancing" at bounding box center [413, 175] width 0 height 9
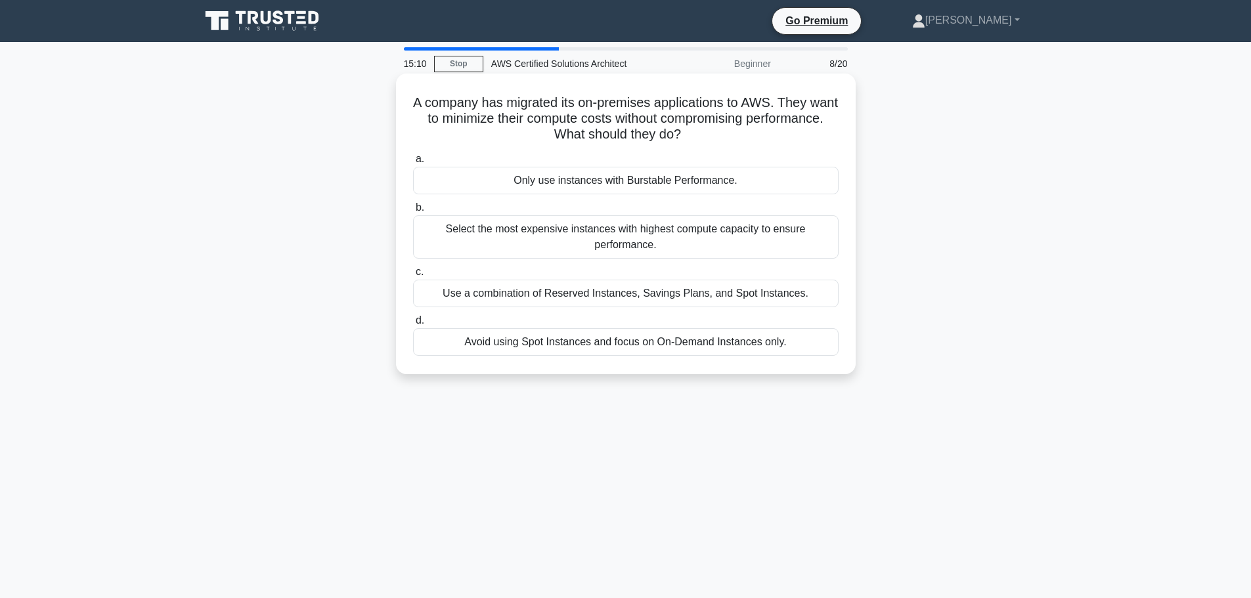
drag, startPoint x: 419, startPoint y: 108, endPoint x: 745, endPoint y: 129, distance: 327.1
click at [745, 129] on h5 "A company has migrated its on-premises applications to AWS. They want to minimi…" at bounding box center [626, 119] width 428 height 49
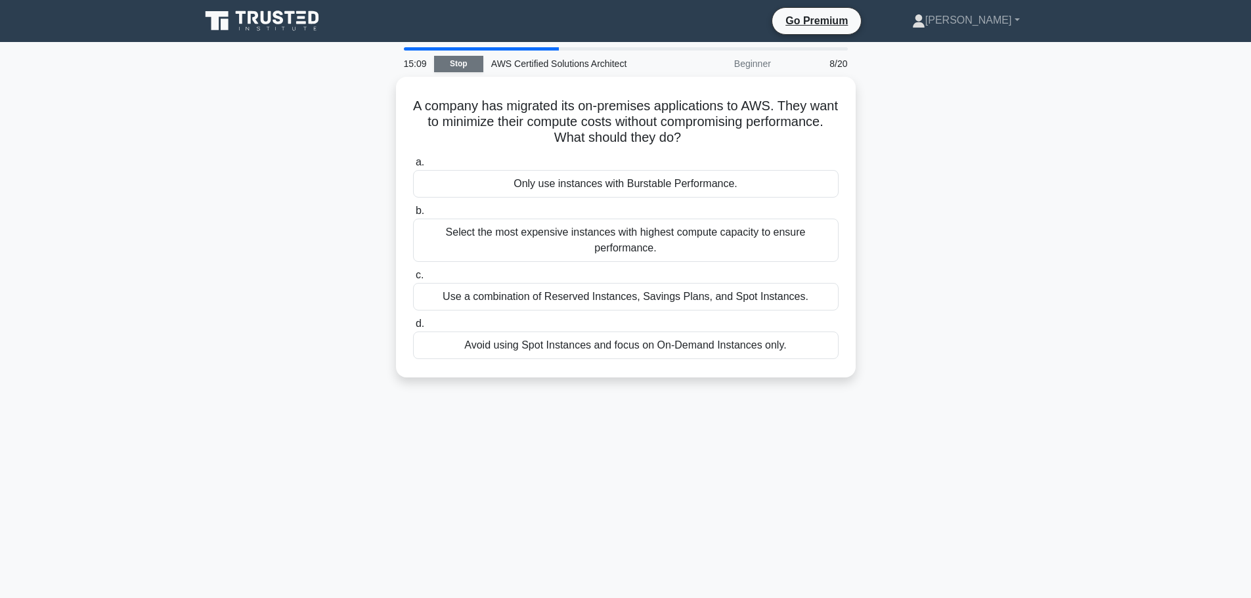
click at [456, 64] on link "Stop" at bounding box center [458, 64] width 49 height 16
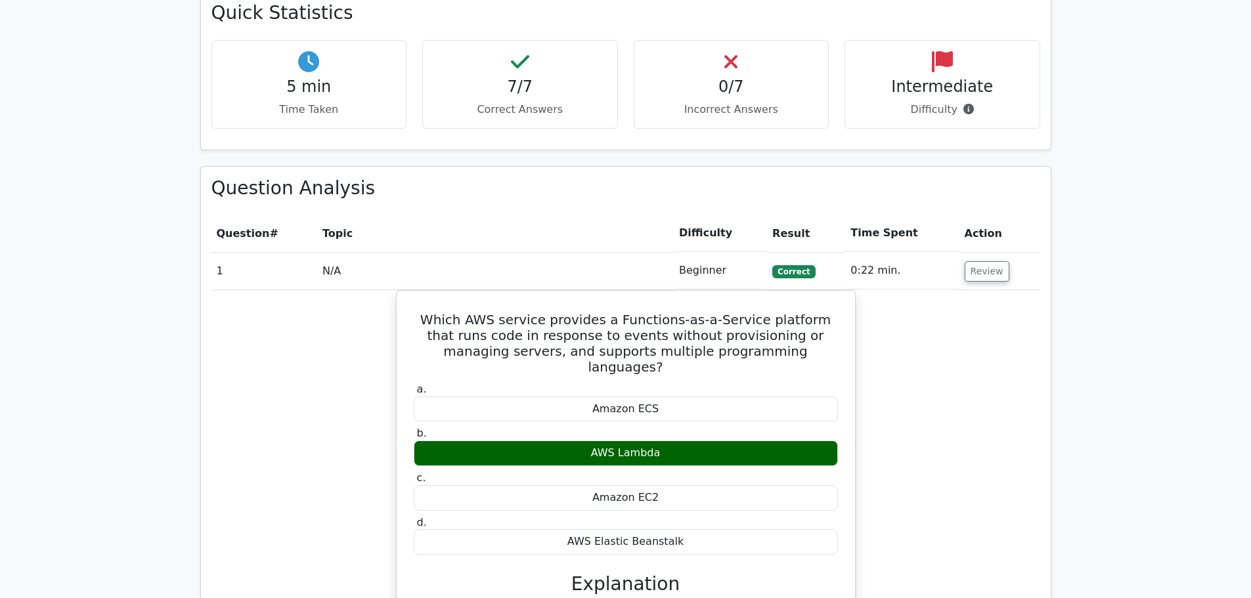
scroll to position [606, 0]
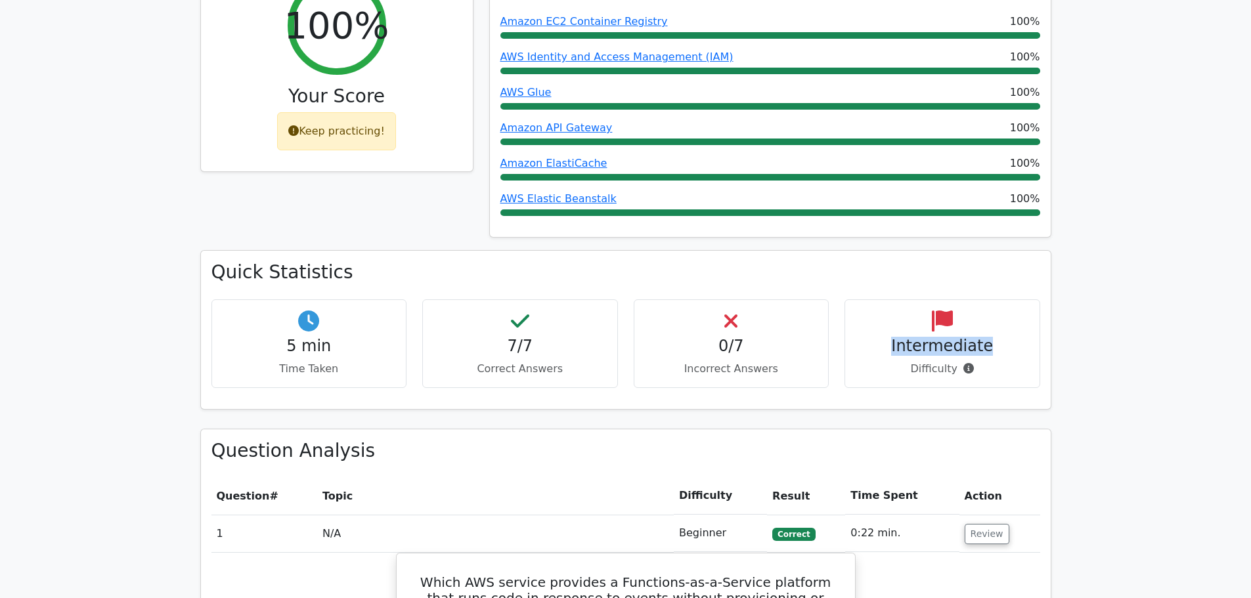
drag, startPoint x: 880, startPoint y: 286, endPoint x: 1001, endPoint y: 287, distance: 120.8
click at [991, 337] on h4 "Intermediate" at bounding box center [942, 346] width 173 height 19
